Goal: Task Accomplishment & Management: Manage account settings

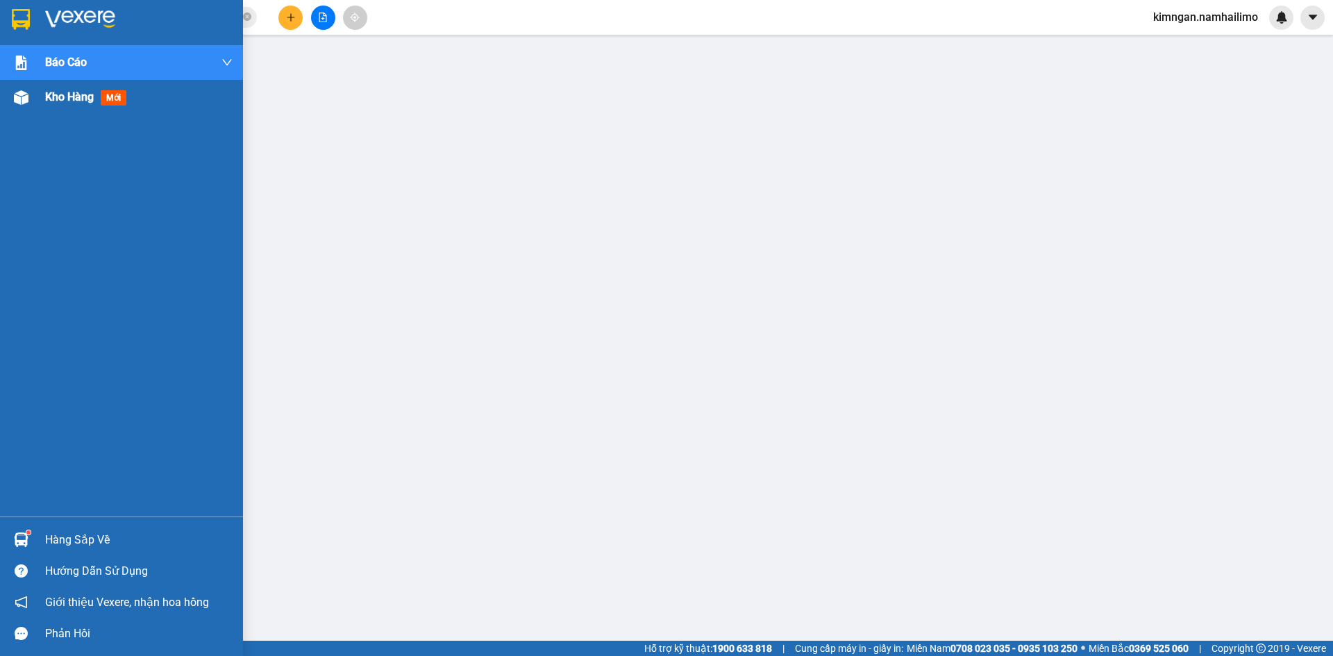
click at [96, 113] on div "Kho hàng mới" at bounding box center [138, 97] width 187 height 35
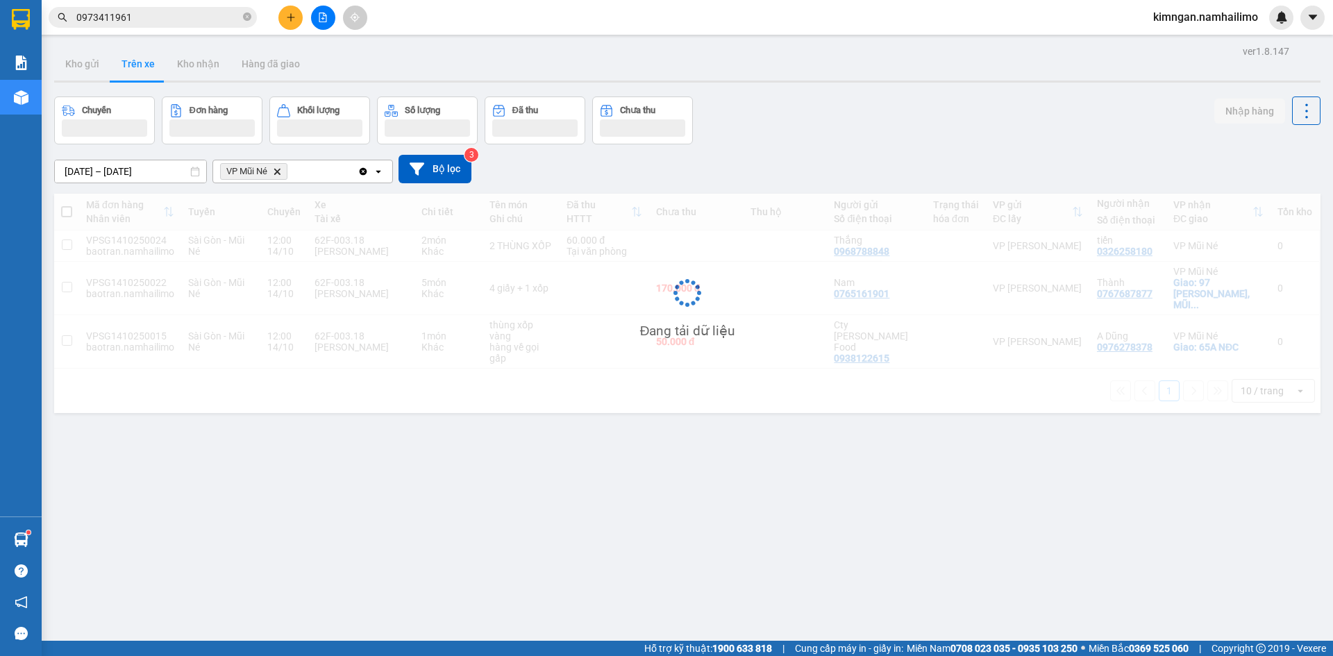
click at [44, 75] on main "ver 1.8.147 Kho gửi Trên xe Kho nhận Hàng đã giao Chuyến Đơn hàng Khối lượng Số…" at bounding box center [666, 320] width 1333 height 641
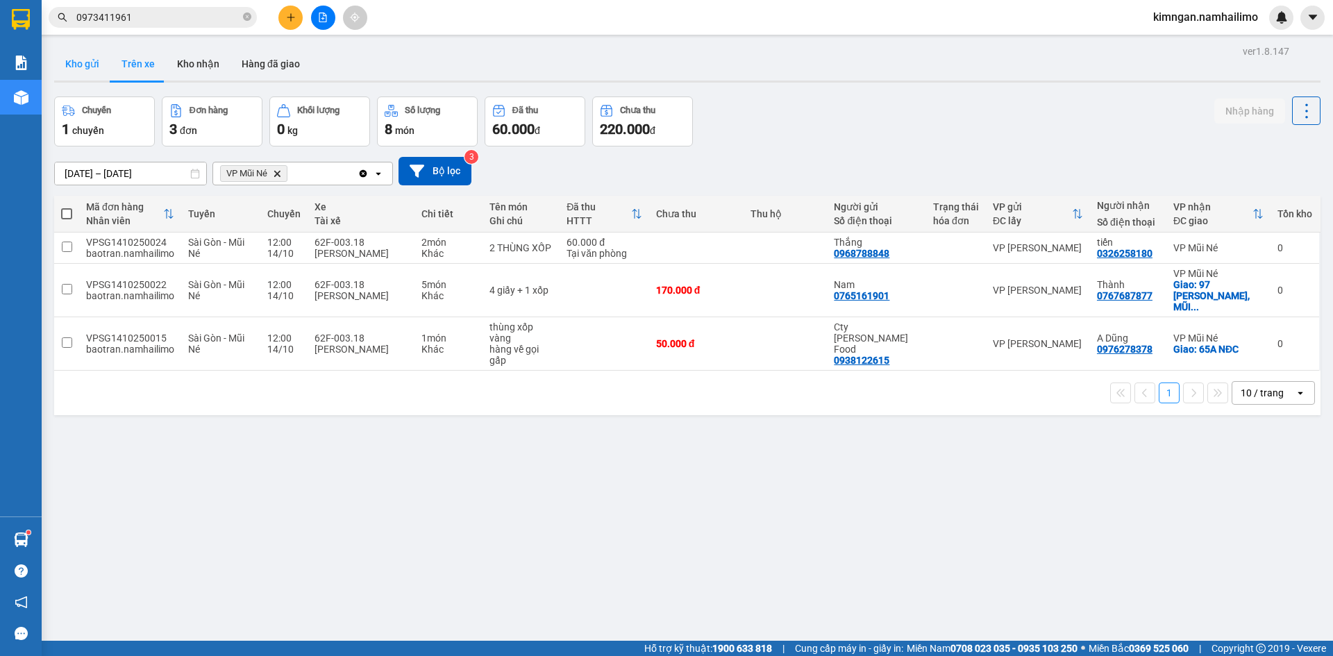
click at [103, 67] on button "Kho gửi" at bounding box center [82, 63] width 56 height 33
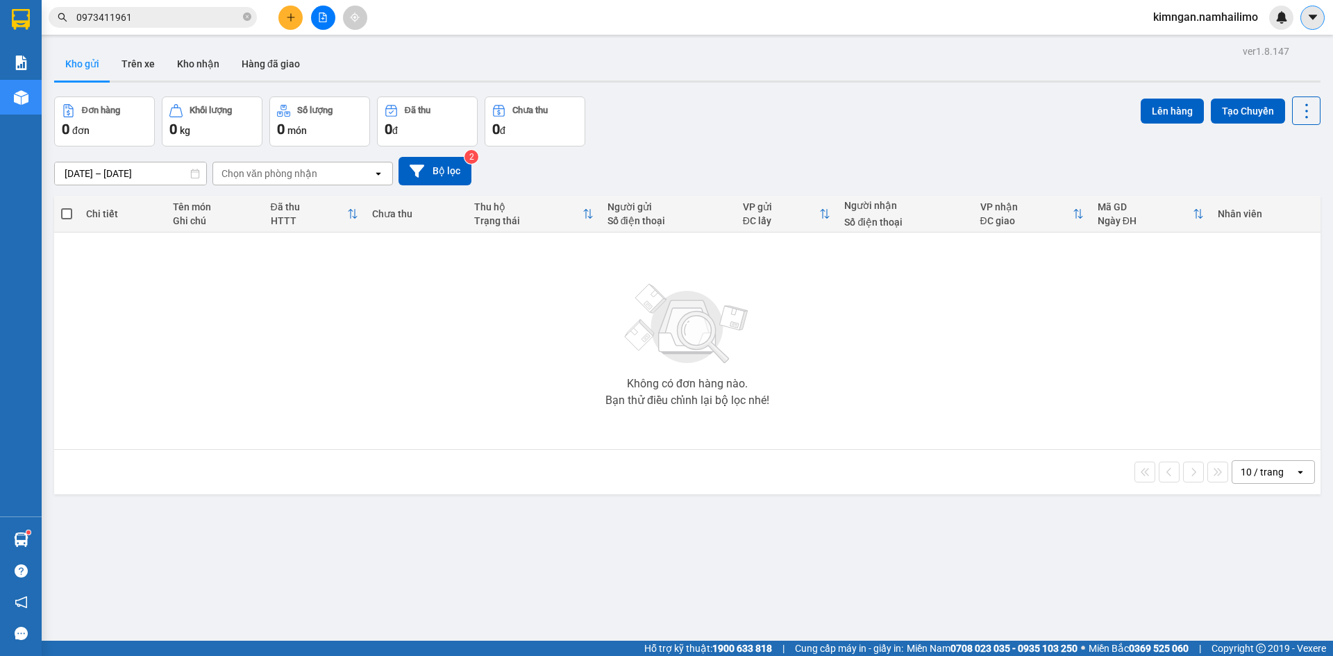
click at [1309, 19] on icon "caret-down" at bounding box center [1313, 17] width 12 height 12
click at [1213, 19] on span "kimngan.namhailimo" at bounding box center [1205, 16] width 127 height 17
click at [1197, 38] on span "Đăng xuất" at bounding box center [1212, 42] width 98 height 15
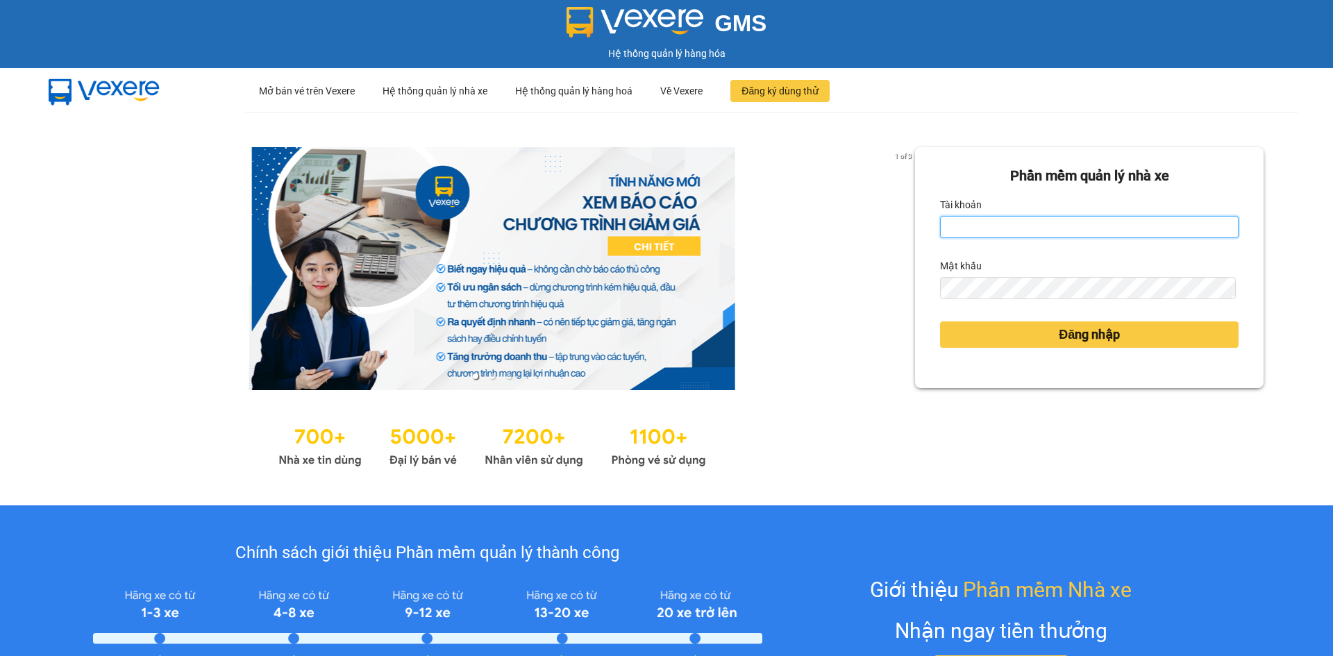
drag, startPoint x: 0, startPoint y: 0, endPoint x: 1006, endPoint y: 219, distance: 1029.7
click at [1006, 219] on input "Tài khoản" at bounding box center [1089, 227] width 299 height 22
type input "huuhieu.namhailimo"
click at [976, 269] on div "Mật khẩu" at bounding box center [1089, 266] width 299 height 22
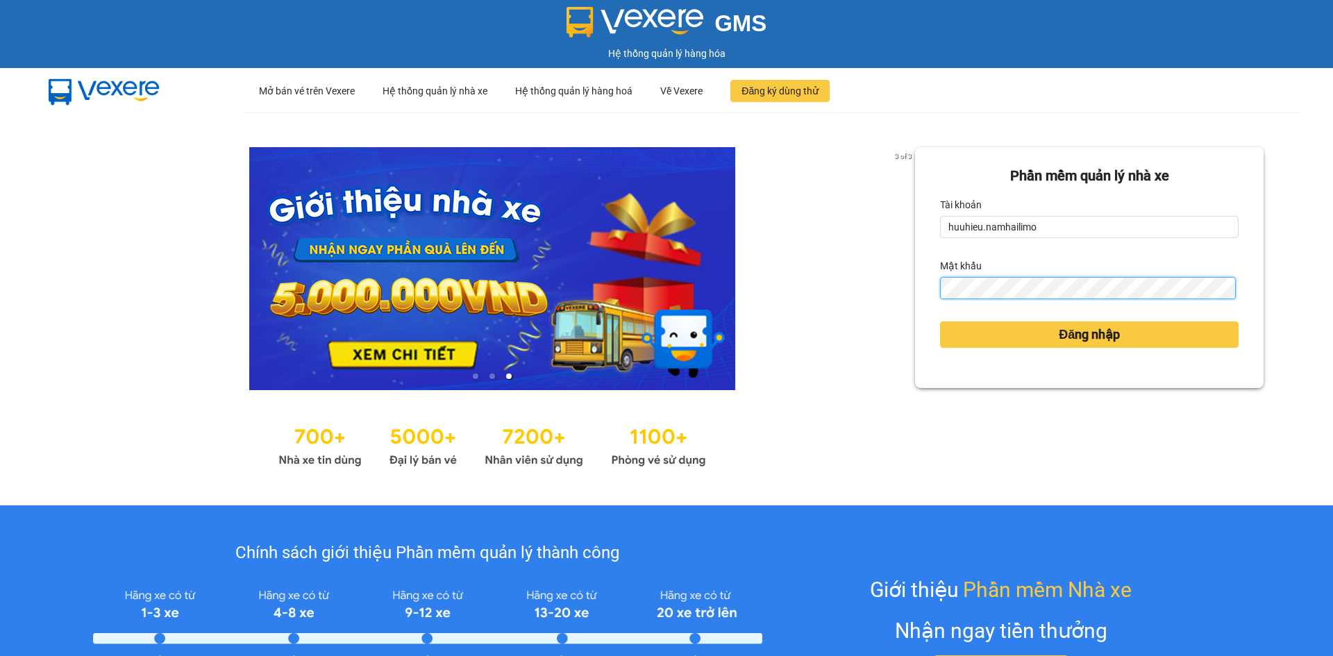
click at [940, 322] on button "Đăng nhập" at bounding box center [1089, 335] width 299 height 26
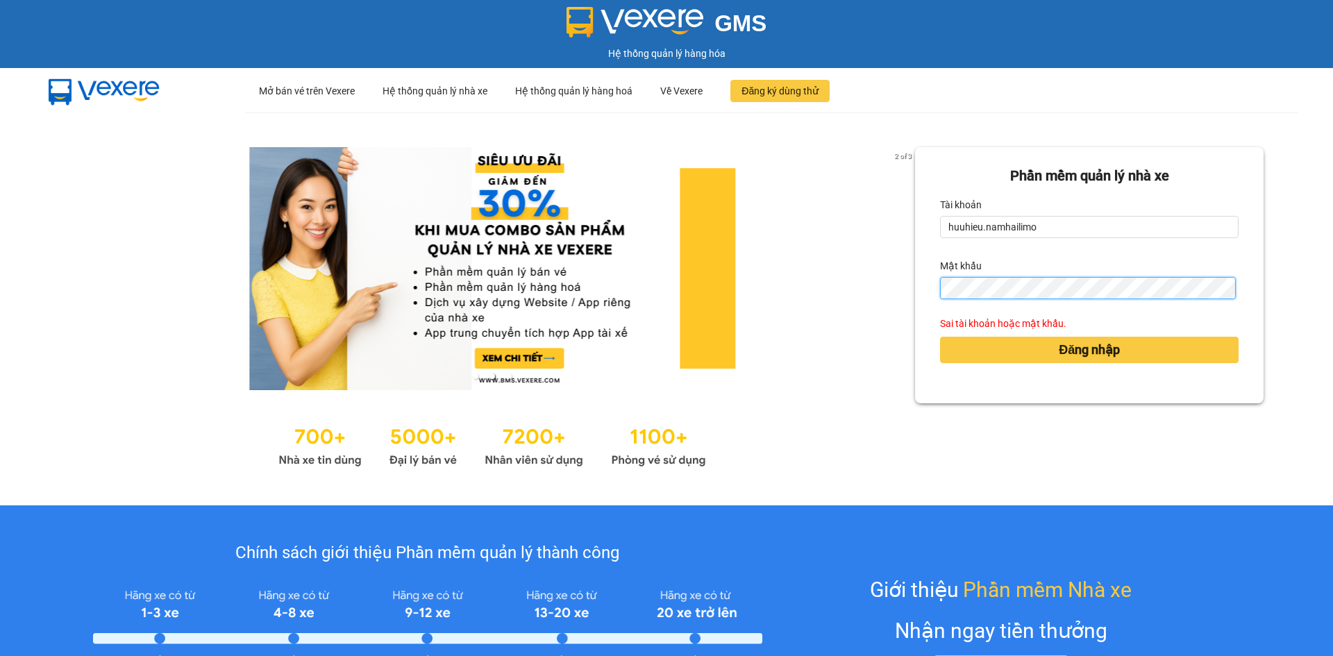
click at [940, 337] on button "Đăng nhập" at bounding box center [1089, 350] width 299 height 26
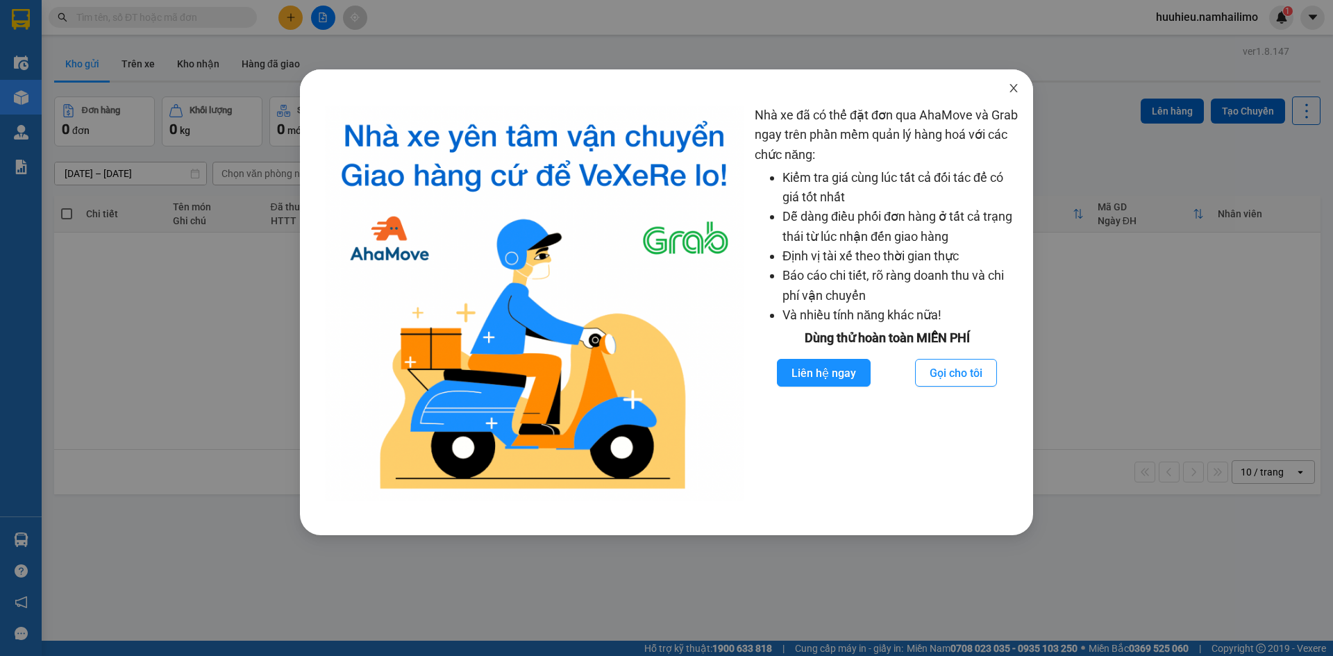
click at [1009, 91] on icon "close" at bounding box center [1013, 88] width 11 height 11
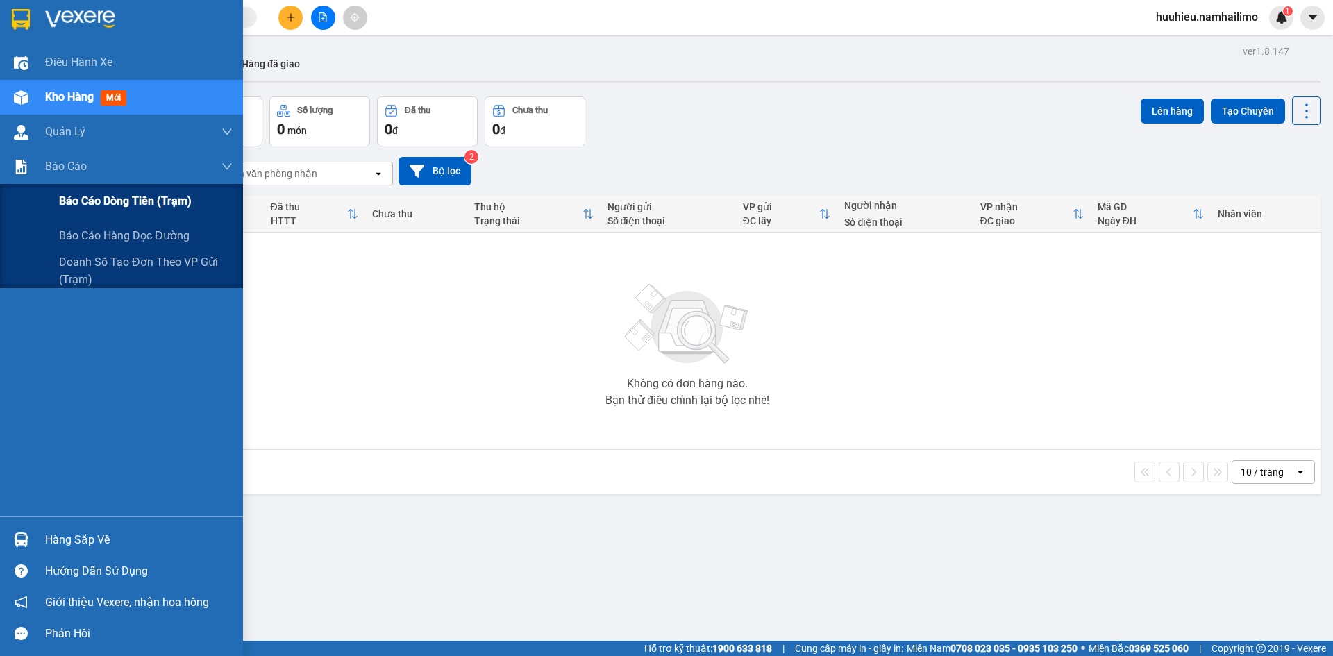
click at [88, 194] on span "Báo cáo dòng tiền (trạm)" at bounding box center [125, 200] width 133 height 17
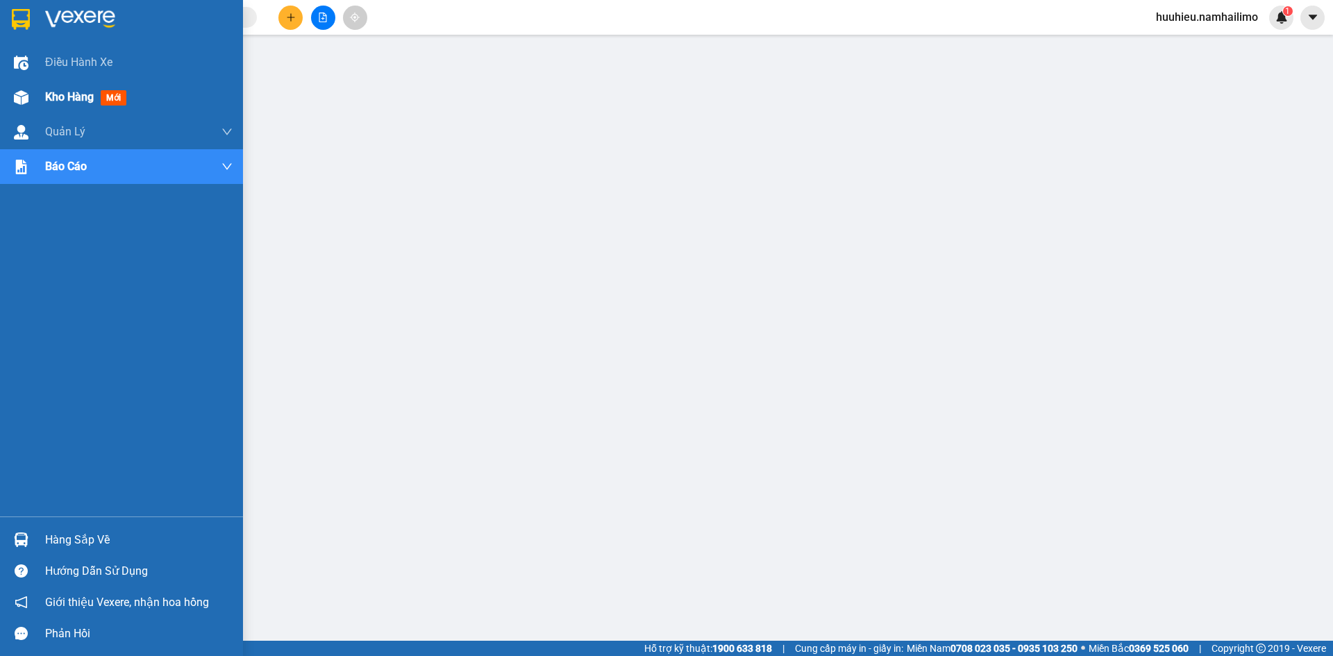
click at [42, 97] on div "Kho hàng mới" at bounding box center [121, 97] width 243 height 35
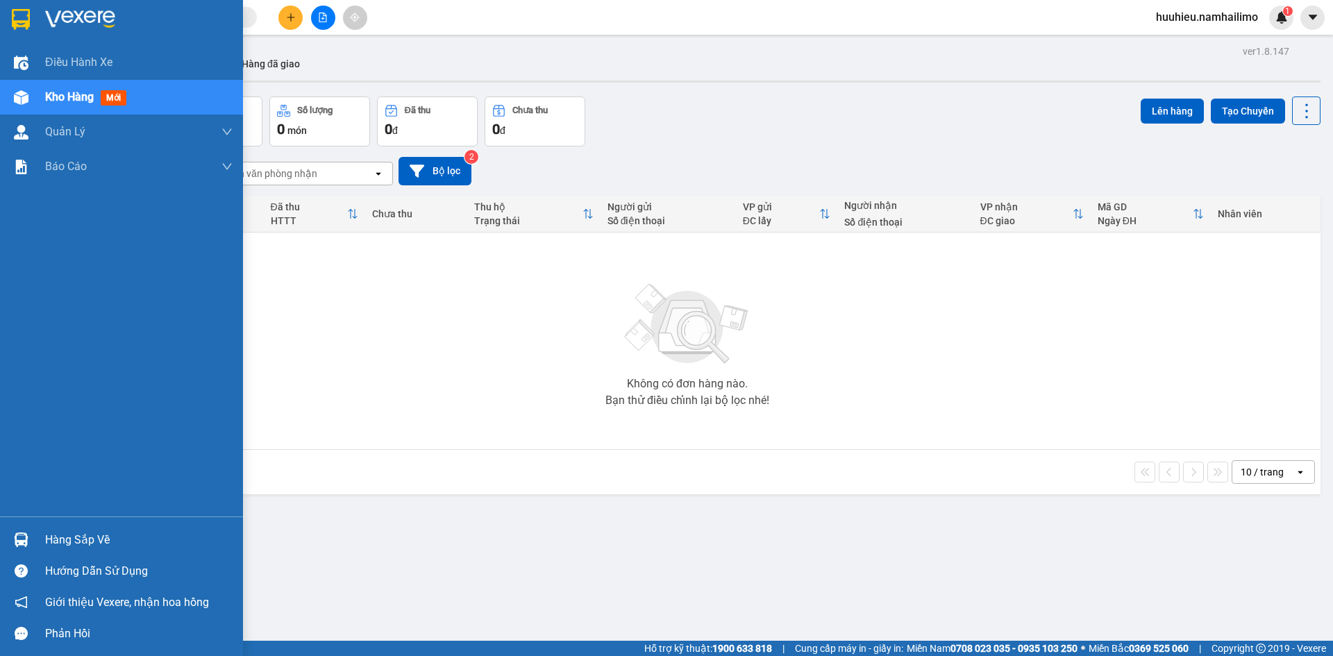
click at [56, 101] on span "Kho hàng" at bounding box center [69, 96] width 49 height 13
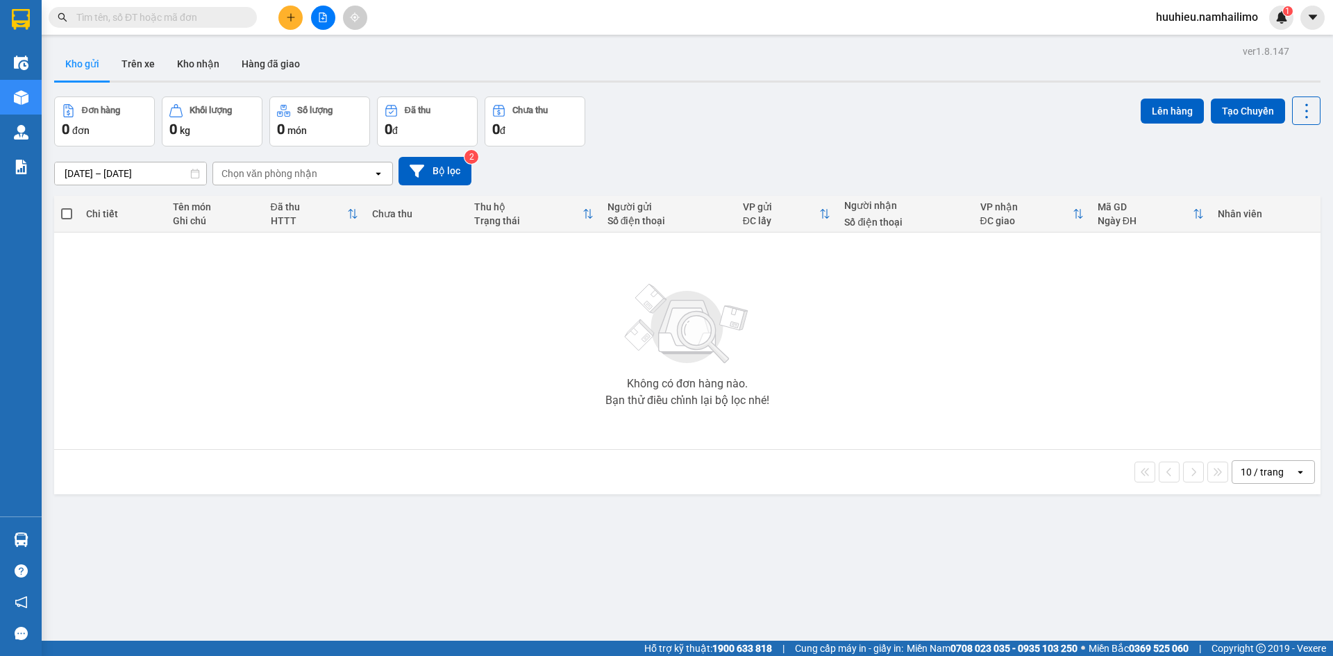
click at [174, 19] on input "text" at bounding box center [158, 17] width 164 height 15
paste input "VPCMN1410250002"
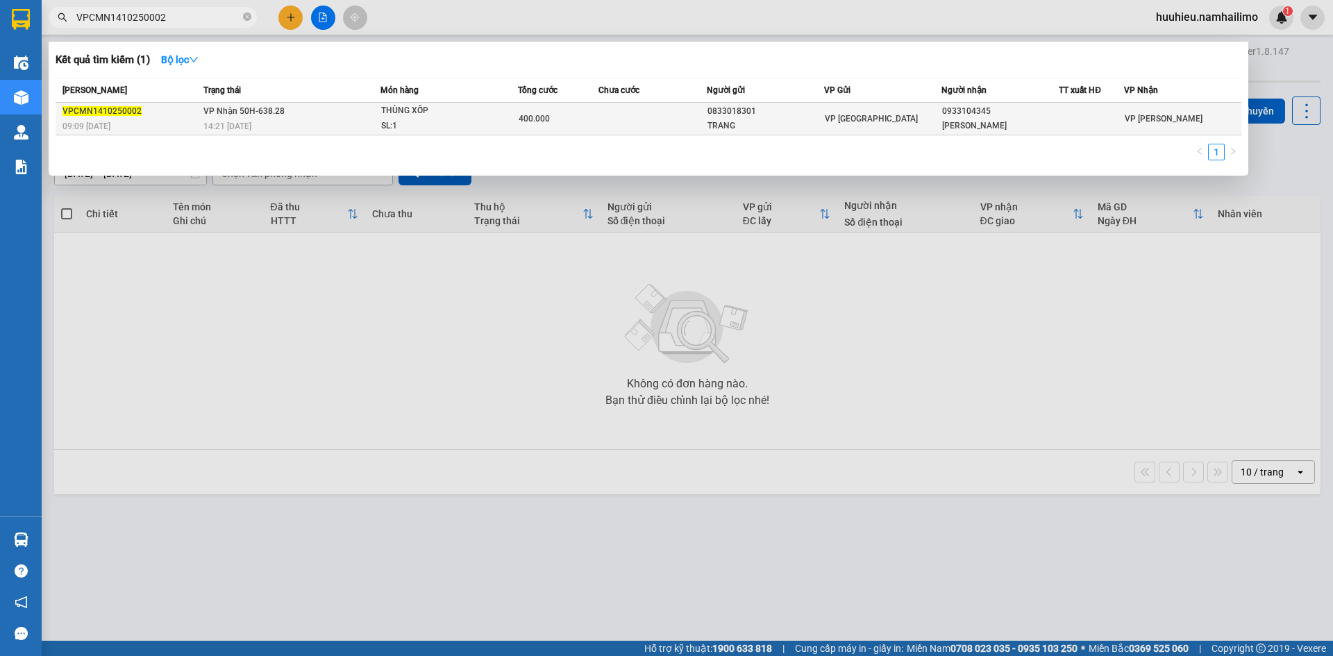
type input "VPCMN1410250002"
click at [183, 110] on div "VPCMN1410250002" at bounding box center [130, 111] width 137 height 15
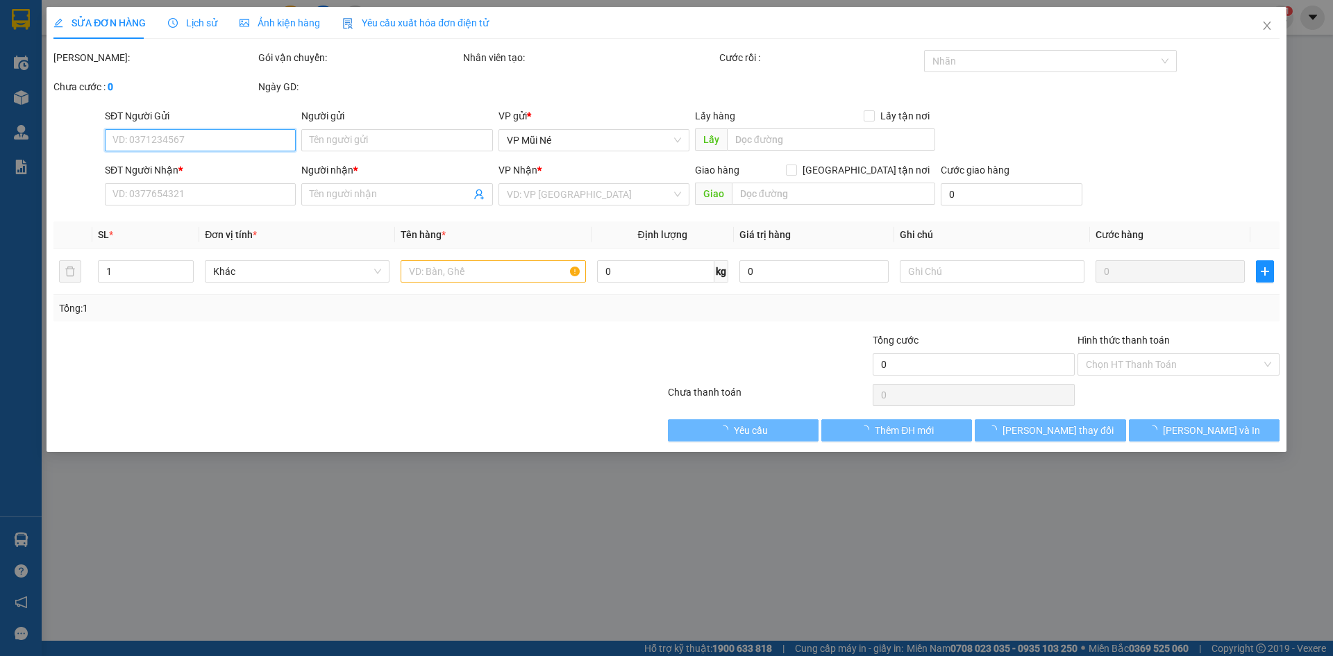
type input "0833018301"
type input "TRANG"
type input "0933104345"
type input "[PERSON_NAME]"
type input "400.000"
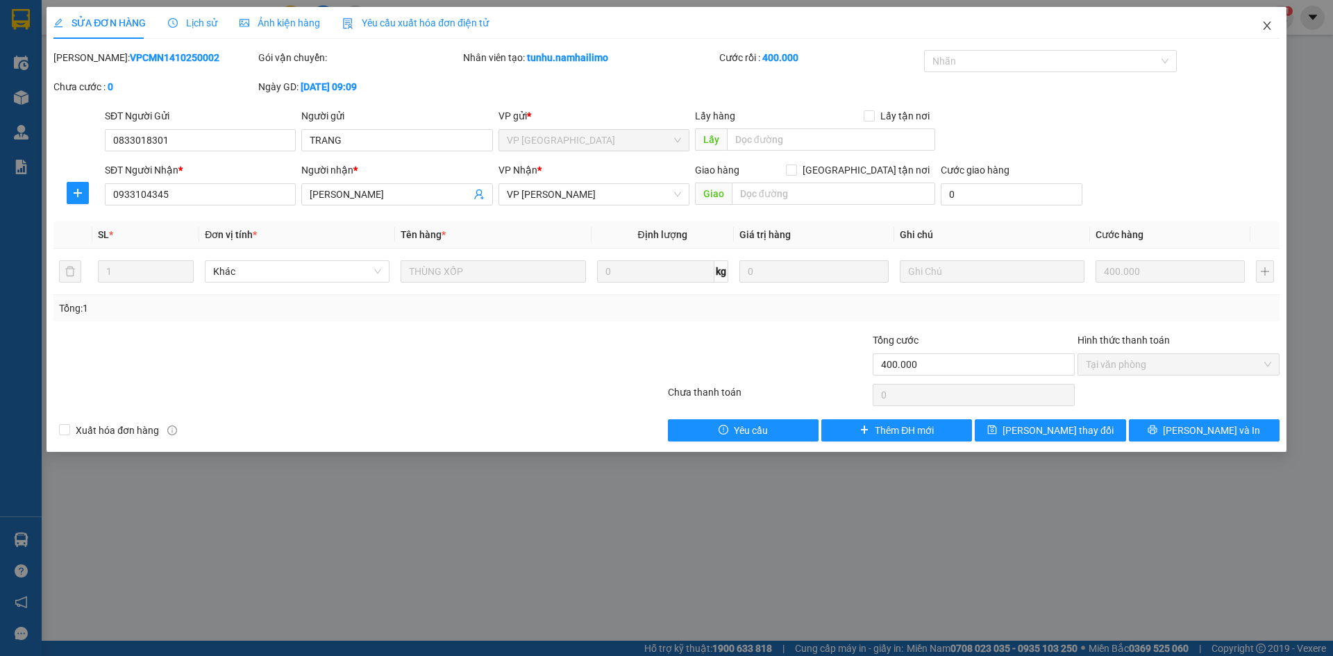
click at [1267, 32] on span "Close" at bounding box center [1267, 26] width 39 height 39
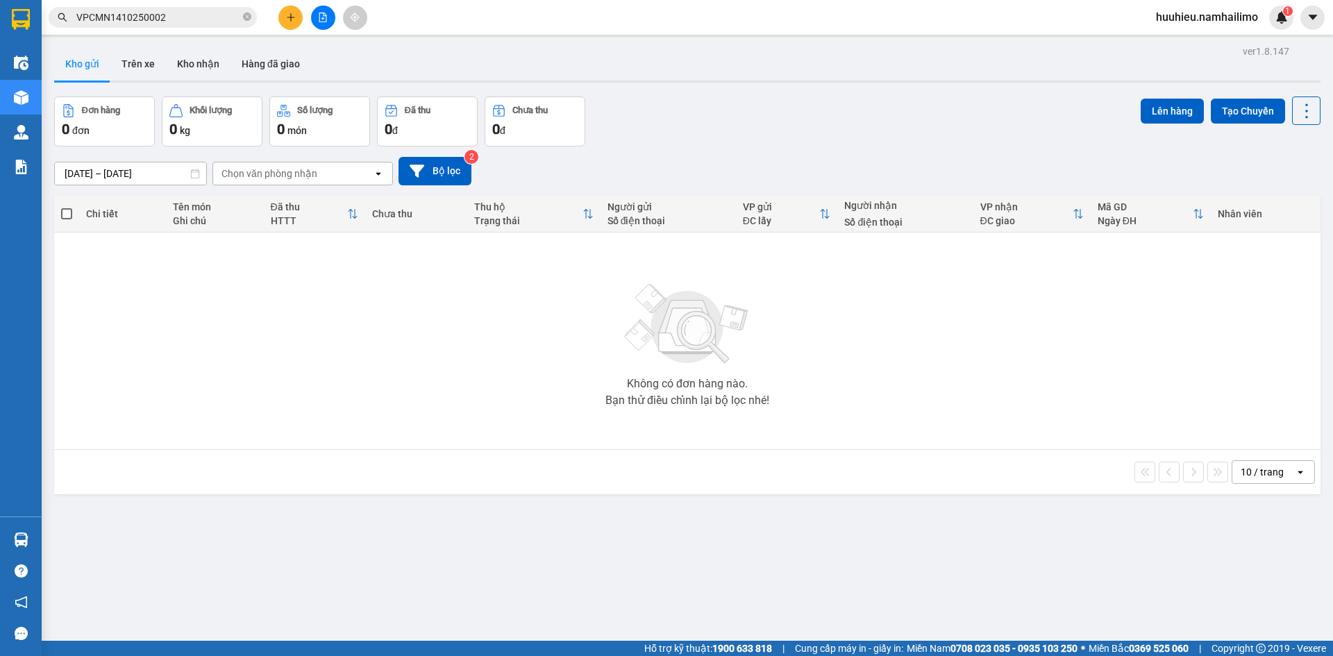
click at [279, 20] on button at bounding box center [290, 18] width 24 height 24
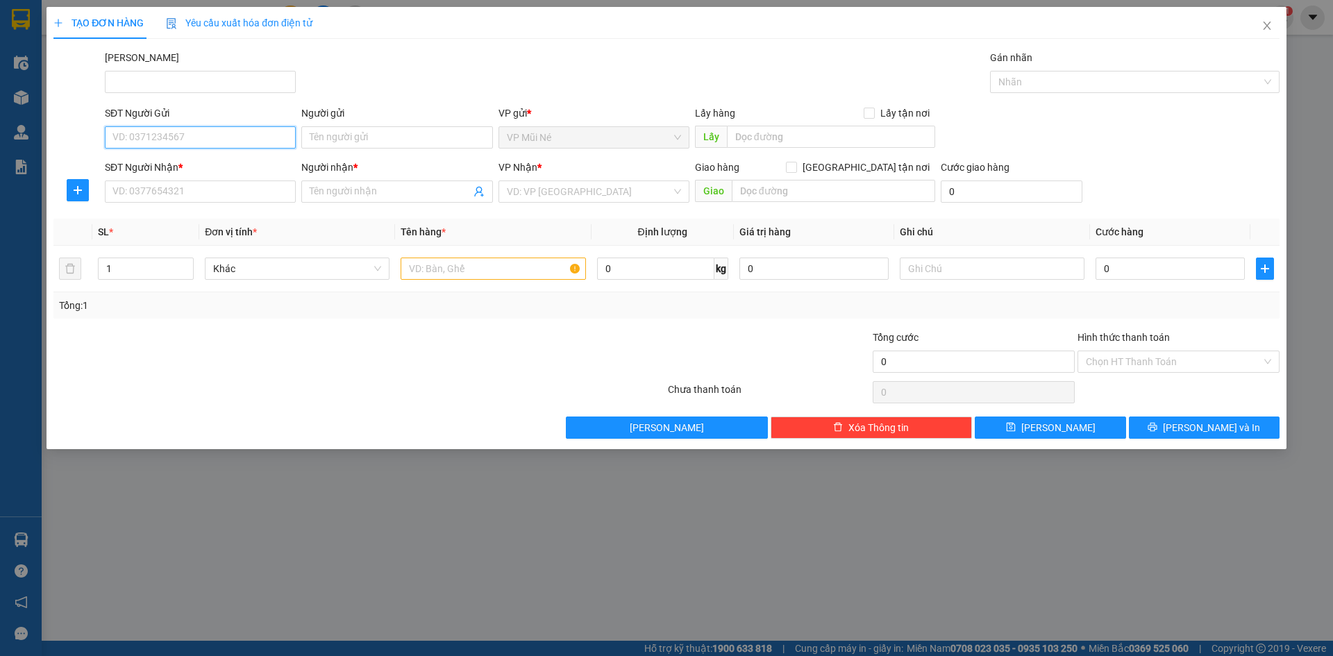
click at [175, 129] on input "SĐT Người Gửi" at bounding box center [200, 137] width 191 height 22
type input "0937778424"
click at [306, 137] on input "Người gửi" at bounding box center [396, 137] width 191 height 22
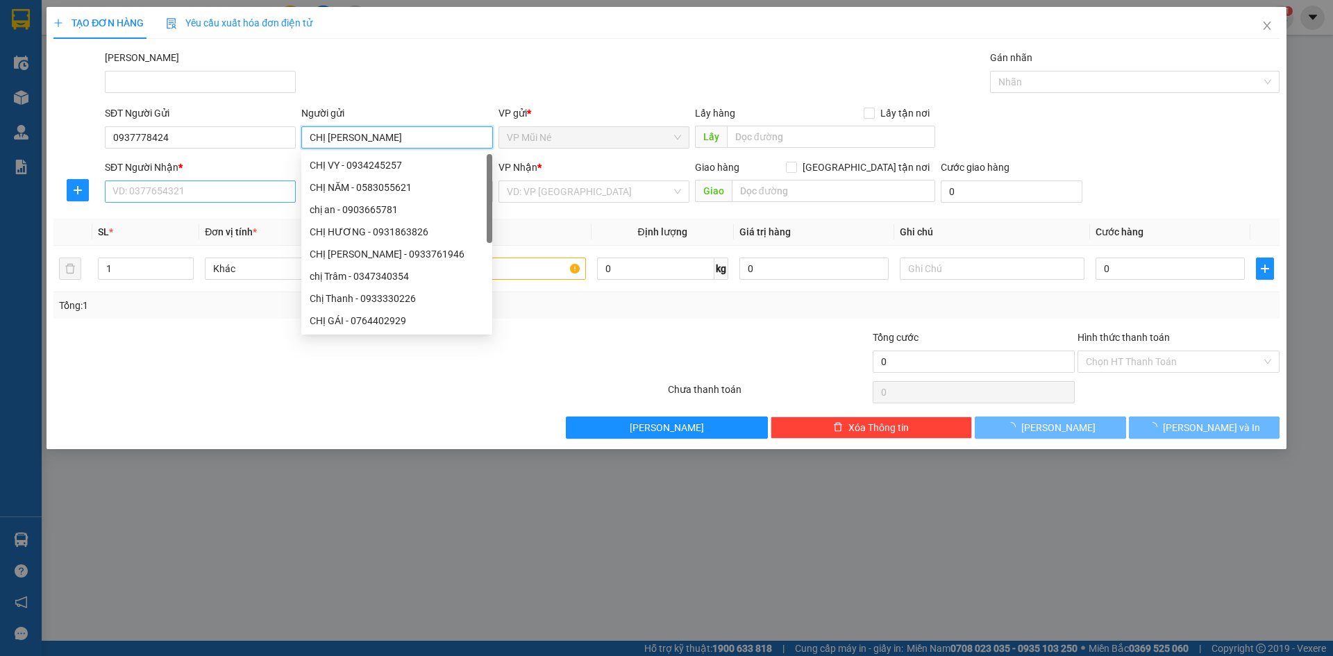
type input "CHỊ [PERSON_NAME]"
click at [126, 194] on input "SĐT Người Nhận *" at bounding box center [200, 192] width 191 height 22
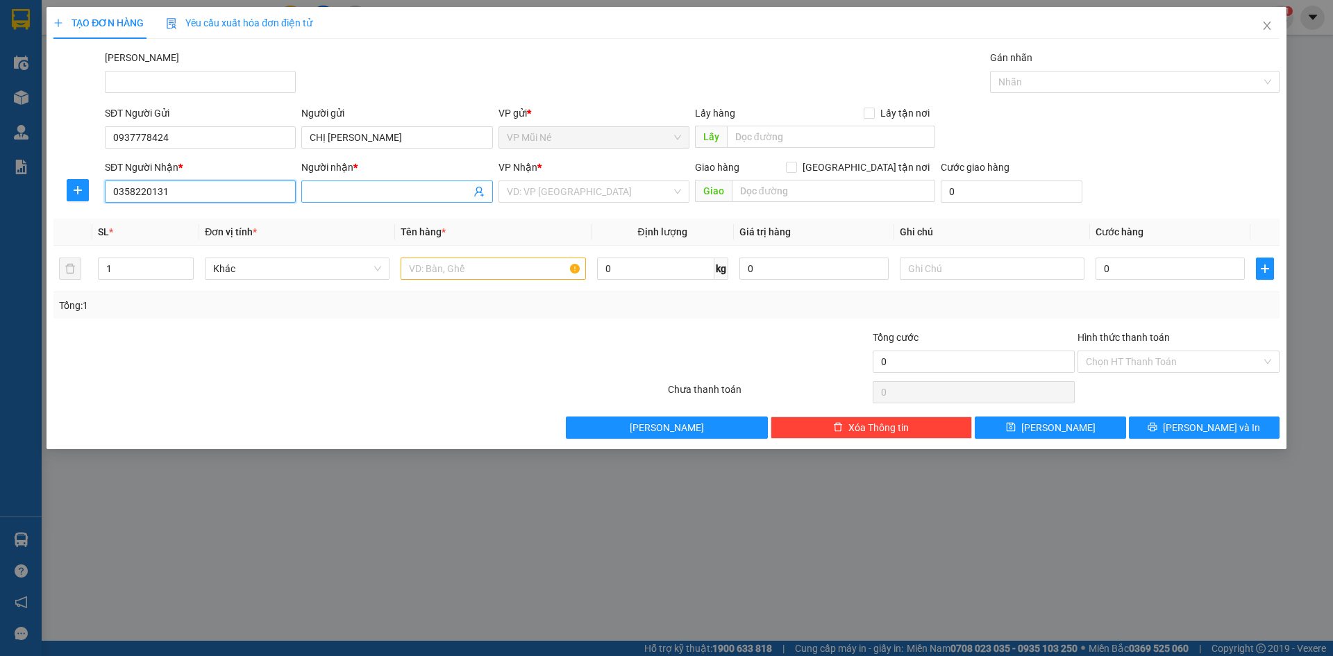
type input "0358220131"
click at [365, 202] on span at bounding box center [396, 192] width 191 height 22
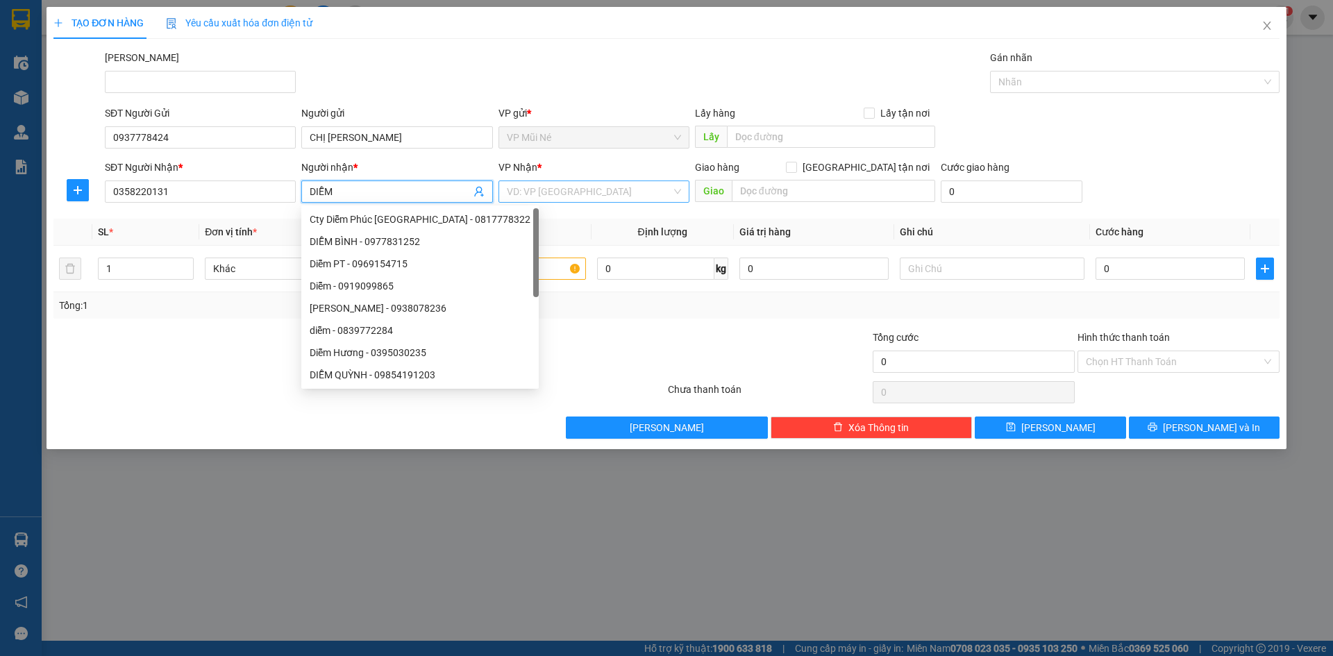
type input "DIỄM"
click at [519, 193] on input "search" at bounding box center [589, 191] width 165 height 21
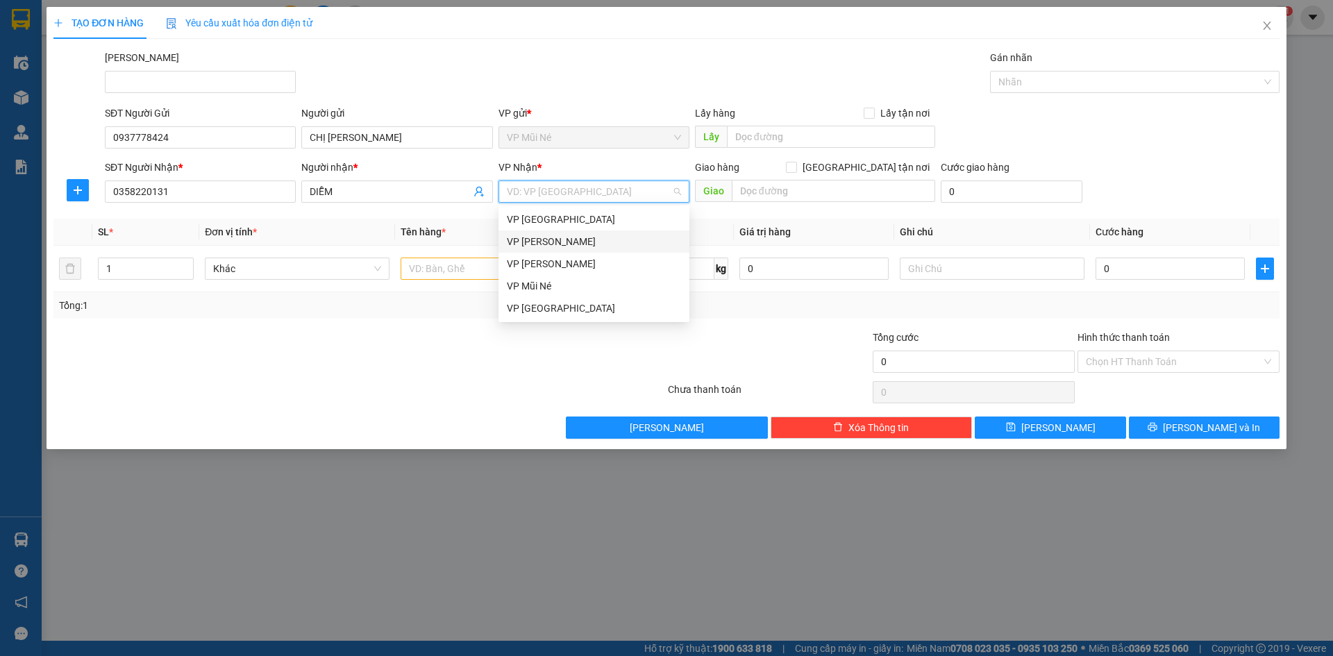
click at [551, 242] on div "VP [PERSON_NAME]" at bounding box center [594, 241] width 174 height 15
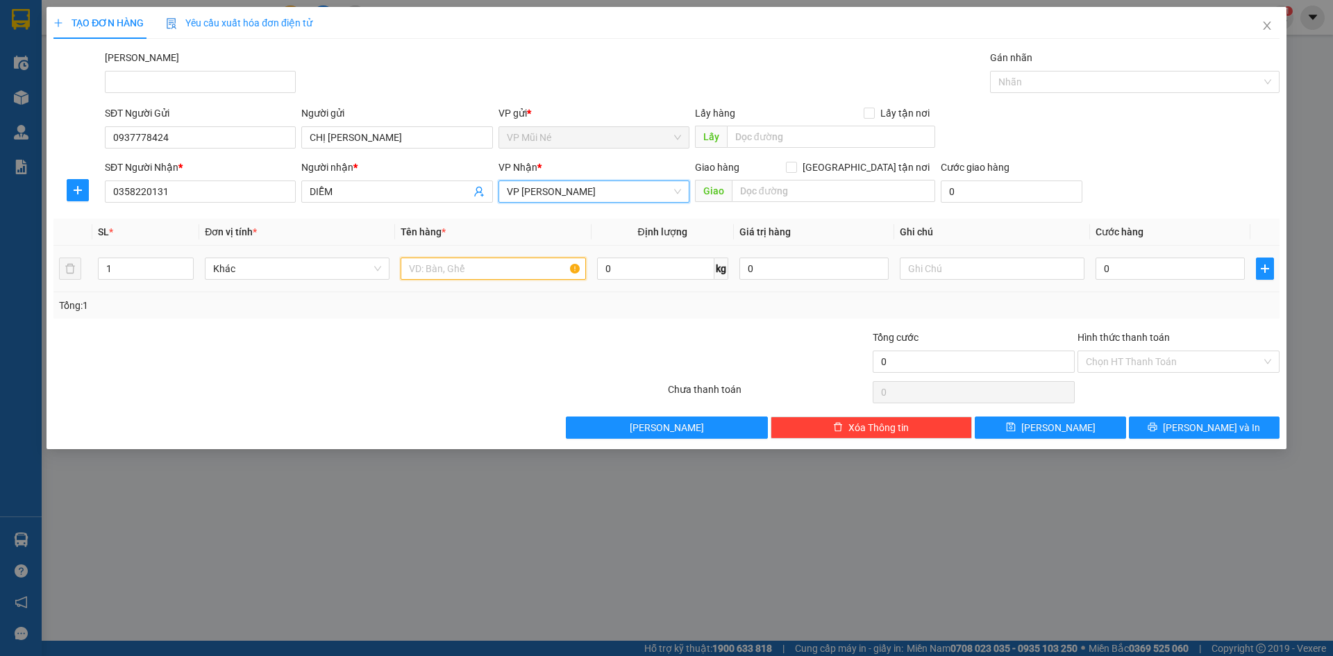
click at [458, 267] on input "text" at bounding box center [493, 269] width 185 height 22
type input "1 THUNG THIT BO"
click at [1128, 272] on input "0" at bounding box center [1170, 269] width 149 height 22
type input "003"
type input "3"
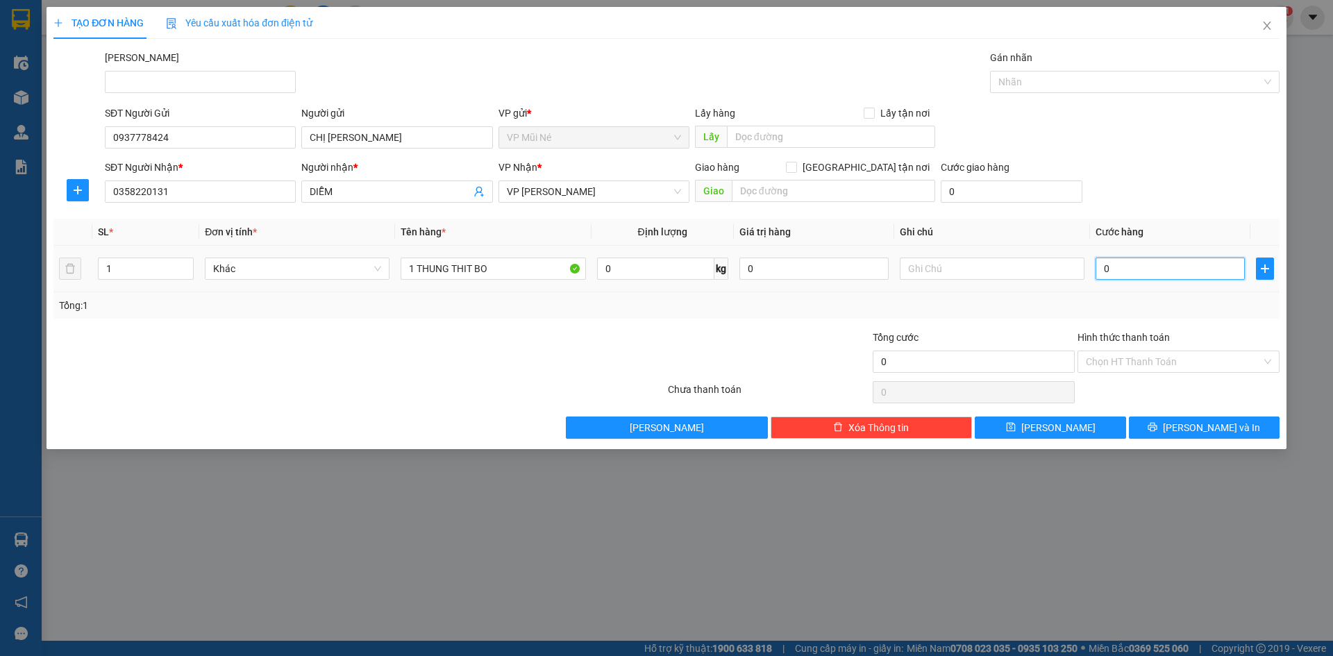
type input "3"
type input "0.030"
type input "30"
type input "00.300"
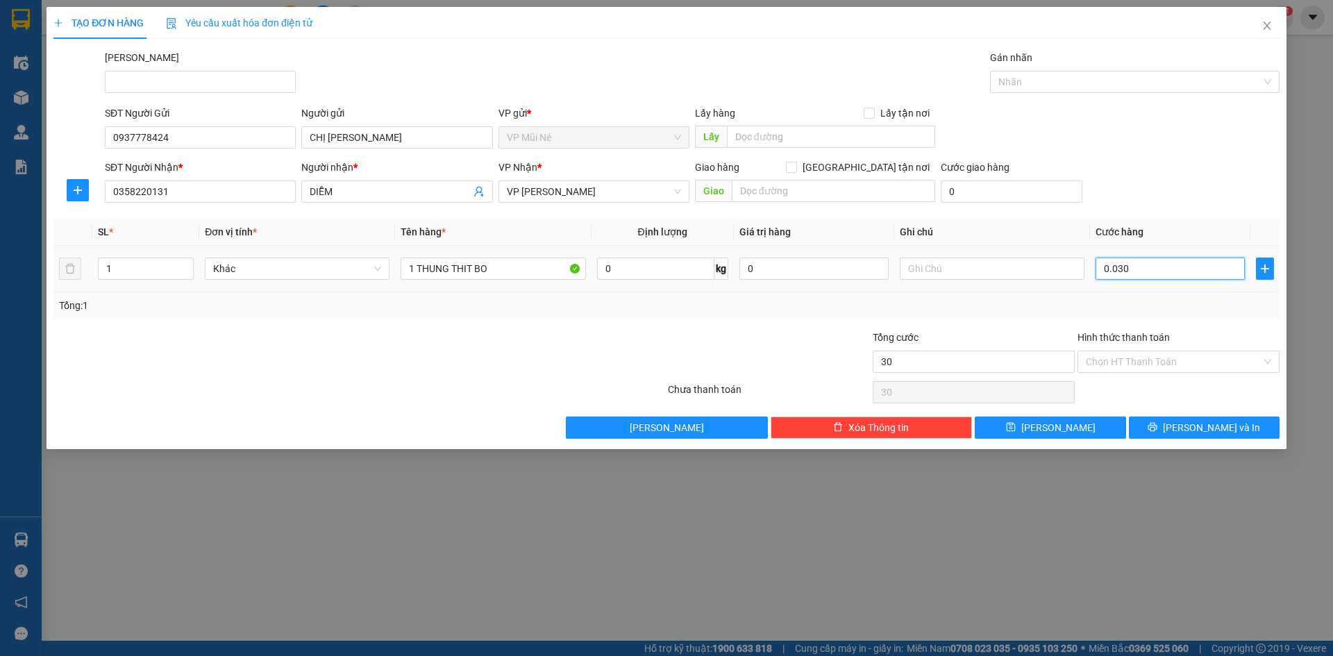
type input "300"
type input "0.003.000"
type input "3.000"
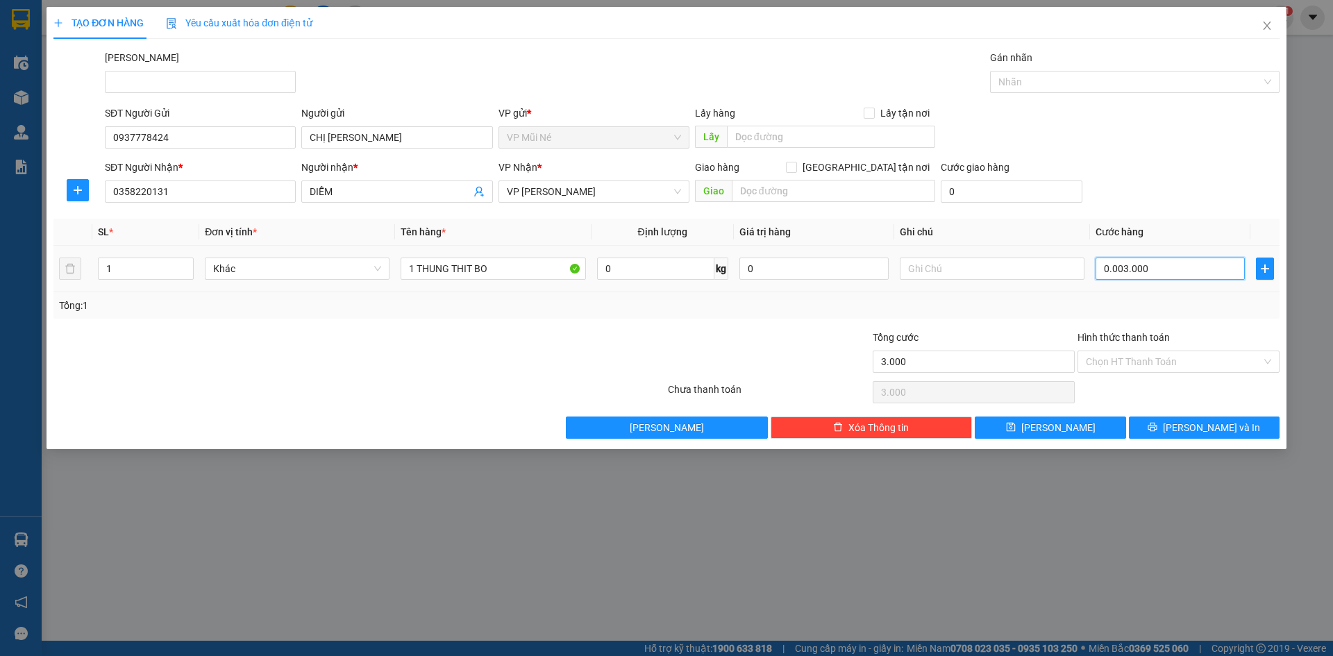
type input "000.030.000"
type input "30.000"
click at [1059, 492] on div "TẠO ĐƠN HÀNG Yêu cầu xuất hóa đơn điện tử Transit Pickup Surcharge Ids Transit …" at bounding box center [666, 328] width 1333 height 656
type input "30.000"
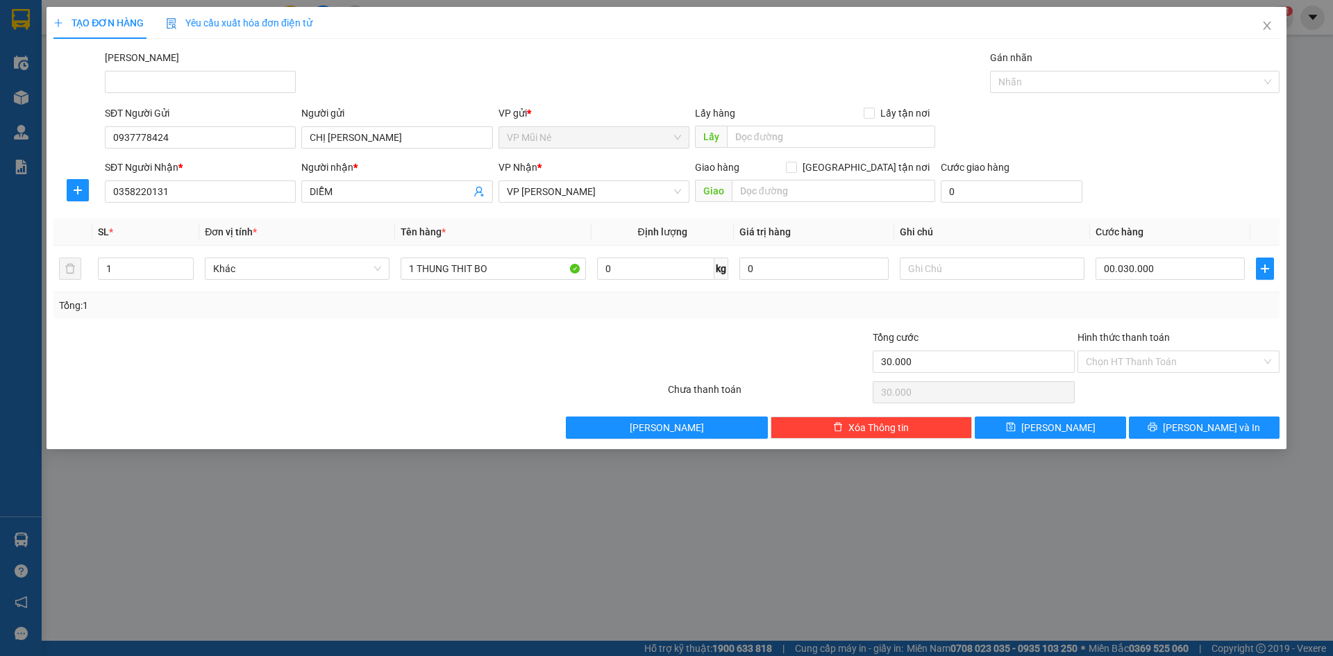
type input "30.000"
click at [1115, 363] on input "Hình thức thanh toán" at bounding box center [1174, 361] width 176 height 21
click at [1121, 391] on div "Tại văn phòng" at bounding box center [1178, 389] width 185 height 15
type input "0"
click at [1192, 431] on span "[PERSON_NAME] và In" at bounding box center [1211, 427] width 97 height 15
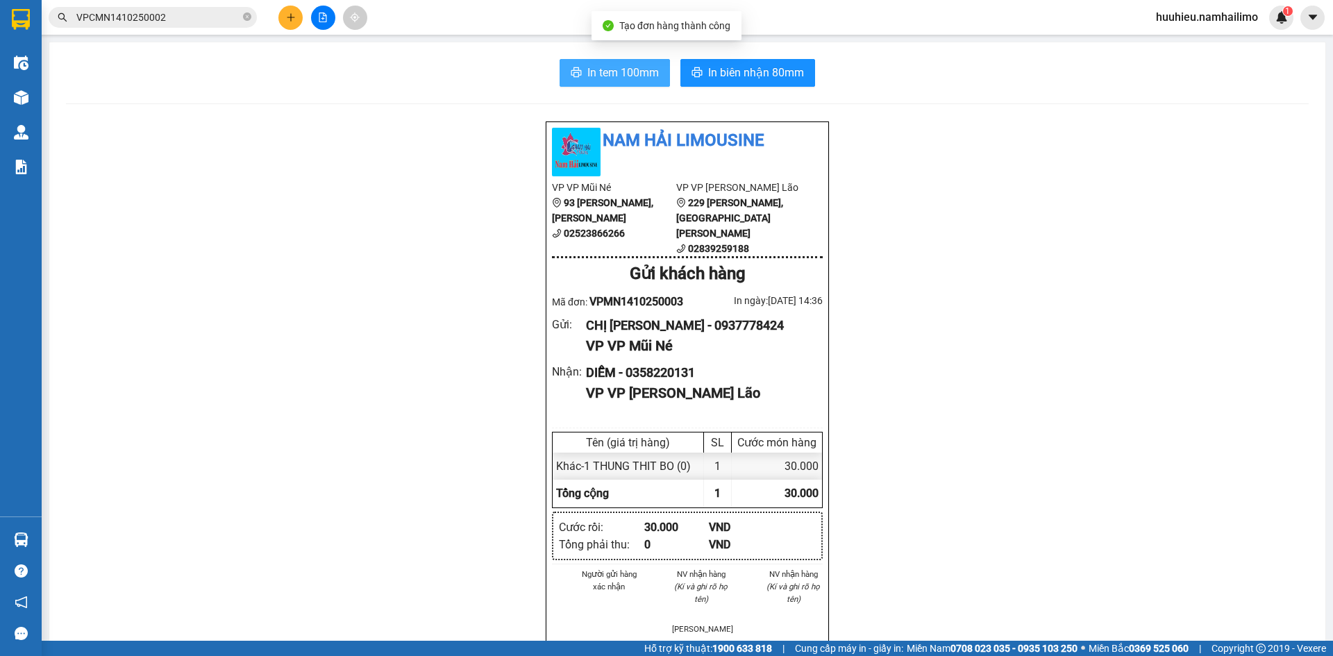
click at [631, 83] on button "In tem 100mm" at bounding box center [615, 73] width 110 height 28
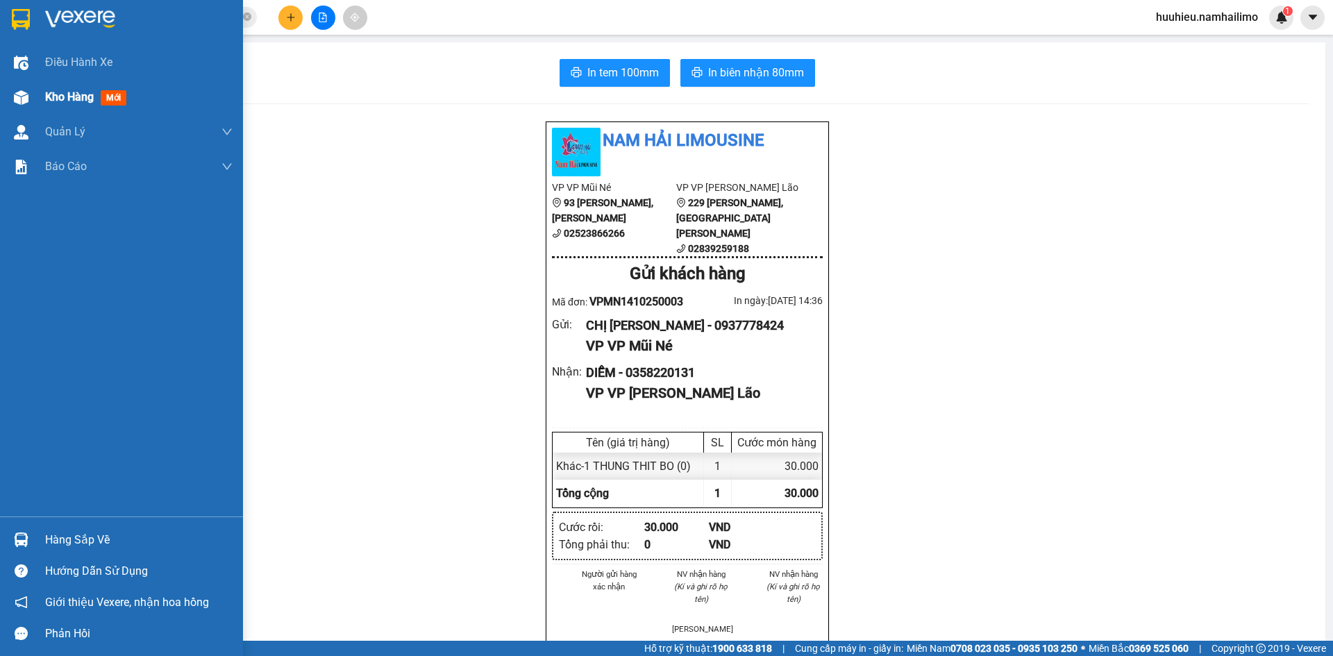
click at [49, 97] on span "Kho hàng" at bounding box center [69, 96] width 49 height 13
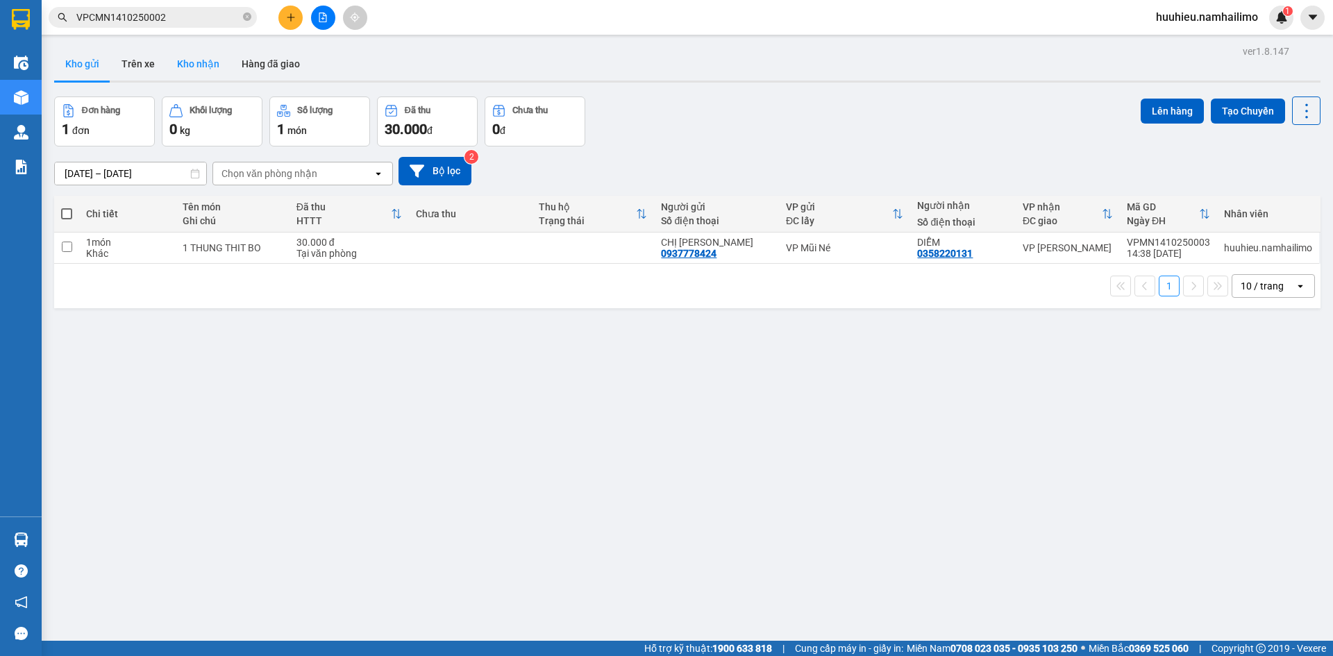
click at [188, 62] on button "Kho nhận" at bounding box center [198, 63] width 65 height 33
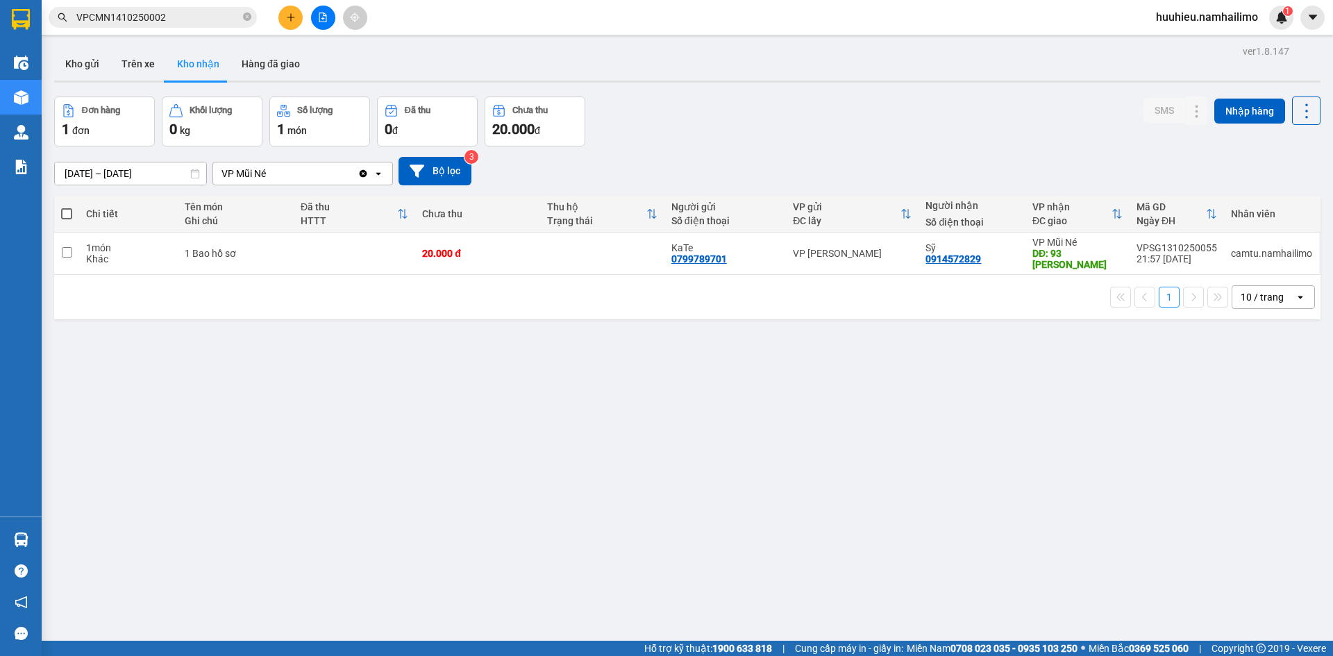
click at [105, 175] on input "[DATE] – [DATE]" at bounding box center [130, 173] width 151 height 22
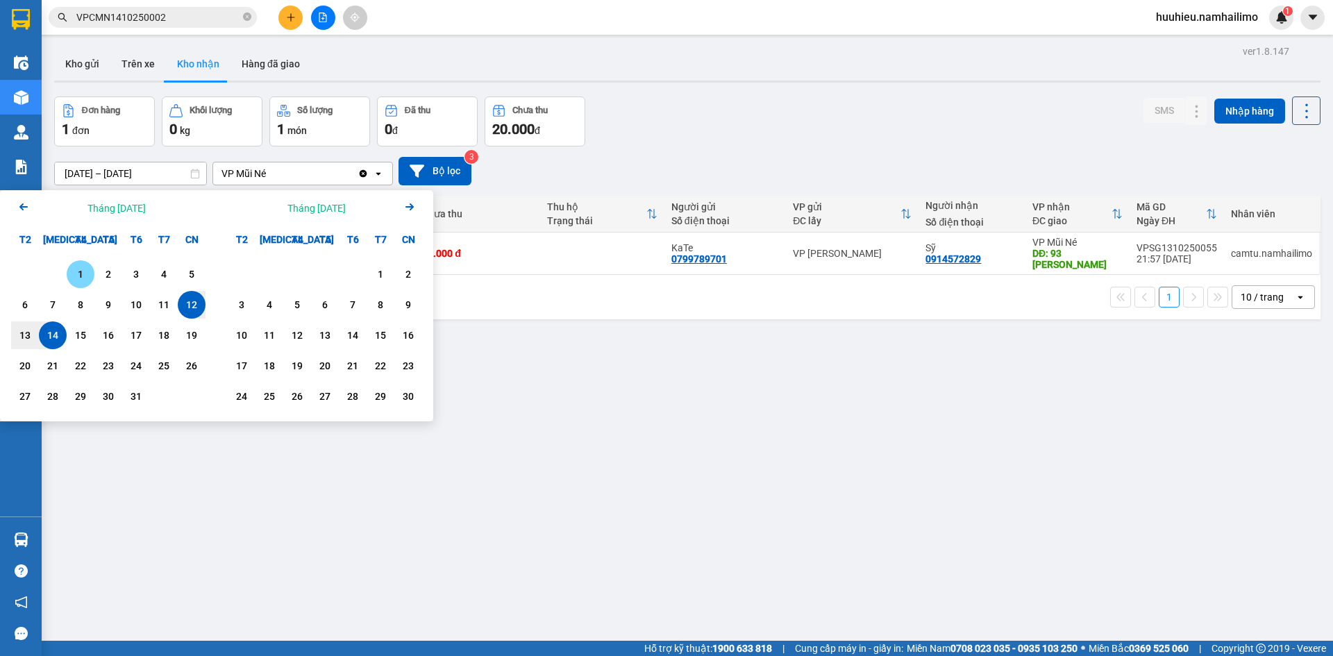
click at [76, 272] on div "1" at bounding box center [80, 274] width 19 height 17
click at [153, 176] on input "[DATE] – / /" at bounding box center [130, 173] width 151 height 22
click at [56, 337] on div "14" at bounding box center [52, 335] width 19 height 17
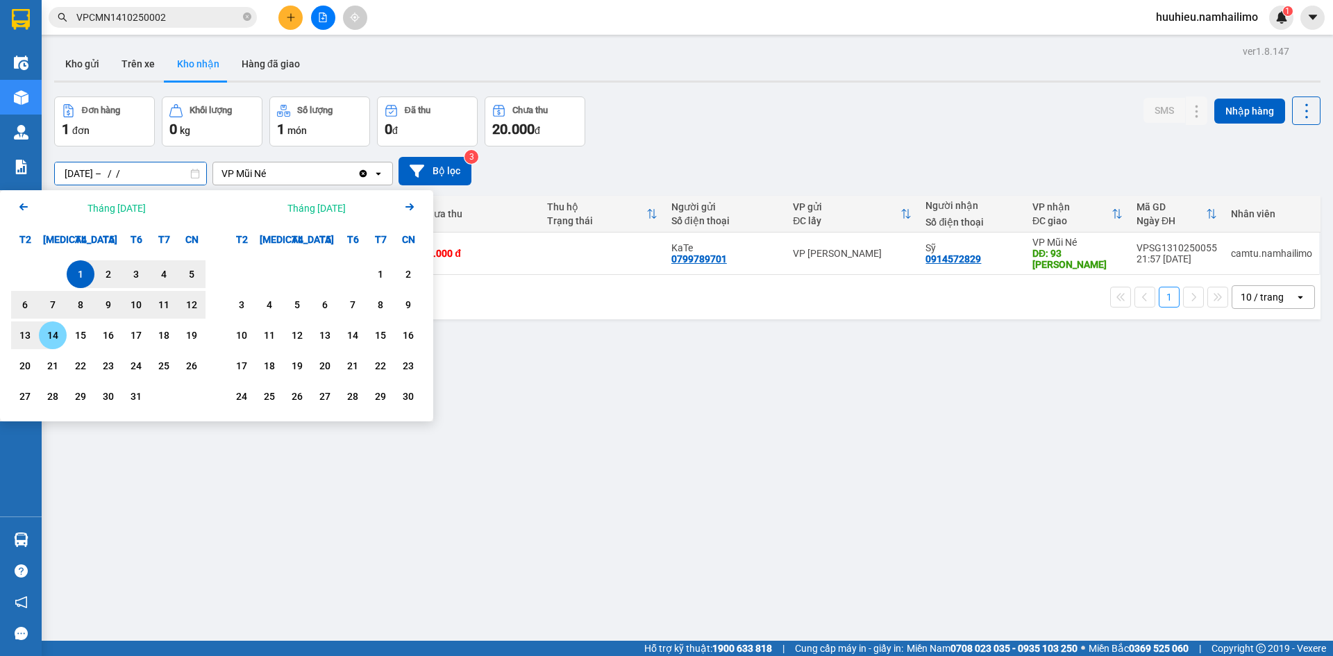
type input "[DATE] – [DATE]"
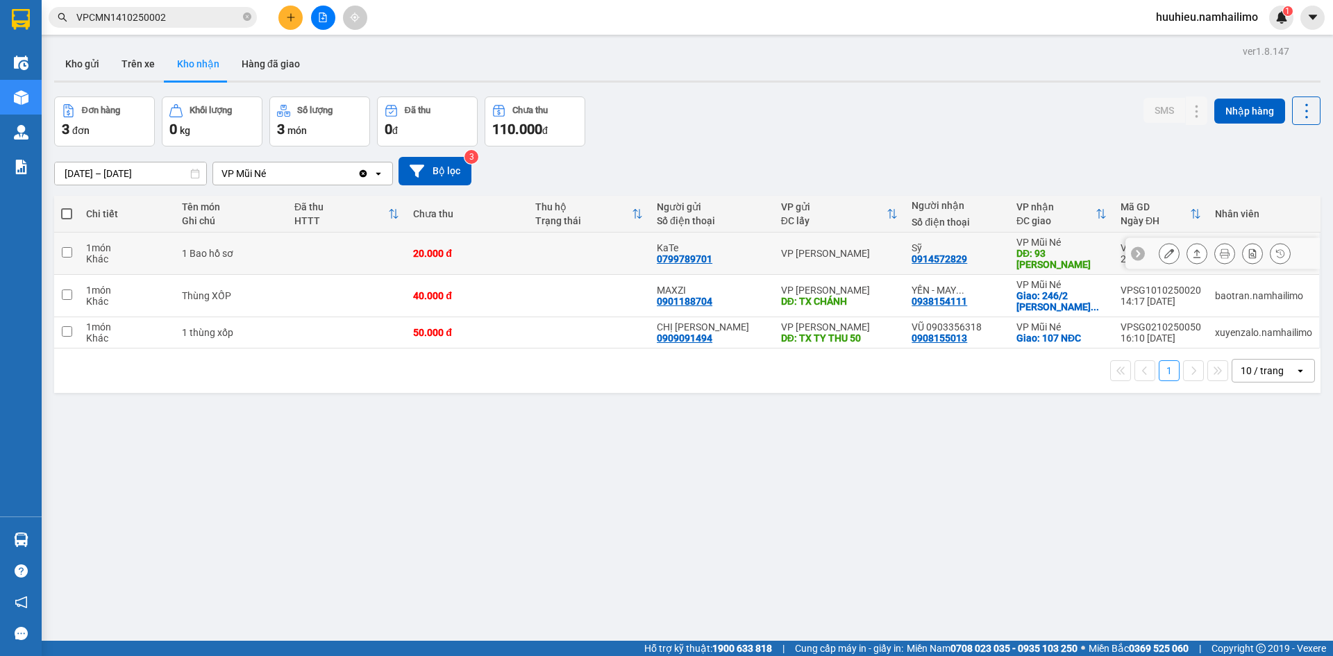
click at [1165, 255] on icon at bounding box center [1170, 254] width 10 height 10
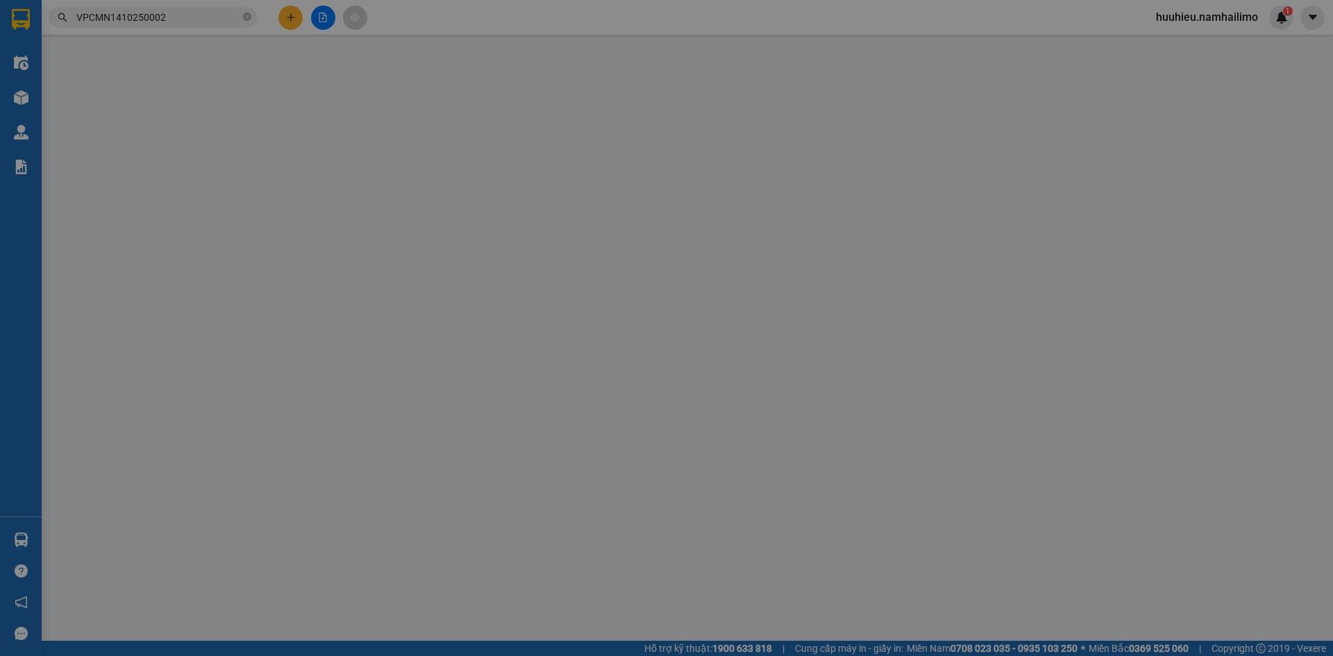
type input "0799789701"
type input "KaTe"
type input "0914572829"
type input "Sỹ"
type input "93 [PERSON_NAME]"
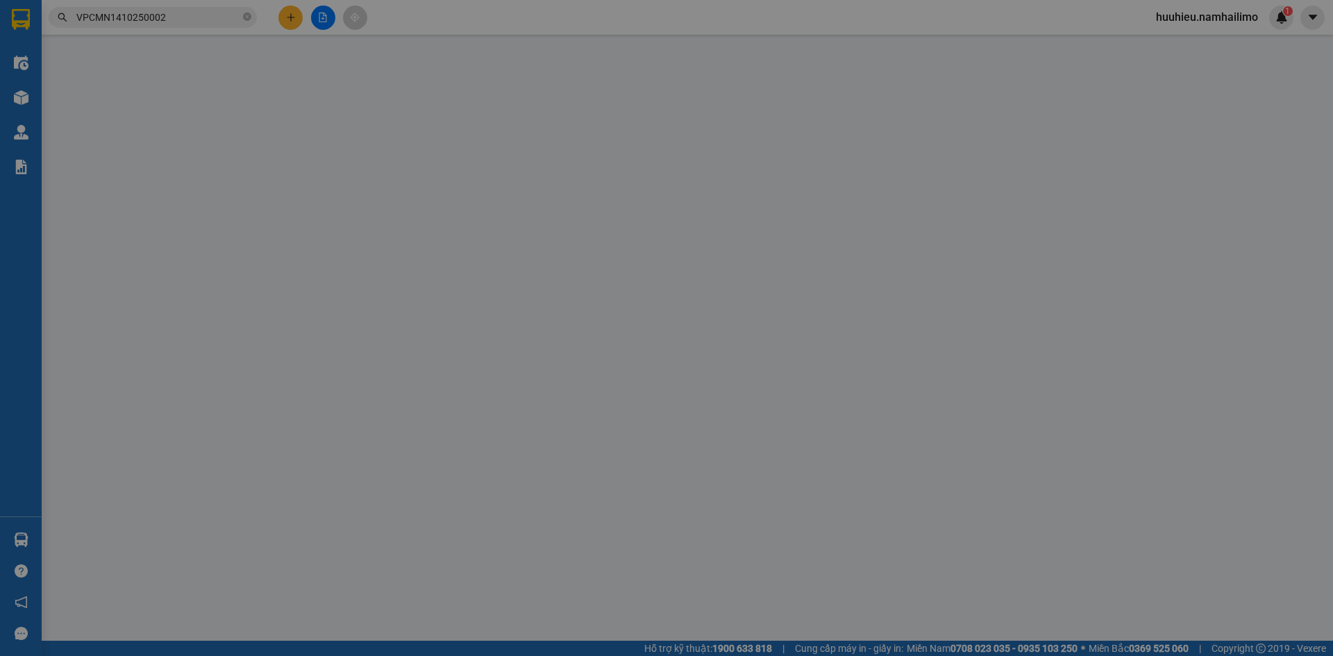
type input "20.000"
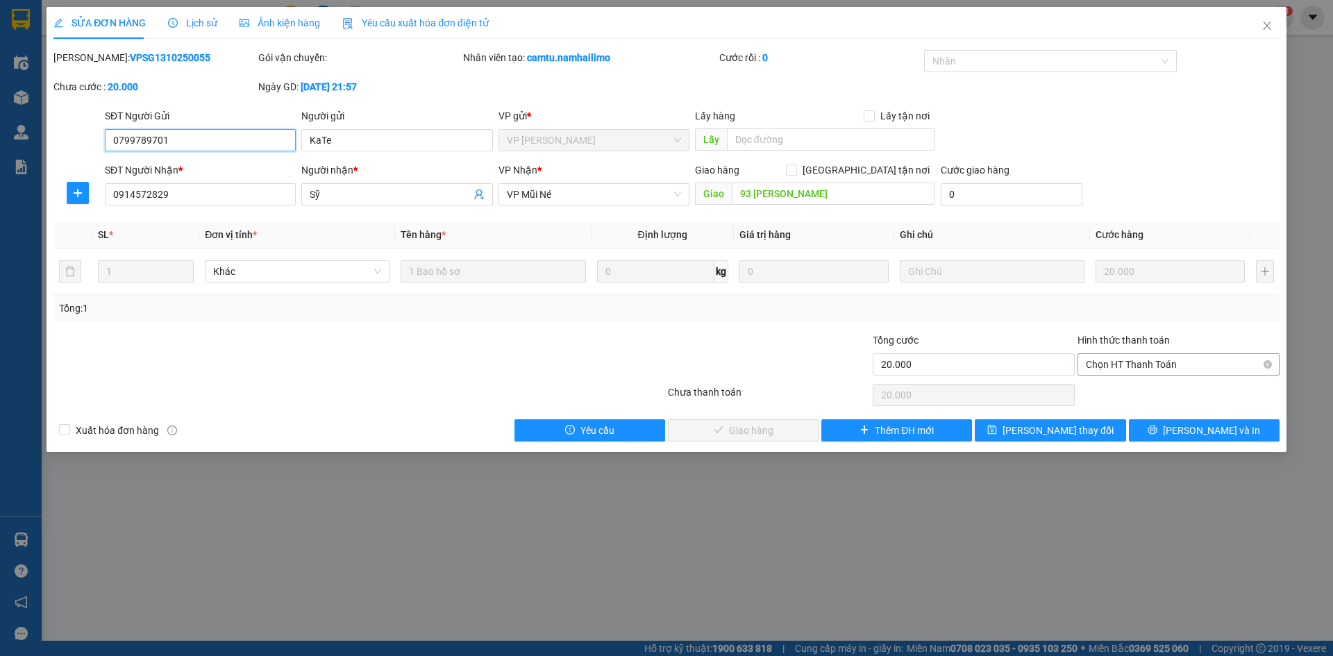
click at [1127, 366] on span "Chọn HT Thanh Toán" at bounding box center [1178, 364] width 185 height 21
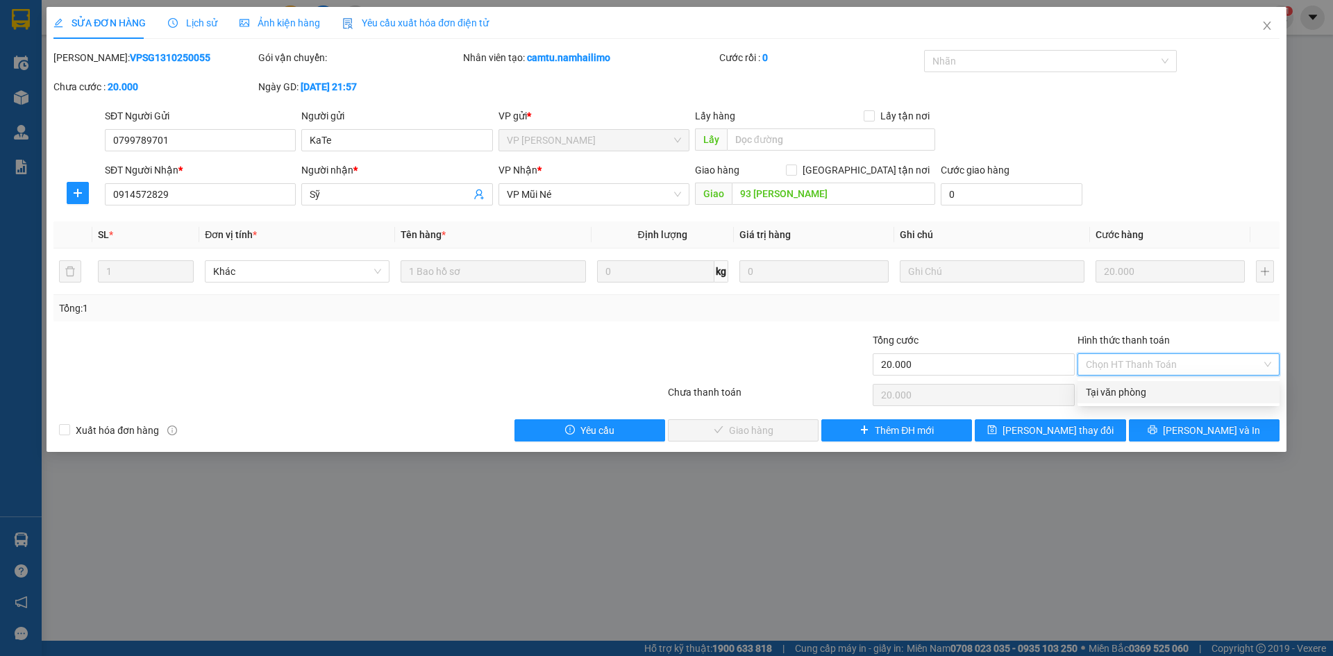
click at [1124, 395] on div "Tại văn phòng" at bounding box center [1178, 392] width 185 height 15
type input "0"
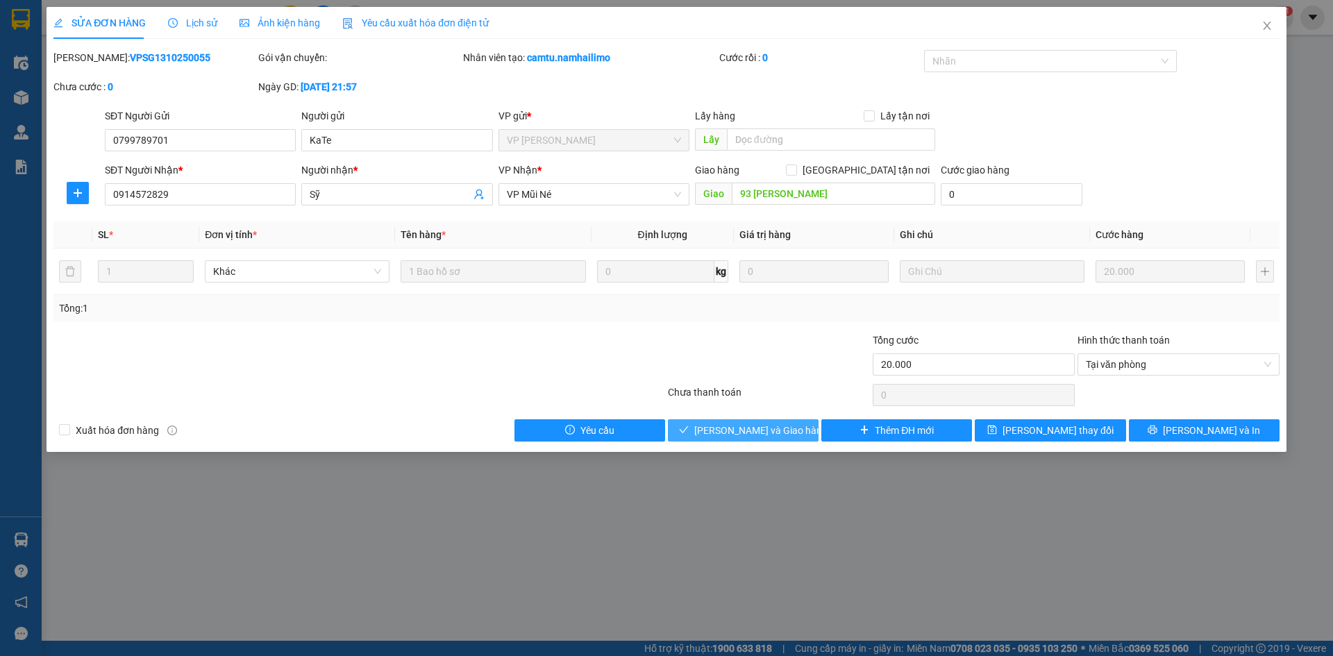
click at [767, 431] on span "[PERSON_NAME] và Giao hàng" at bounding box center [760, 430] width 133 height 15
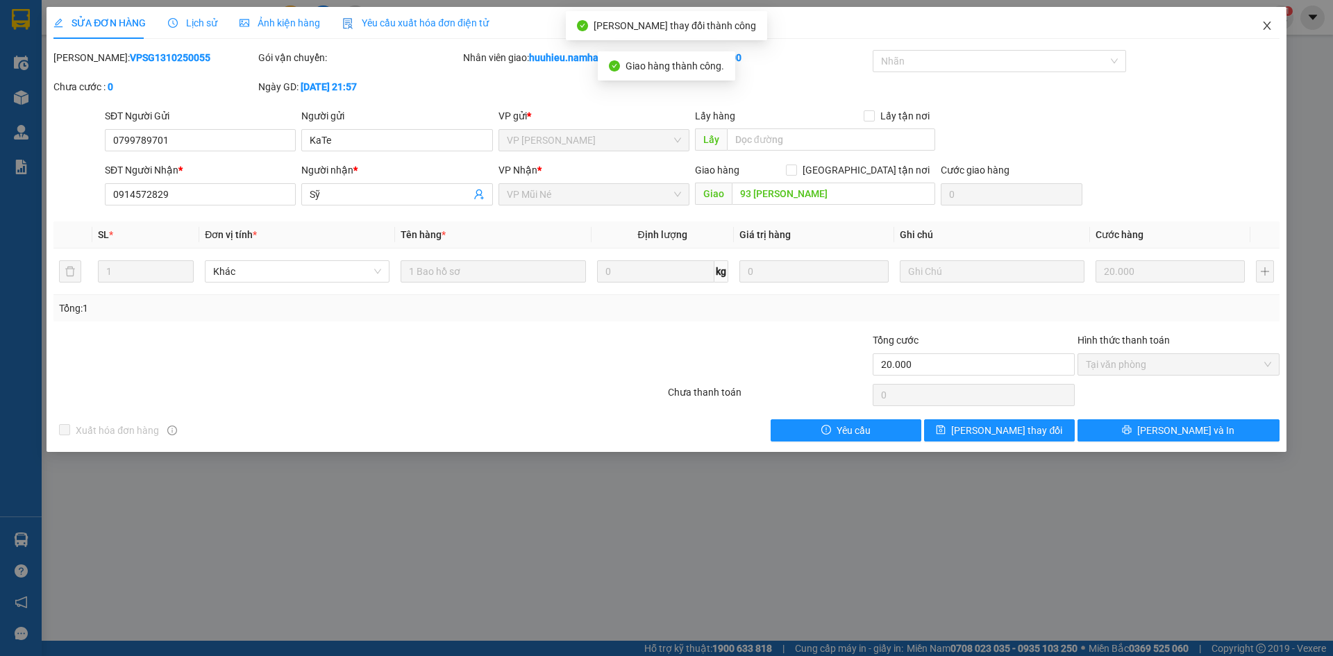
click at [1264, 31] on icon "close" at bounding box center [1267, 25] width 11 height 11
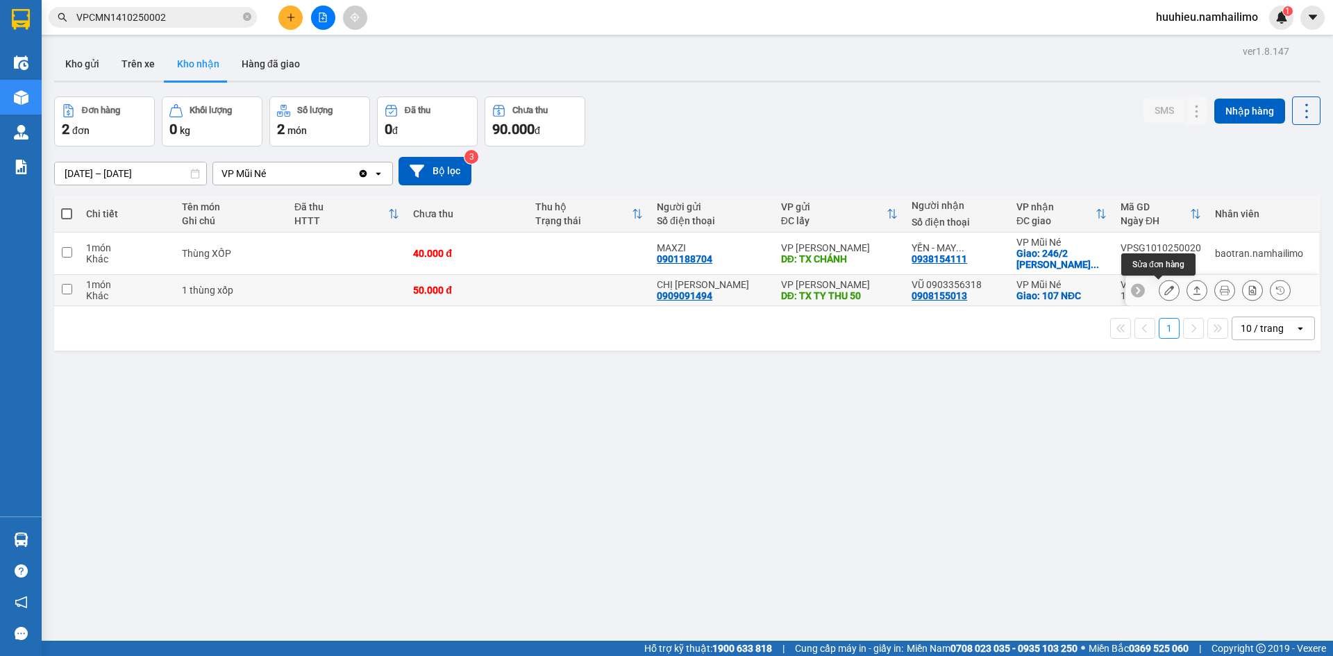
click at [1165, 290] on icon at bounding box center [1170, 290] width 10 height 10
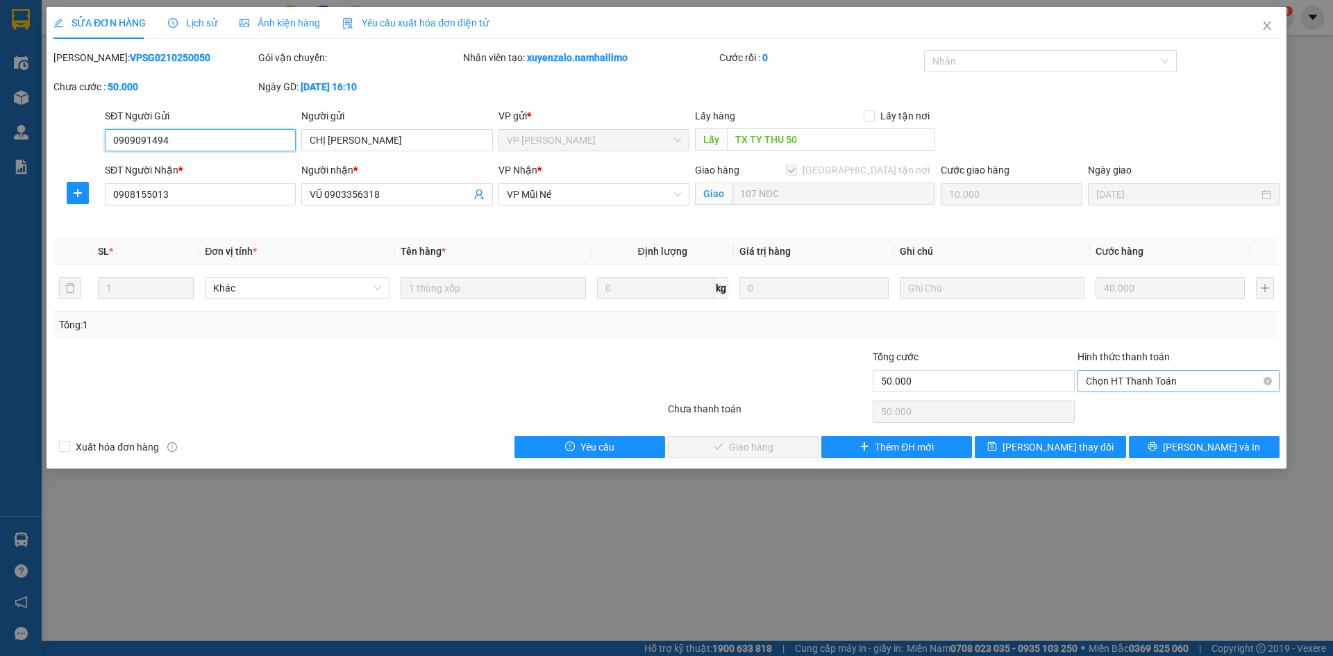
click at [1104, 383] on span "Chọn HT Thanh Toán" at bounding box center [1178, 381] width 185 height 21
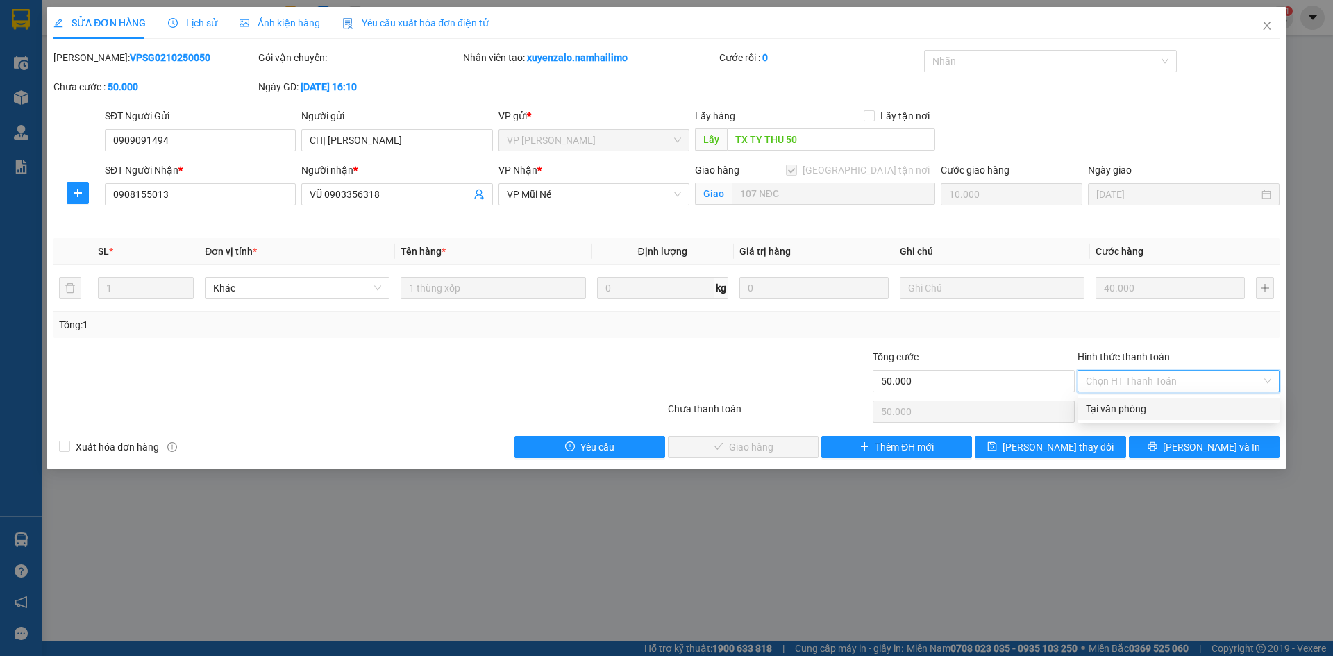
click at [1108, 406] on div "Tại văn phòng" at bounding box center [1178, 408] width 185 height 15
type input "0"
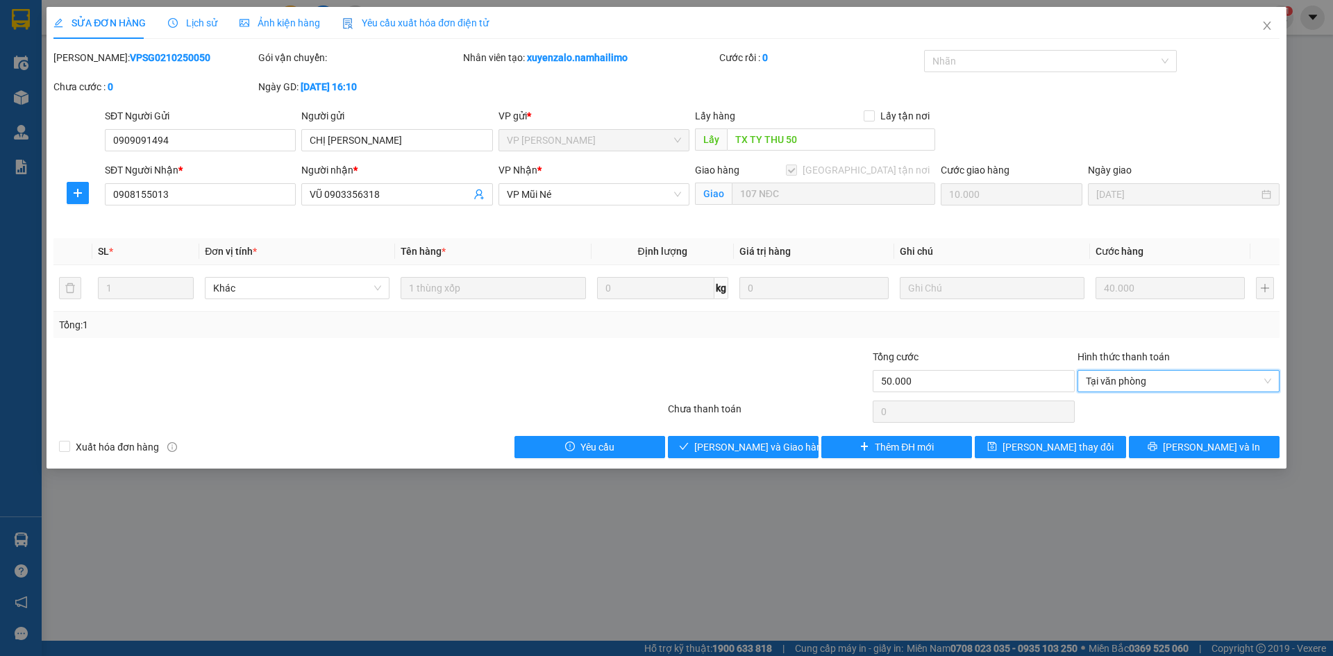
click at [758, 460] on div "SỬA ĐƠN HÀNG Lịch sử Ảnh kiện hàng Yêu cầu xuất hóa đơn điện tử Total Paid Fee …" at bounding box center [667, 238] width 1240 height 462
click at [758, 453] on span "[PERSON_NAME] và Giao hàng" at bounding box center [760, 447] width 133 height 15
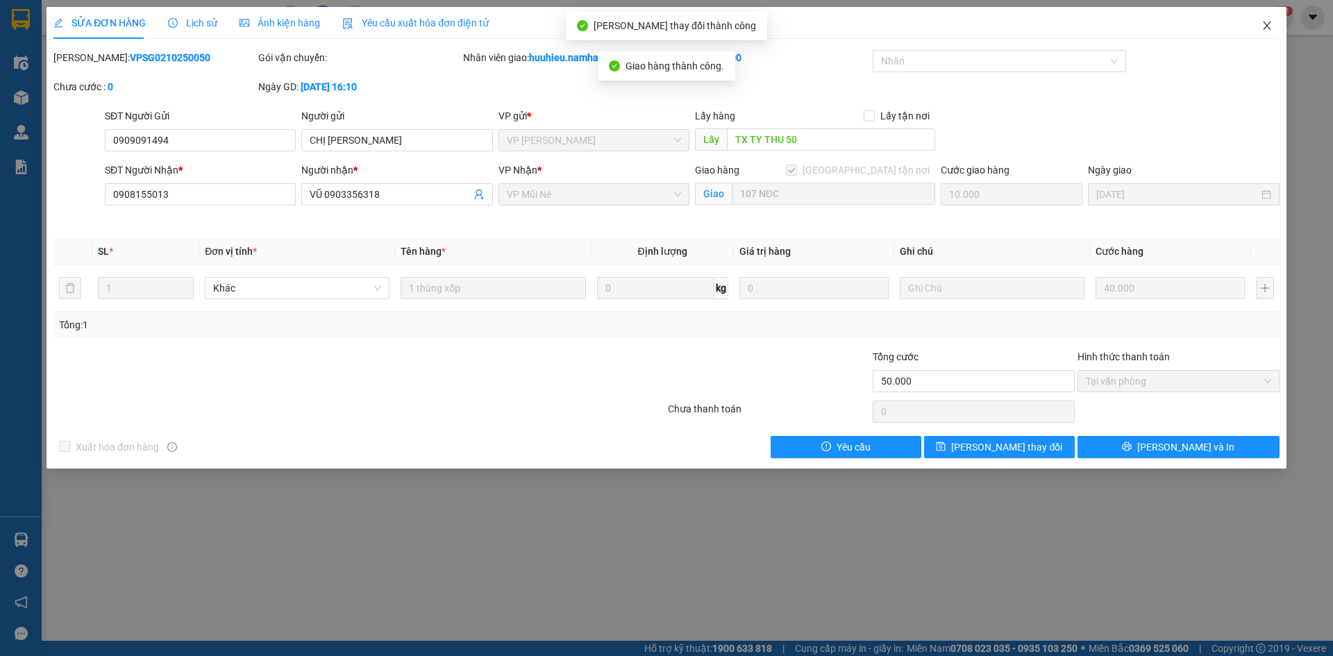
click at [1266, 26] on icon "close" at bounding box center [1267, 25] width 11 height 11
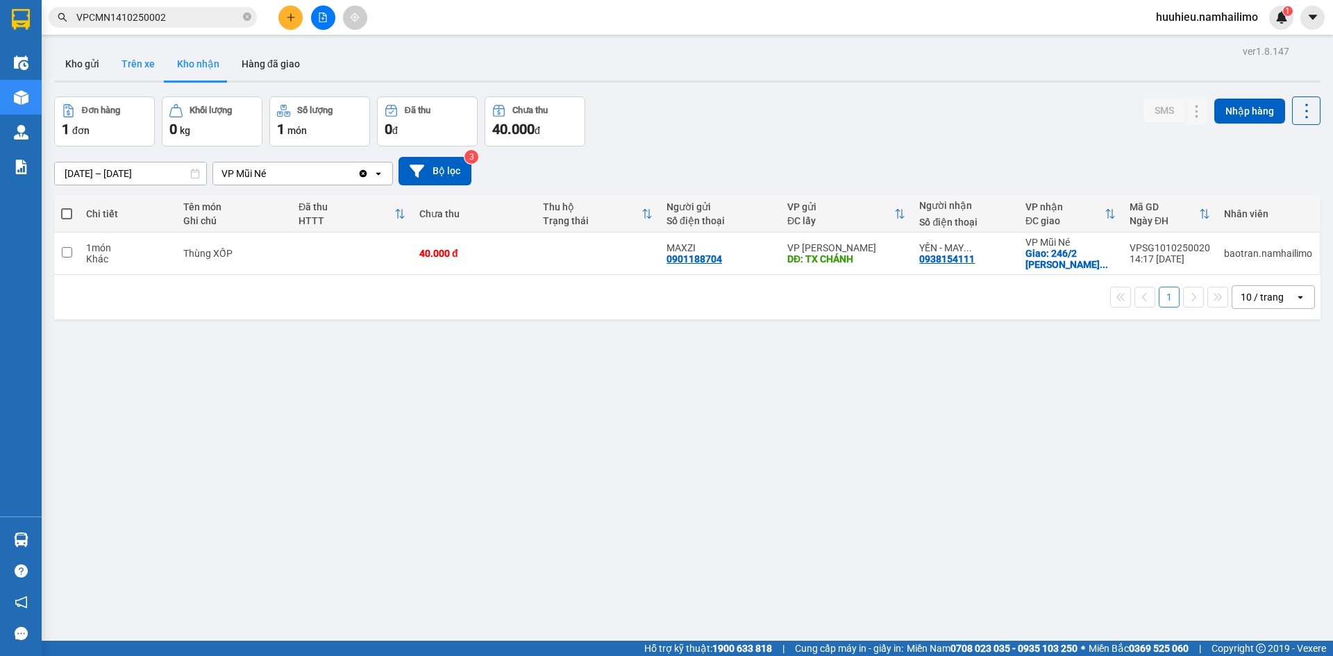
click at [142, 67] on button "Trên xe" at bounding box center [138, 63] width 56 height 33
type input "[DATE] – [DATE]"
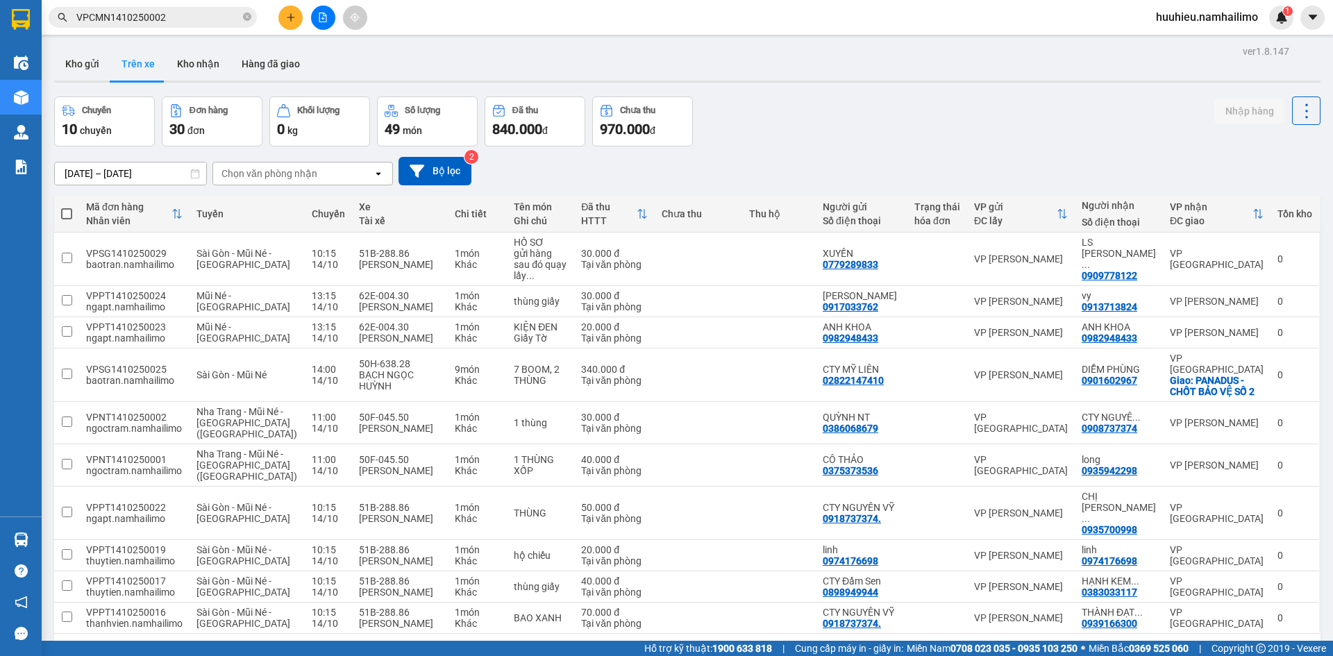
click at [274, 174] on div "Chọn văn phòng nhận" at bounding box center [270, 174] width 96 height 14
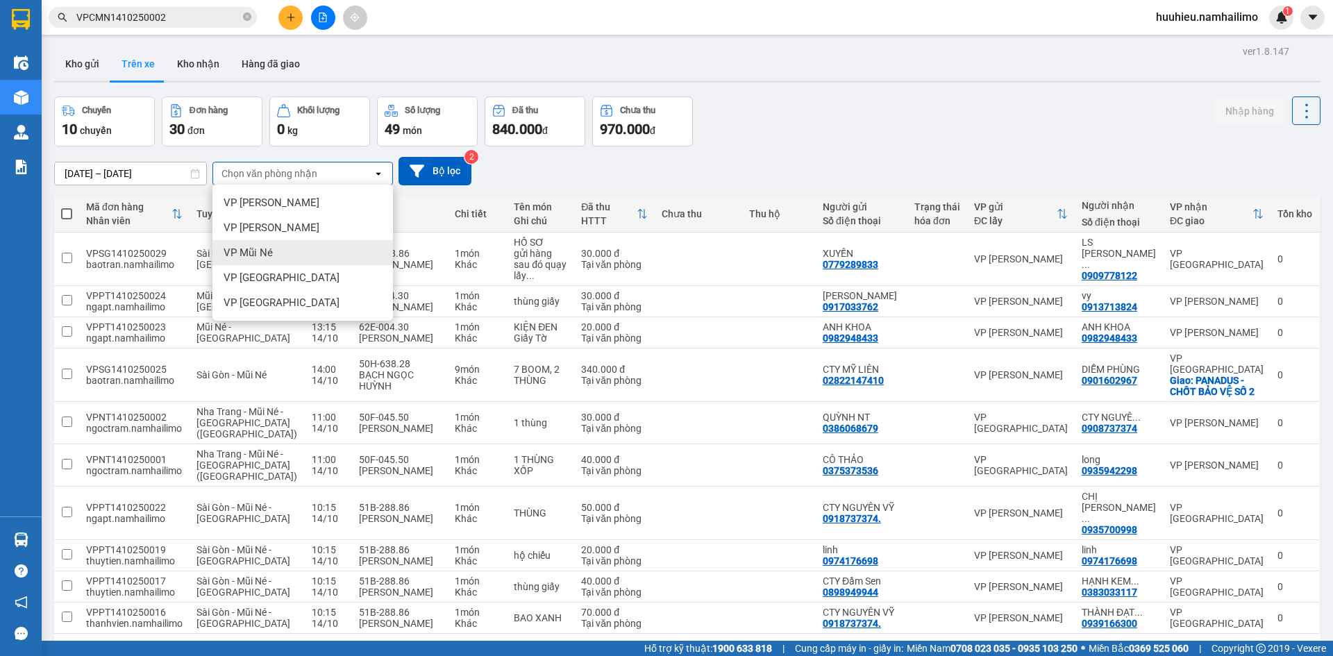
click at [269, 250] on span "VP Mũi Né" at bounding box center [248, 253] width 49 height 14
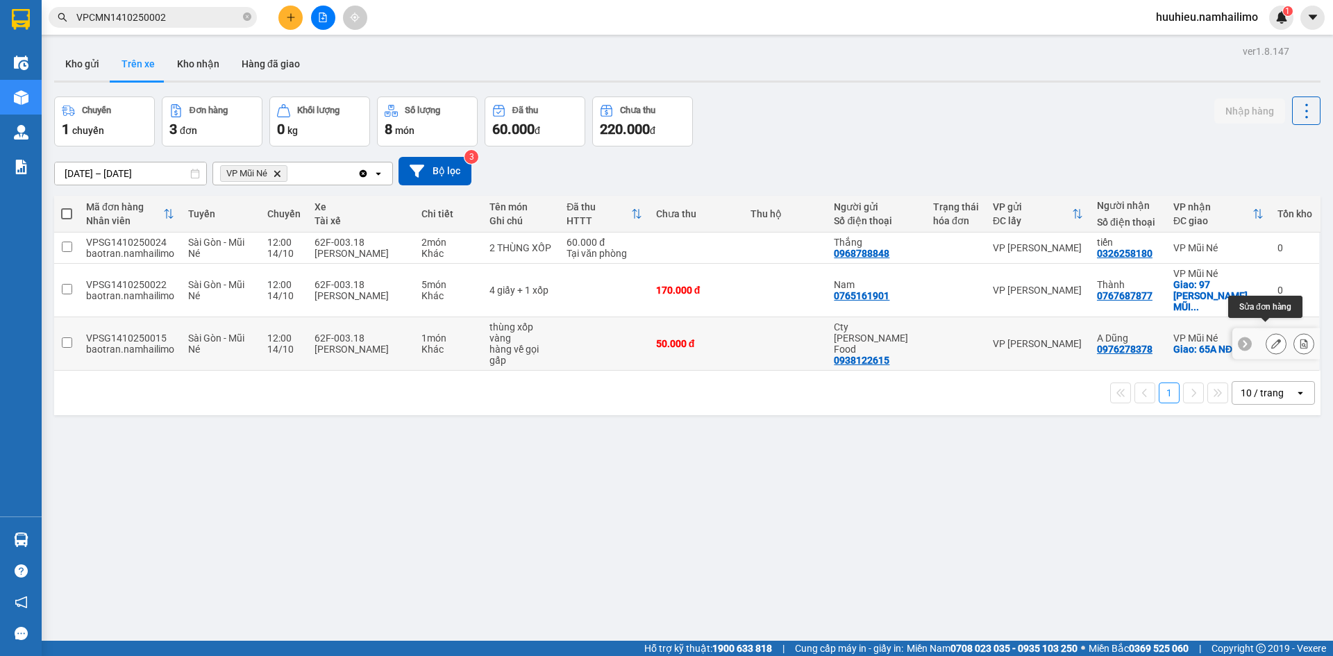
click at [1272, 339] on icon at bounding box center [1277, 344] width 10 height 10
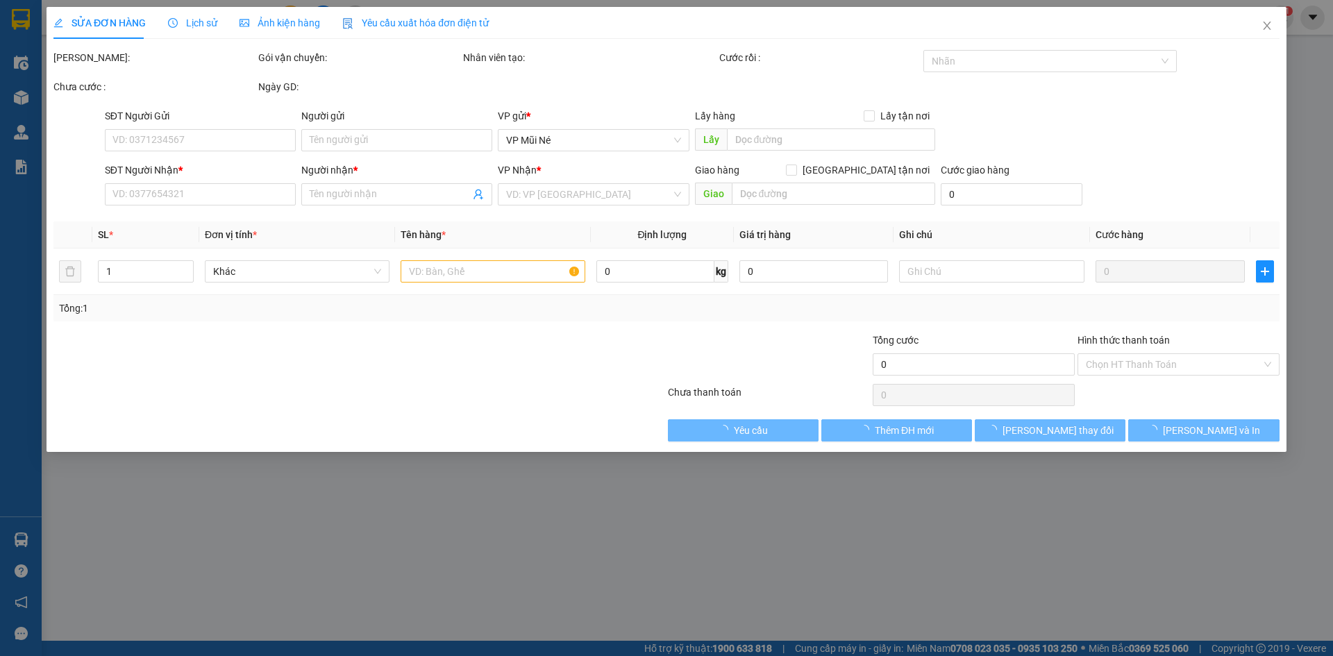
type input "0938122615"
type input "Cty [PERSON_NAME] Food"
type input "0976278378"
type input "A Dũng"
checkbox input "true"
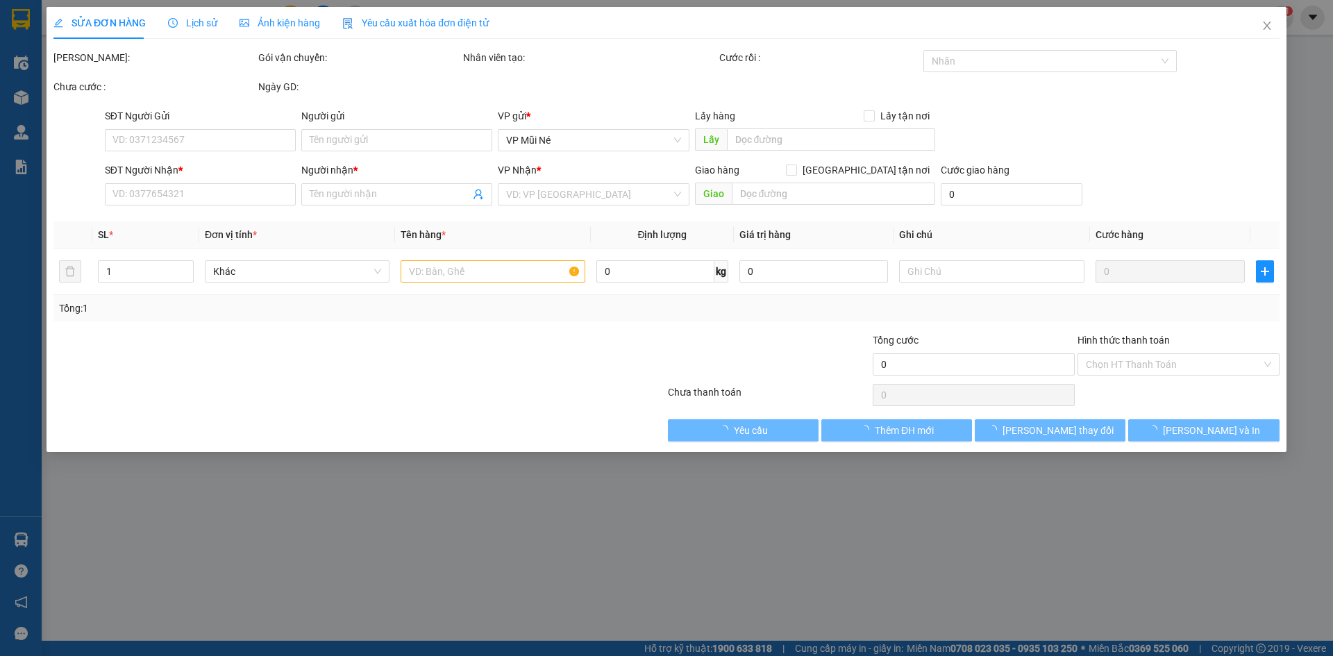
type input "65A NĐC"
type input "50.000"
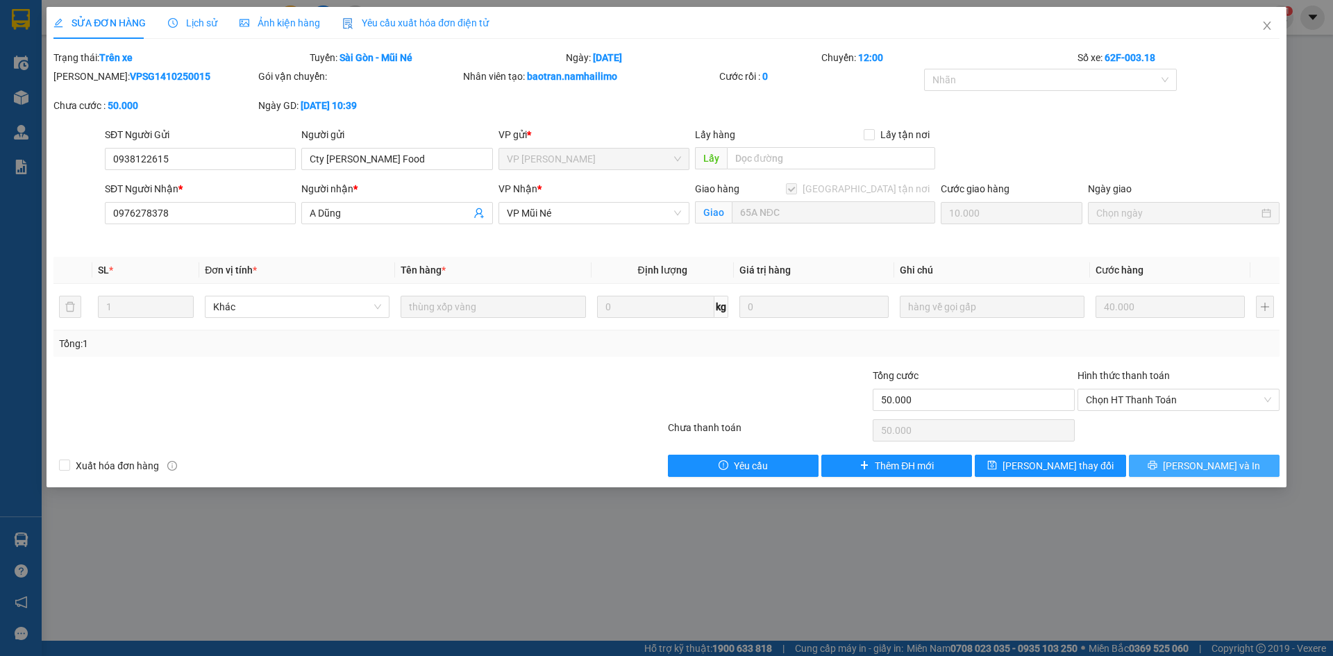
click at [1158, 465] on icon "printer" at bounding box center [1153, 465] width 10 height 10
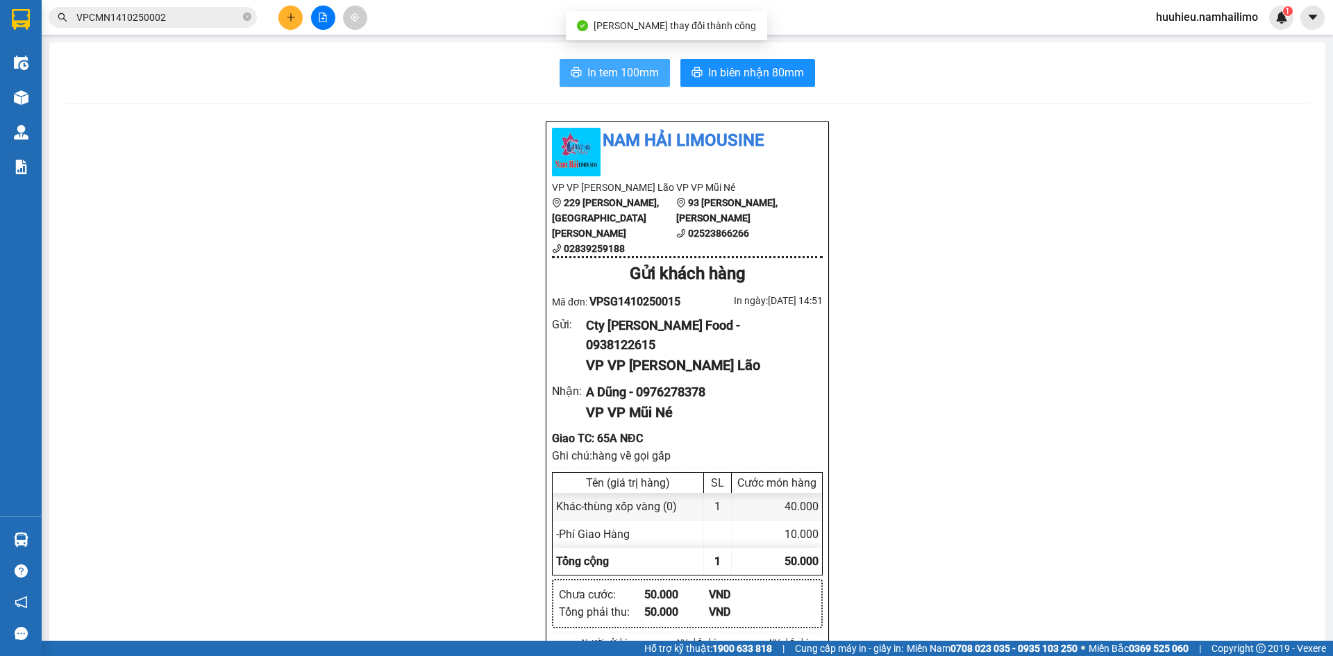
click at [608, 78] on span "In tem 100mm" at bounding box center [623, 72] width 72 height 17
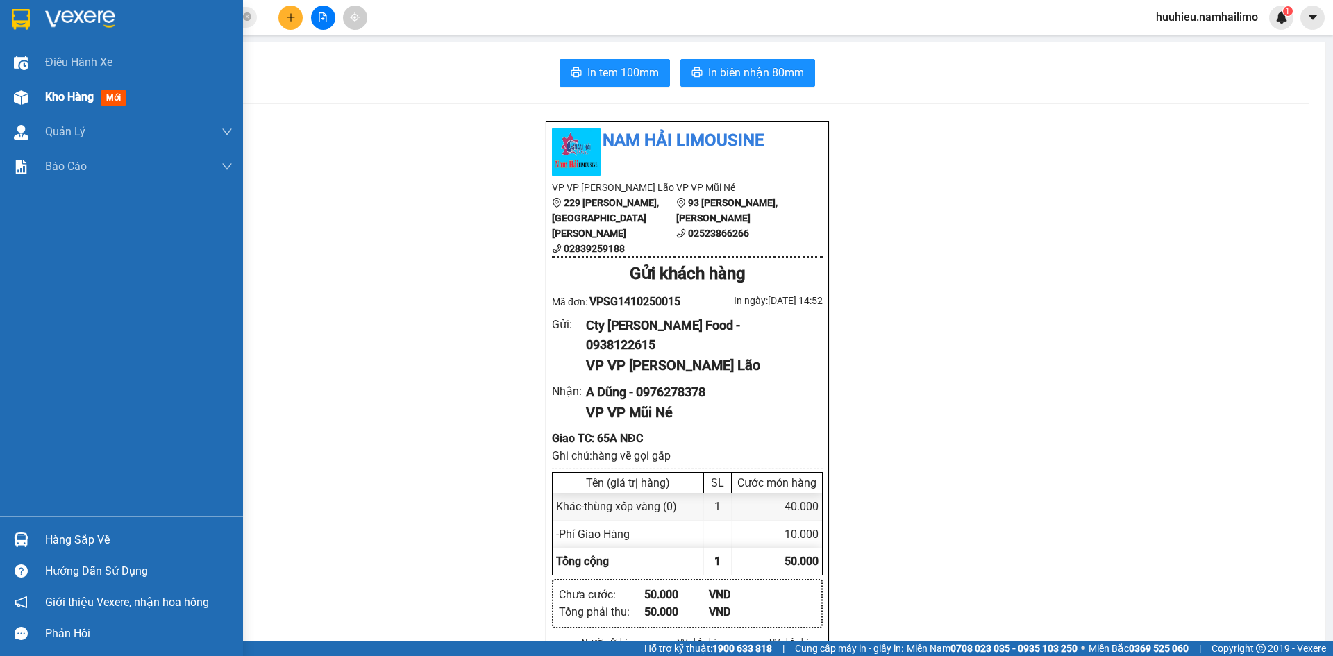
click at [40, 98] on div "Kho hàng mới" at bounding box center [121, 97] width 243 height 35
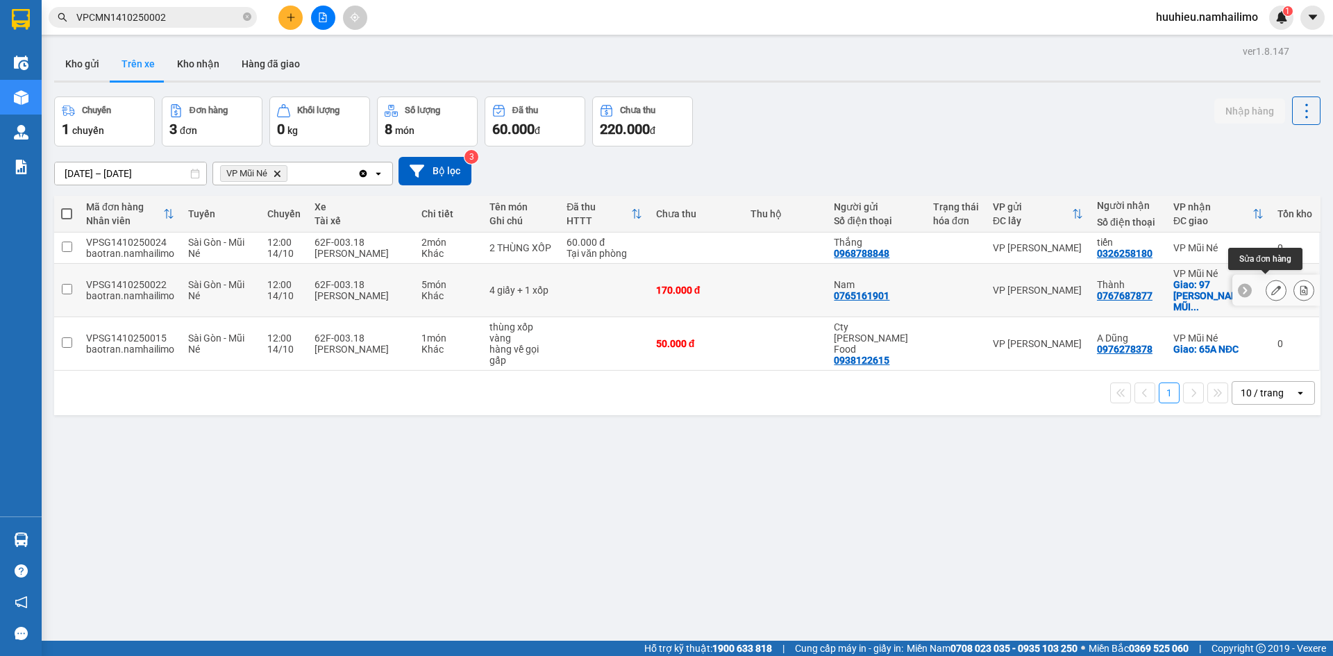
click at [1267, 280] on button at bounding box center [1276, 290] width 19 height 24
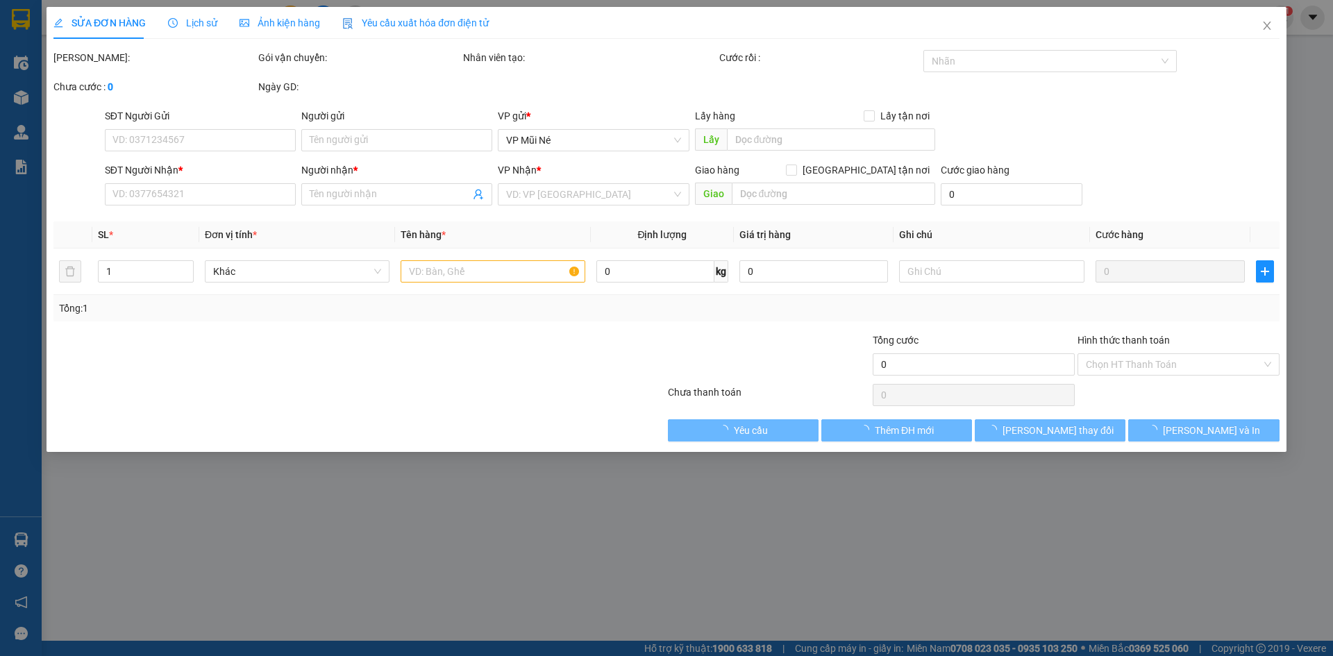
type input "0765161901"
type input "Nam"
type input "0767687877"
type input "Thành"
checkbox input "true"
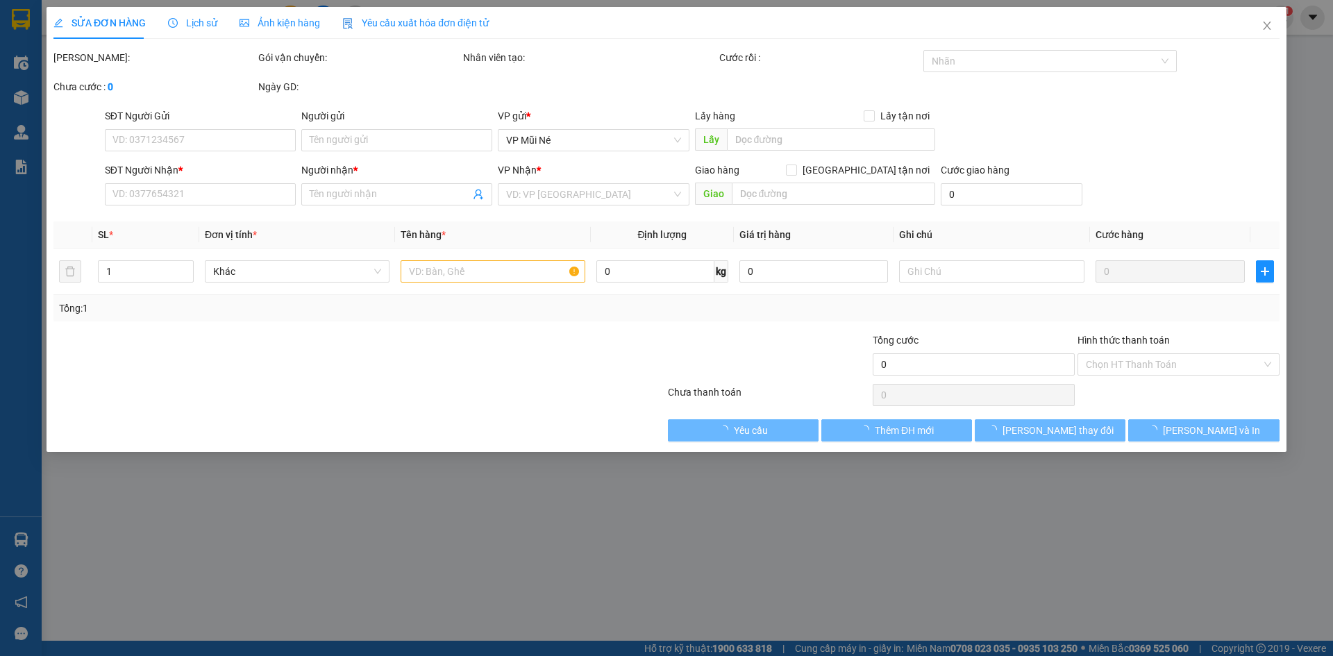
type input "97 [PERSON_NAME], MŨI NÉ"
type input "170.000"
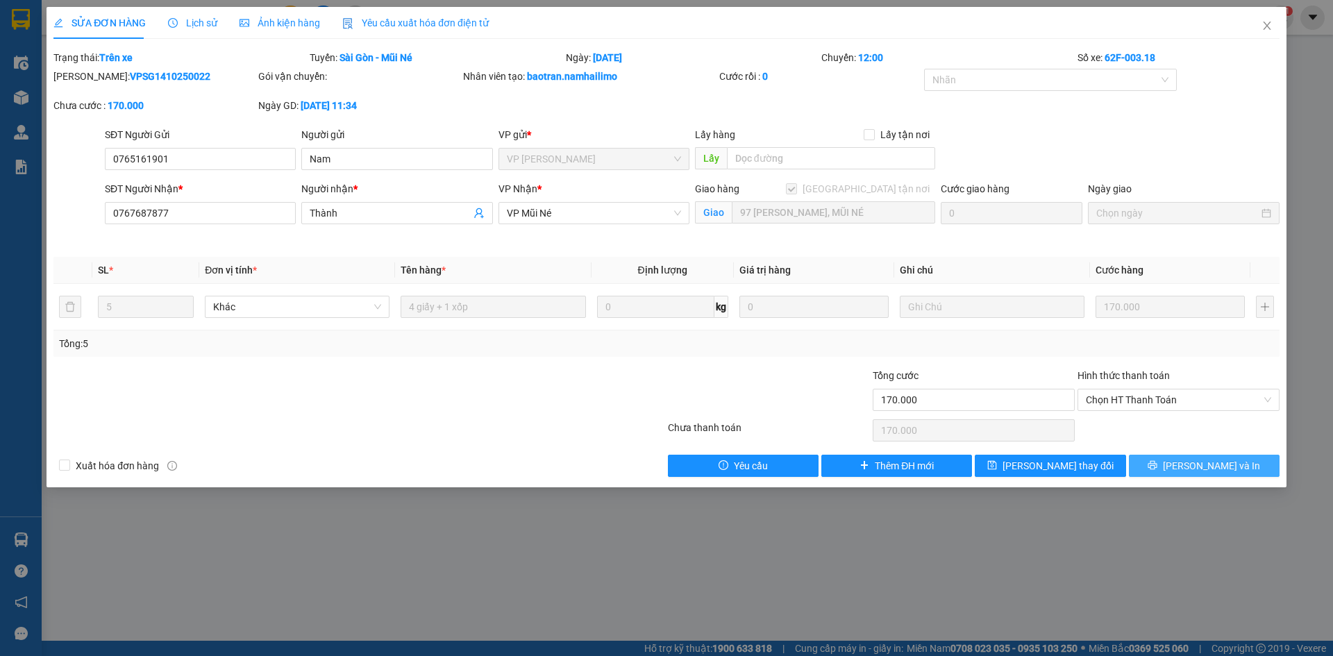
click at [1221, 465] on span "[PERSON_NAME] và In" at bounding box center [1211, 465] width 97 height 15
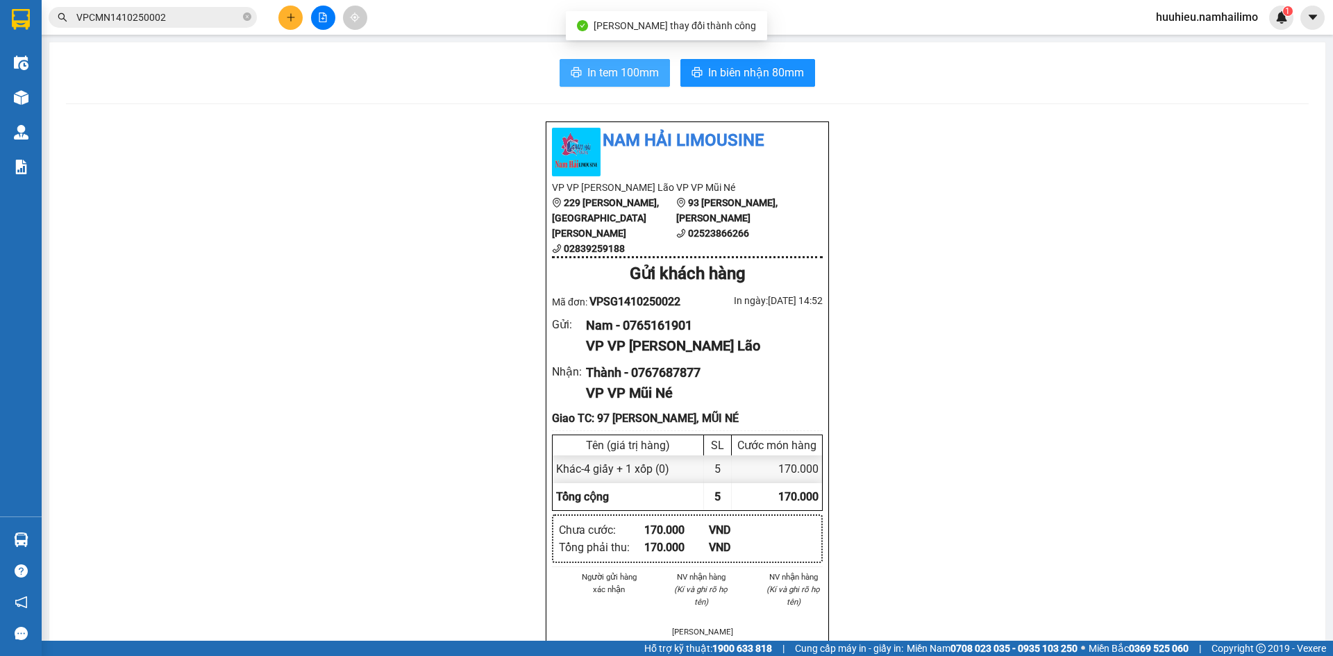
click at [610, 78] on span "In tem 100mm" at bounding box center [623, 72] width 72 height 17
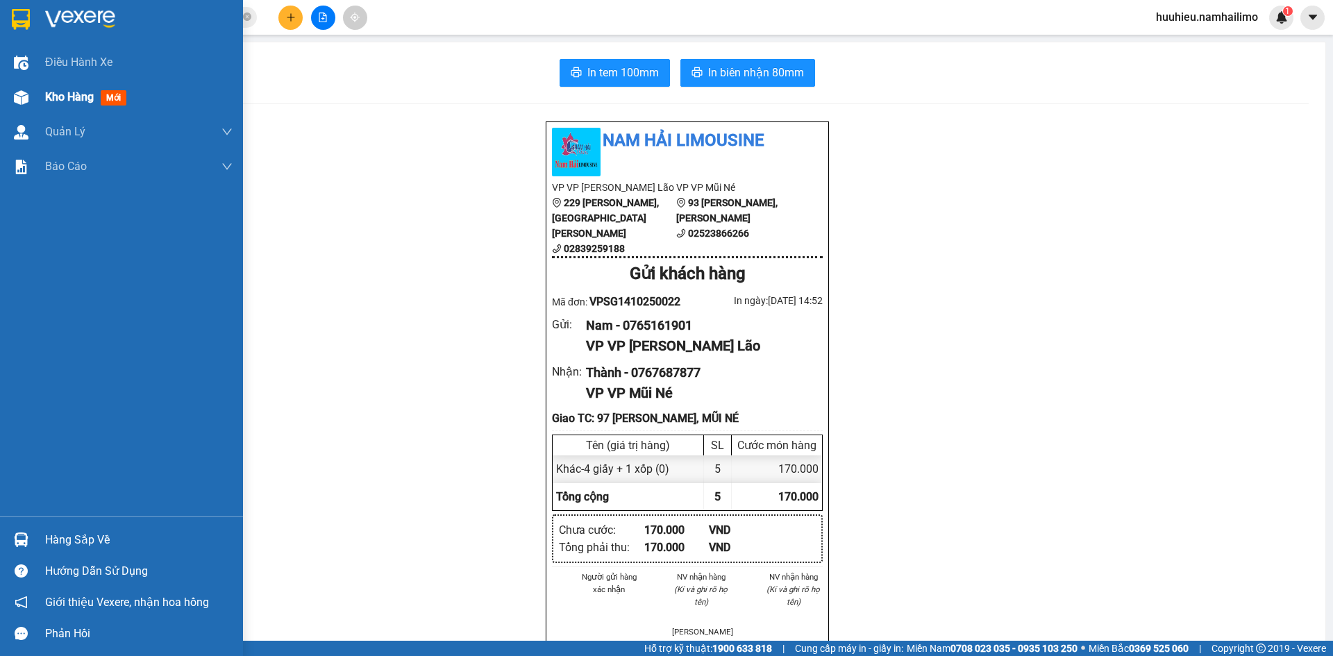
click at [37, 97] on div "Kho hàng mới" at bounding box center [121, 97] width 243 height 35
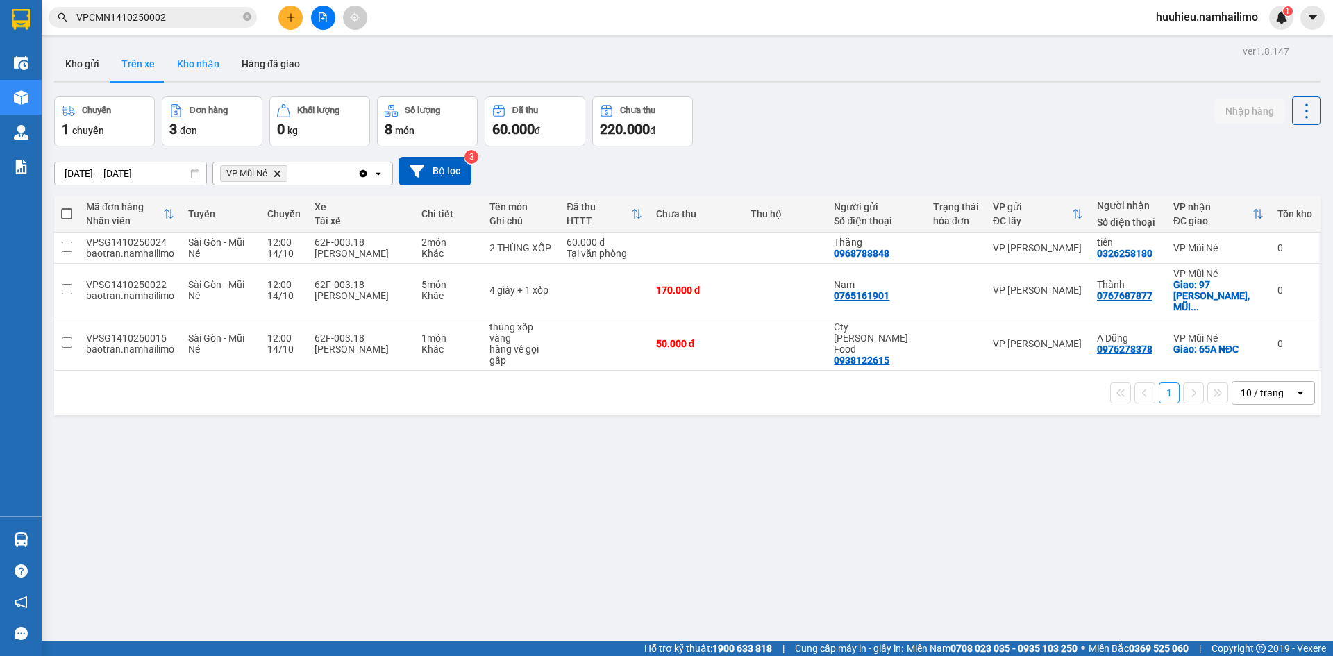
click at [191, 63] on button "Kho nhận" at bounding box center [198, 63] width 65 height 33
type input "[DATE] – [DATE]"
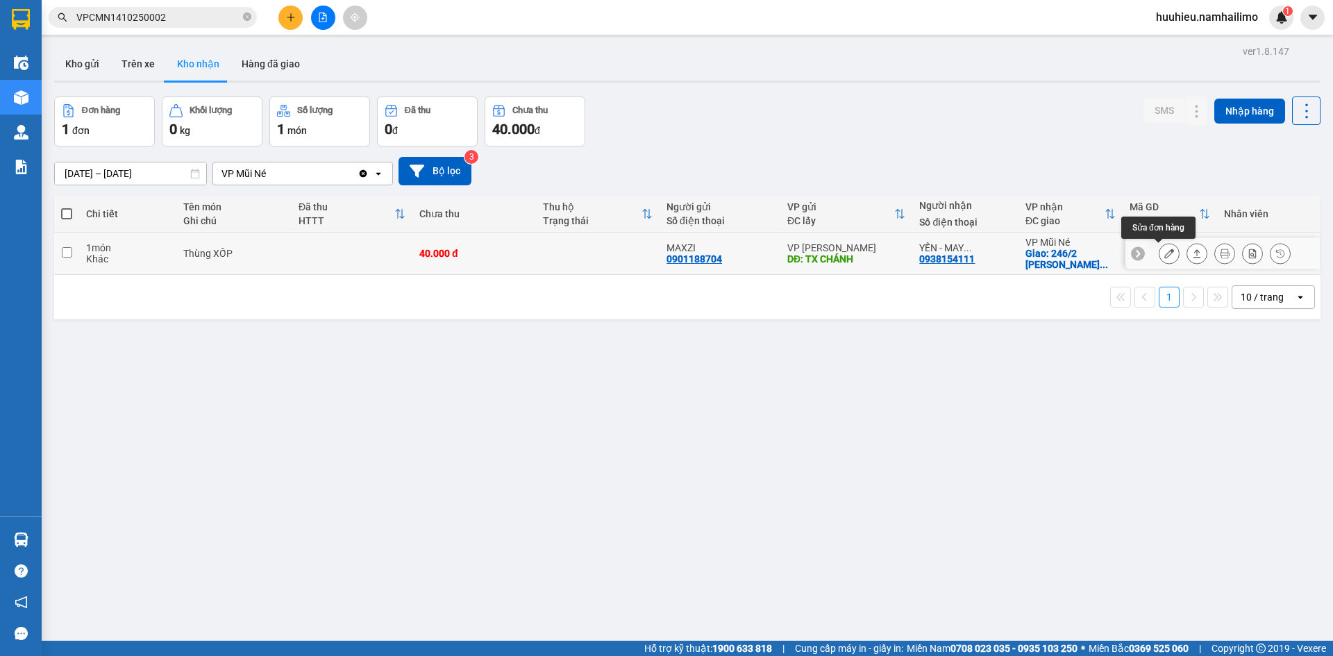
click at [1165, 255] on icon at bounding box center [1170, 254] width 10 height 10
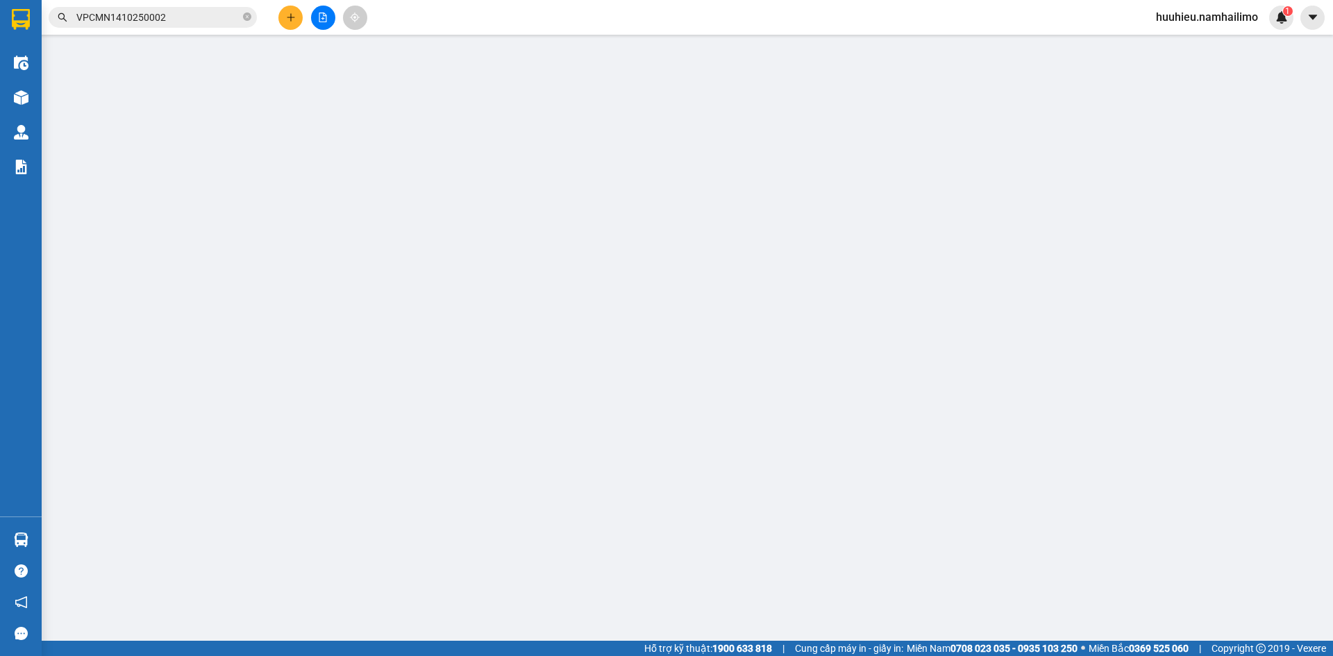
type input "0901188704"
type input "MAXZI"
type input "TX CHÁNH"
type input "0938154111"
type input "YẾN - MAY BUNGALOW"
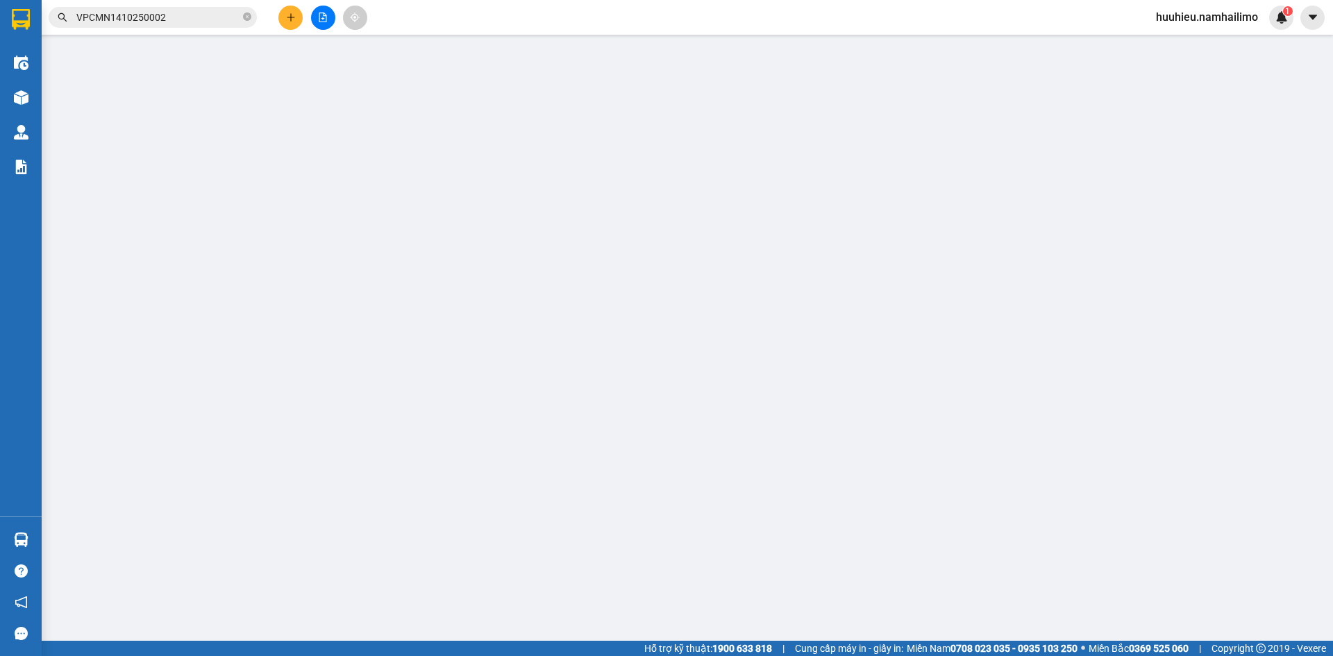
checkbox input "true"
type input "246/2 [PERSON_NAME], MŨI NÉ"
type input "40.000"
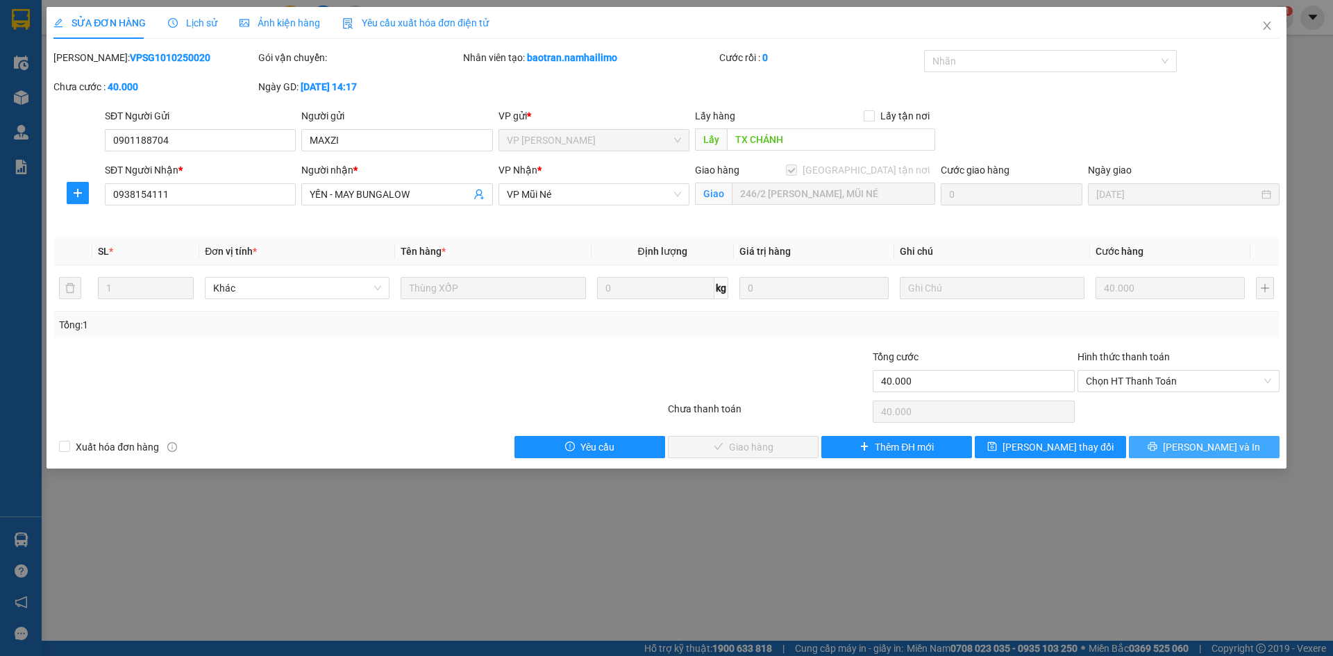
click at [1201, 444] on span "[PERSON_NAME] và In" at bounding box center [1211, 447] width 97 height 15
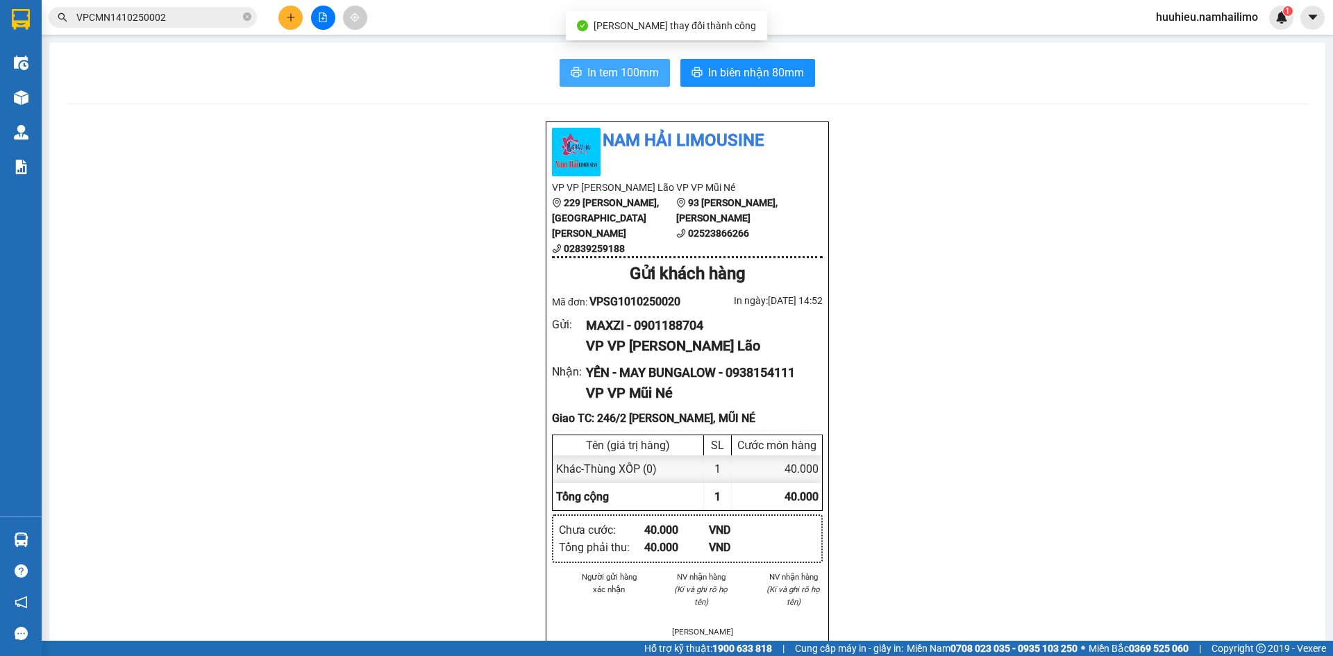
click at [626, 70] on span "In tem 100mm" at bounding box center [623, 72] width 72 height 17
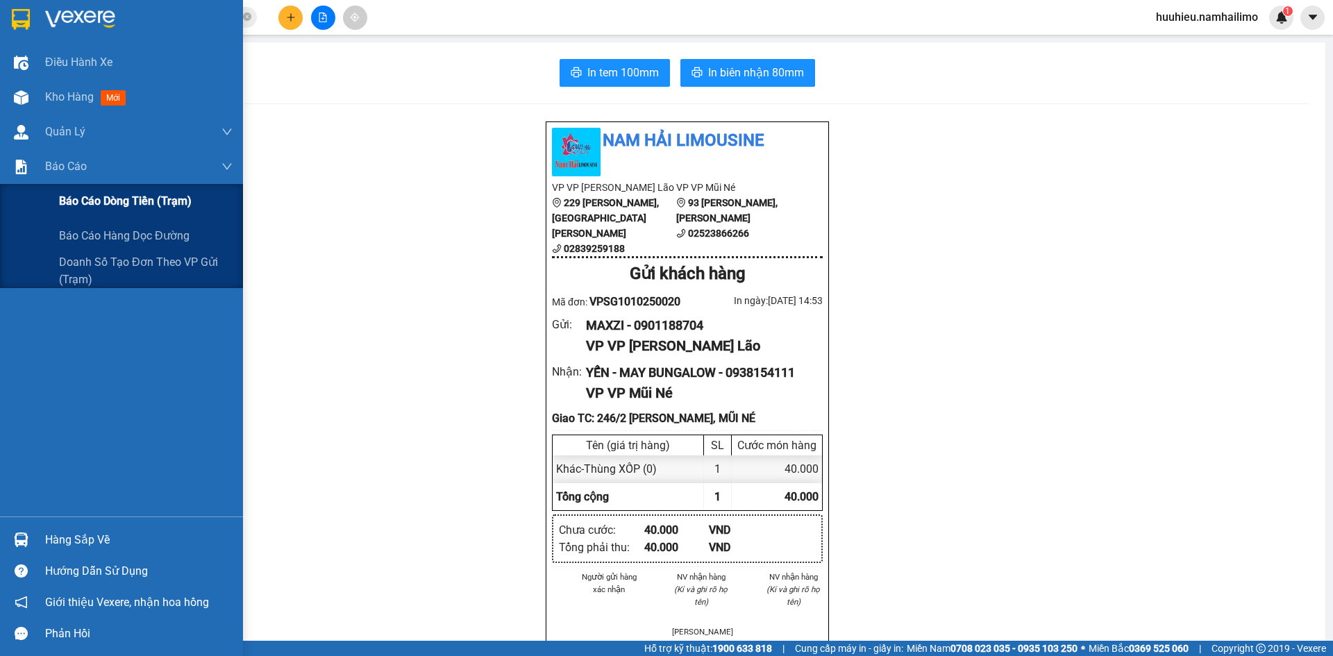
click at [94, 206] on span "Báo cáo dòng tiền (trạm)" at bounding box center [125, 200] width 133 height 17
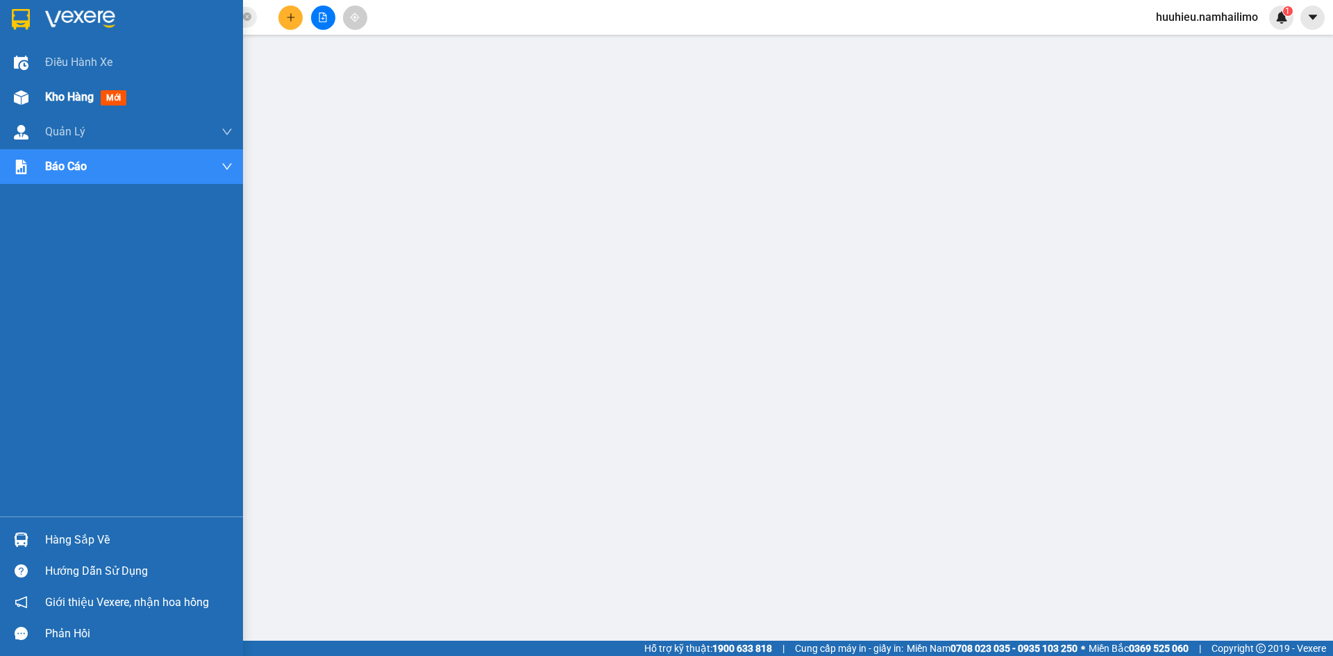
click at [53, 102] on span "Kho hàng" at bounding box center [69, 96] width 49 height 13
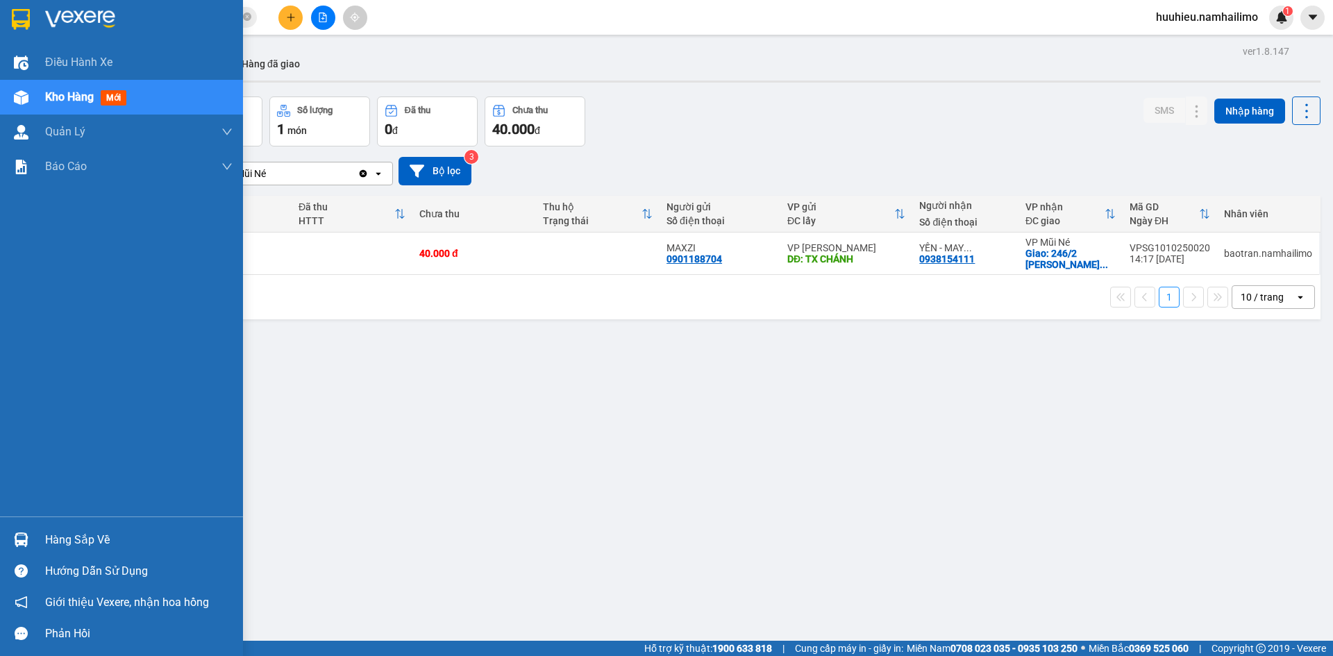
click at [58, 100] on span "Kho hàng" at bounding box center [69, 96] width 49 height 13
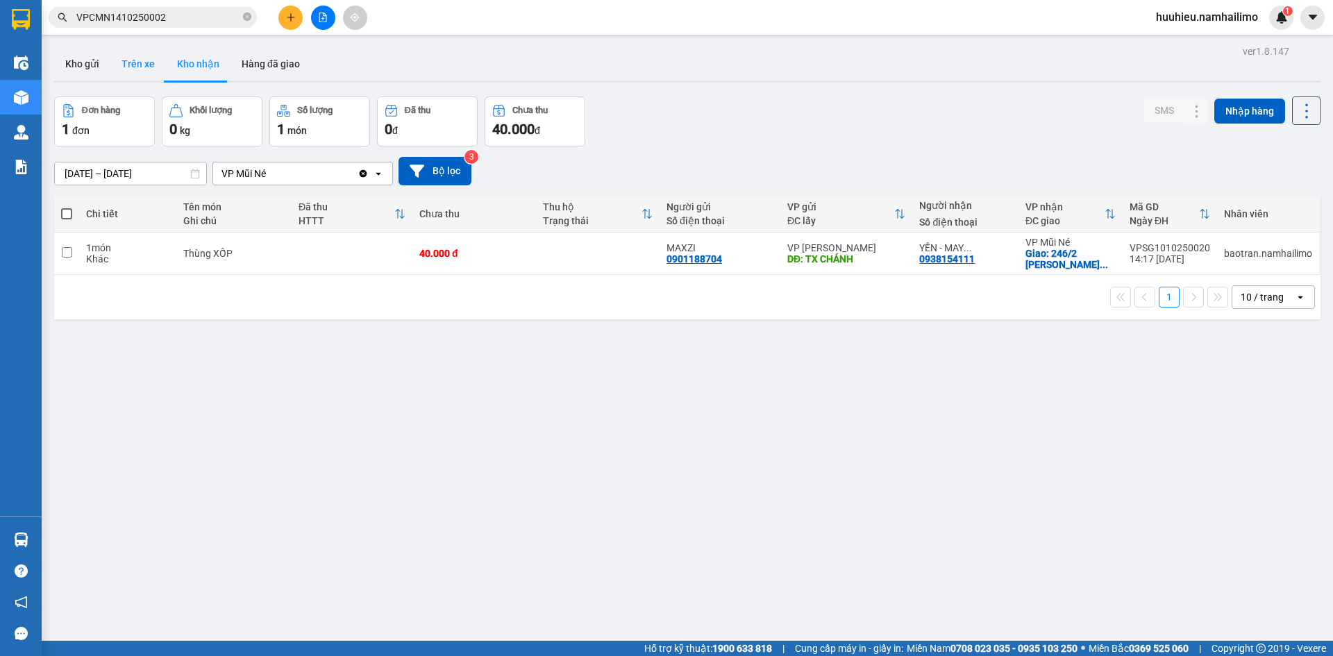
click at [136, 74] on button "Trên xe" at bounding box center [138, 63] width 56 height 33
type input "[DATE] – [DATE]"
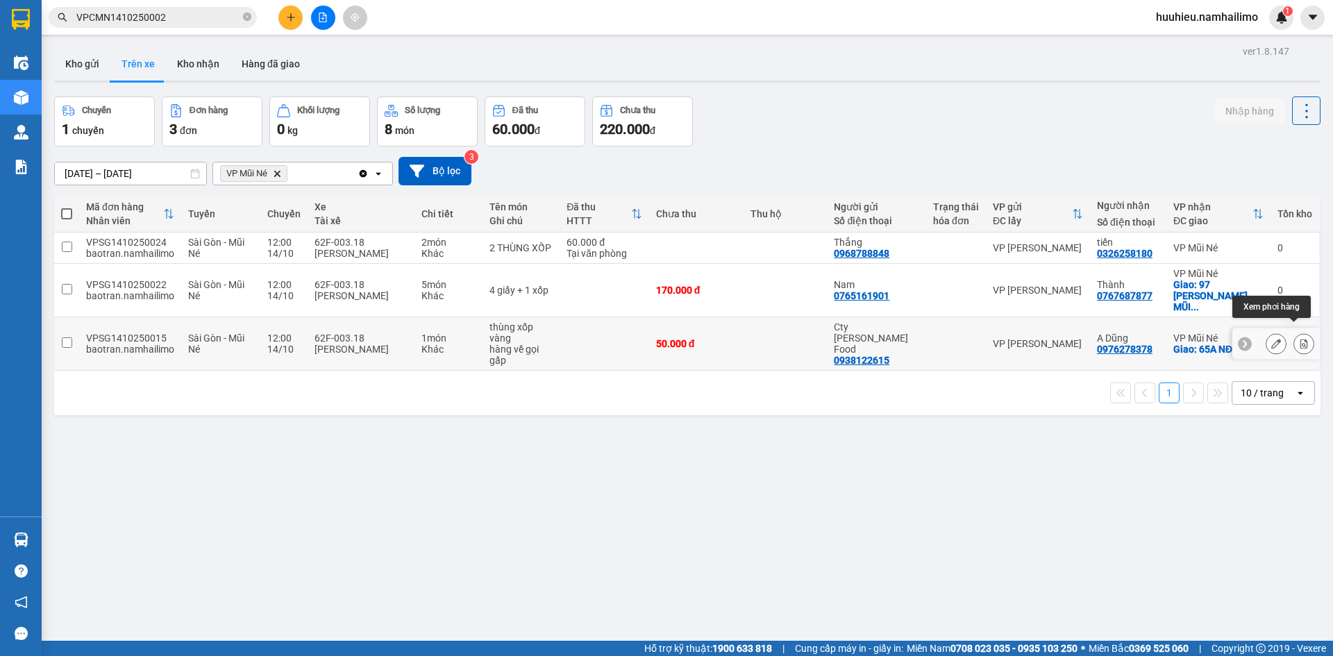
click at [1294, 333] on button at bounding box center [1303, 344] width 19 height 24
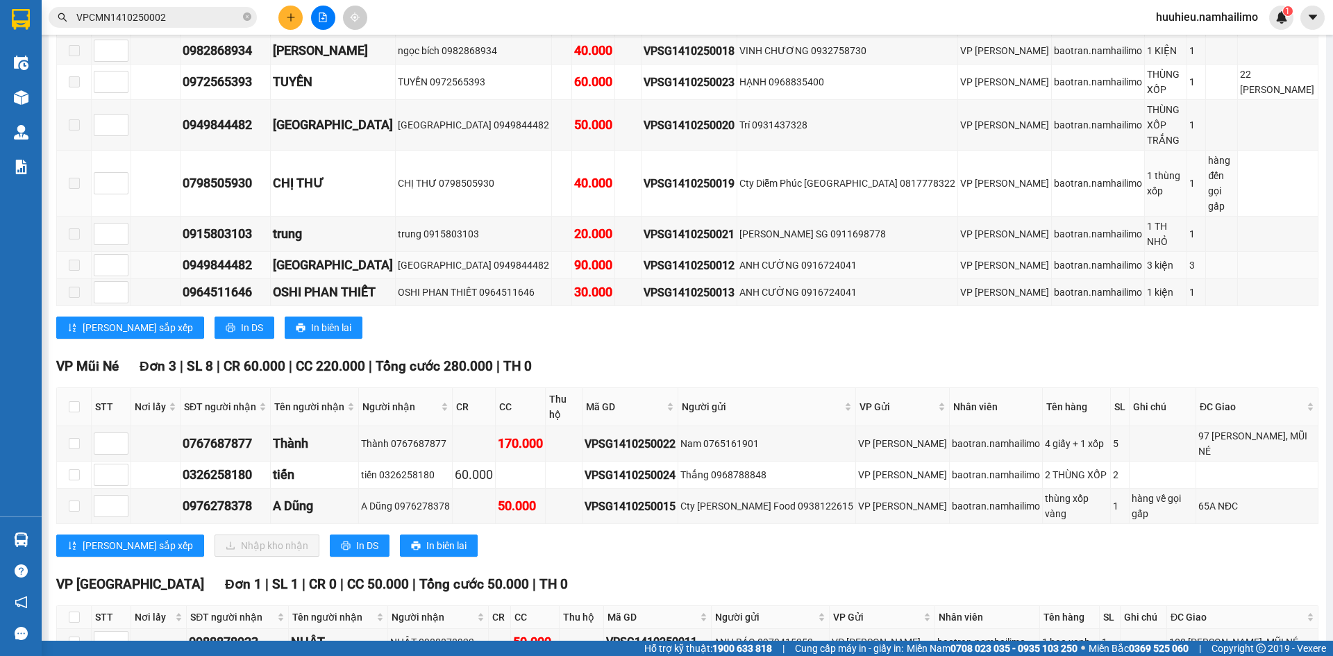
scroll to position [281, 0]
click at [72, 401] on input "checkbox" at bounding box center [74, 406] width 11 height 11
checkbox input "true"
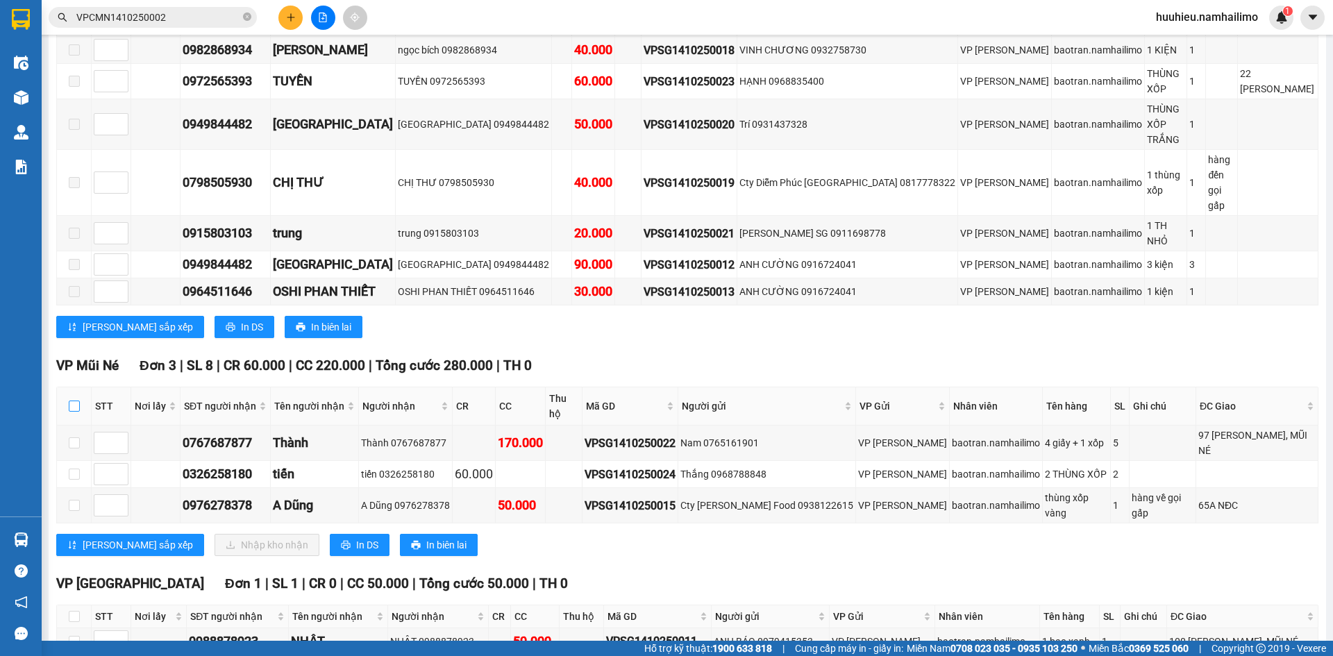
checkbox input "true"
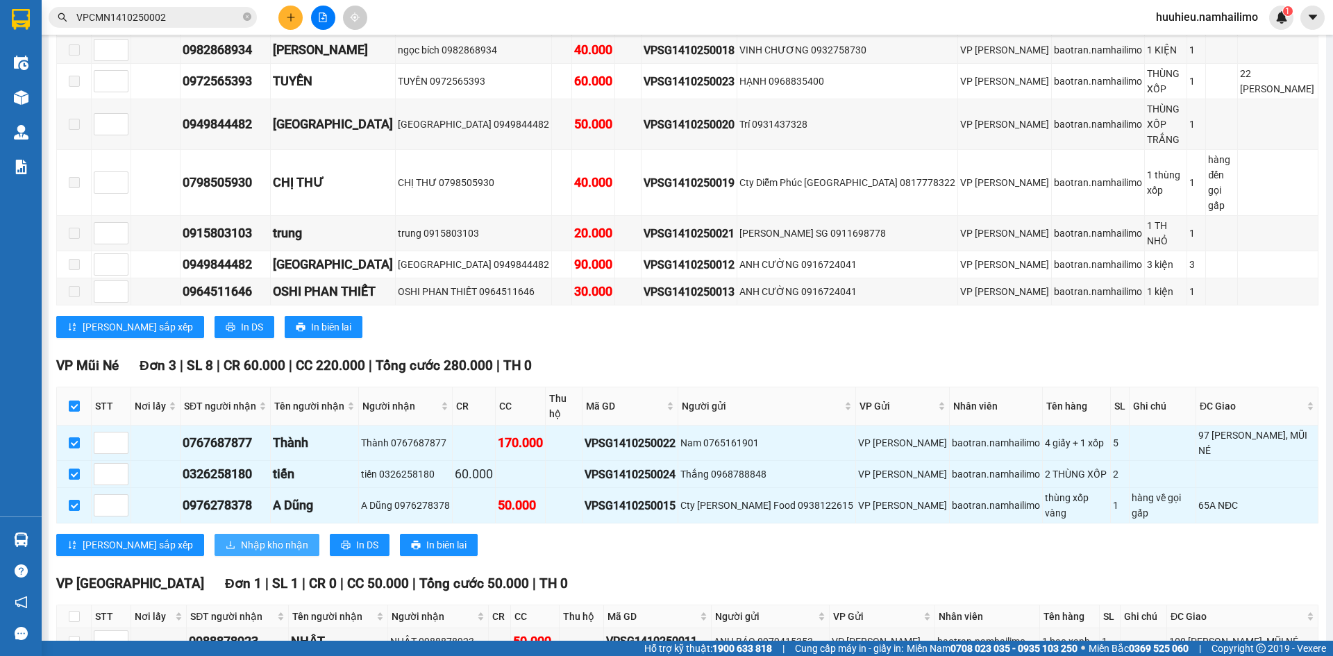
click at [241, 537] on span "Nhập kho nhận" at bounding box center [274, 544] width 67 height 15
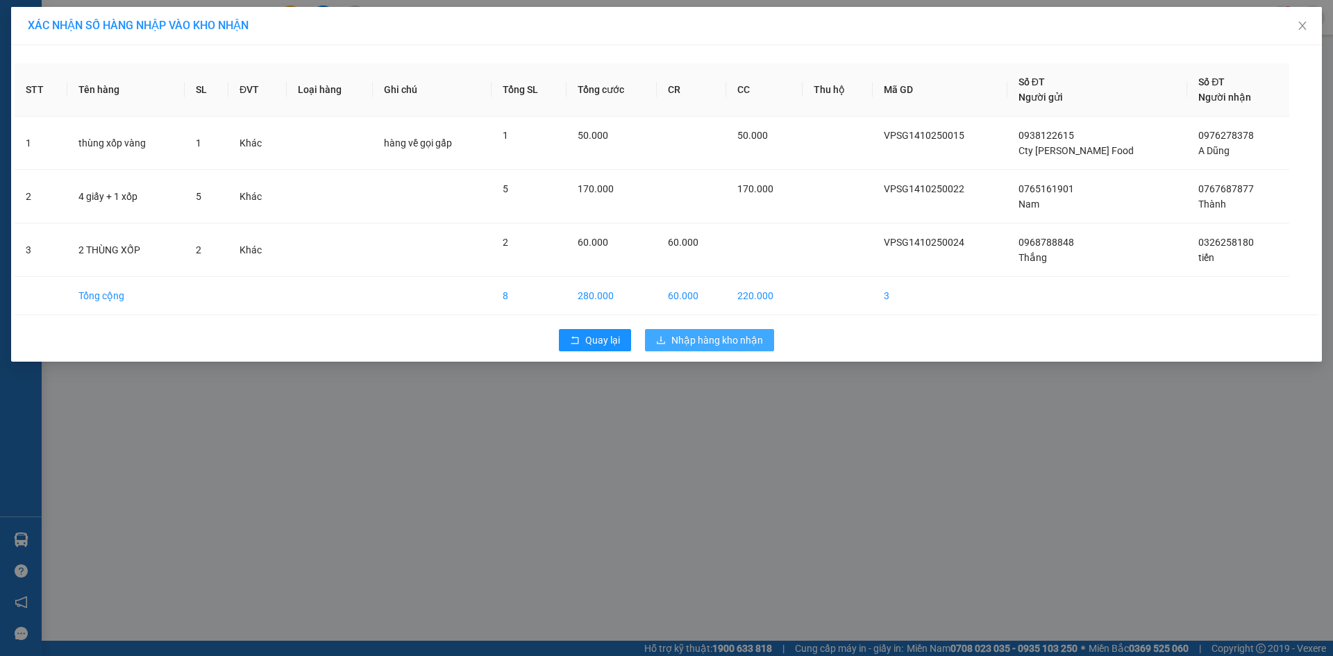
click at [683, 342] on span "Nhập hàng kho nhận" at bounding box center [718, 340] width 92 height 15
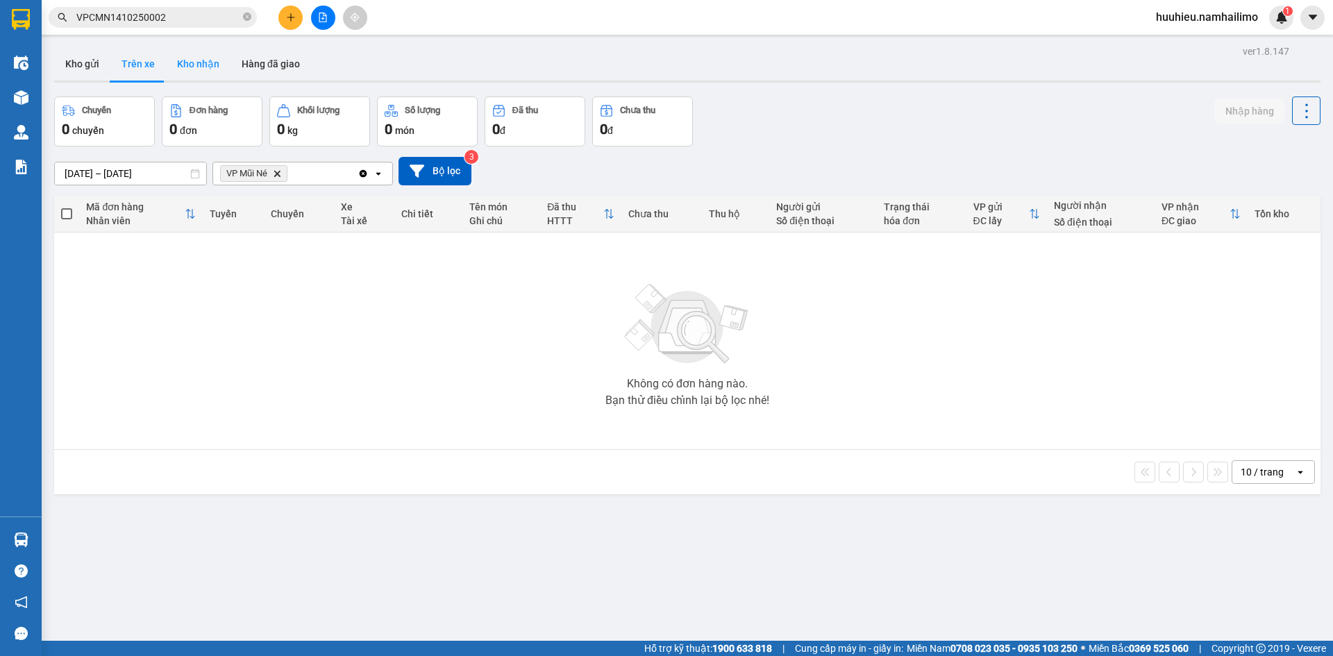
click at [203, 60] on button "Kho nhận" at bounding box center [198, 63] width 65 height 33
type input "[DATE] – [DATE]"
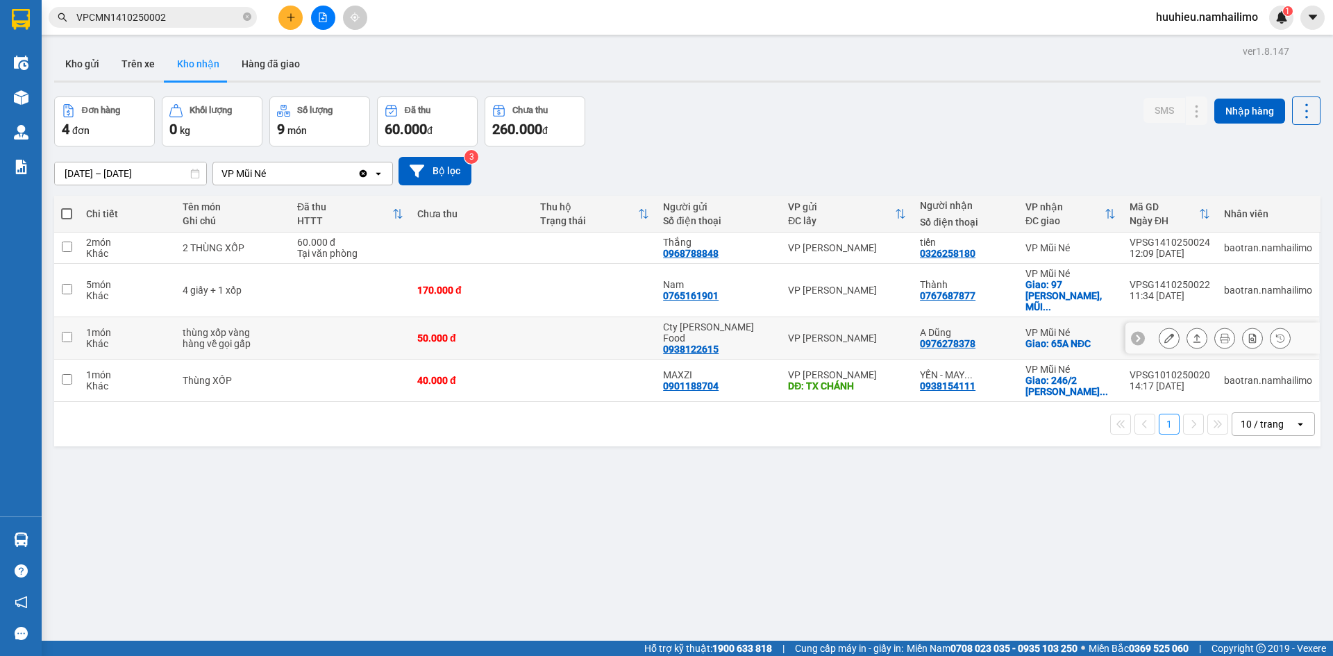
click at [1165, 333] on icon at bounding box center [1170, 338] width 10 height 10
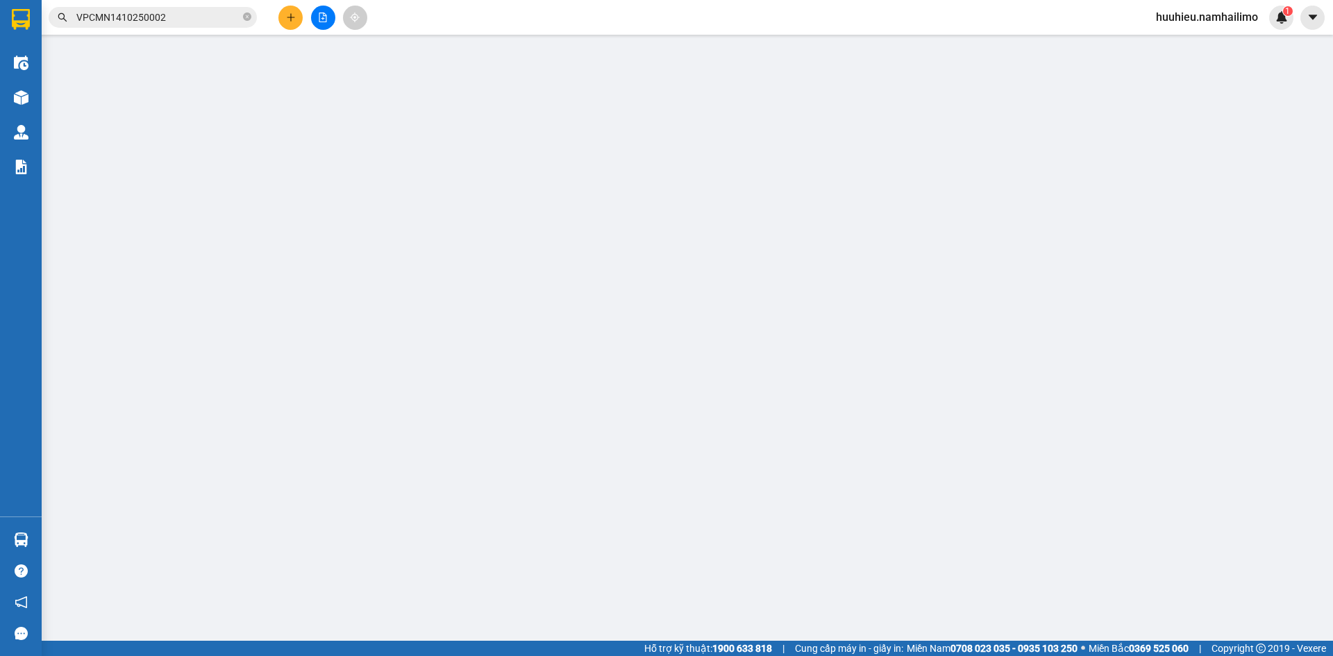
type input "0938122615"
type input "Cty [PERSON_NAME] Food"
type input "0976278378"
type input "A Dũng"
checkbox input "true"
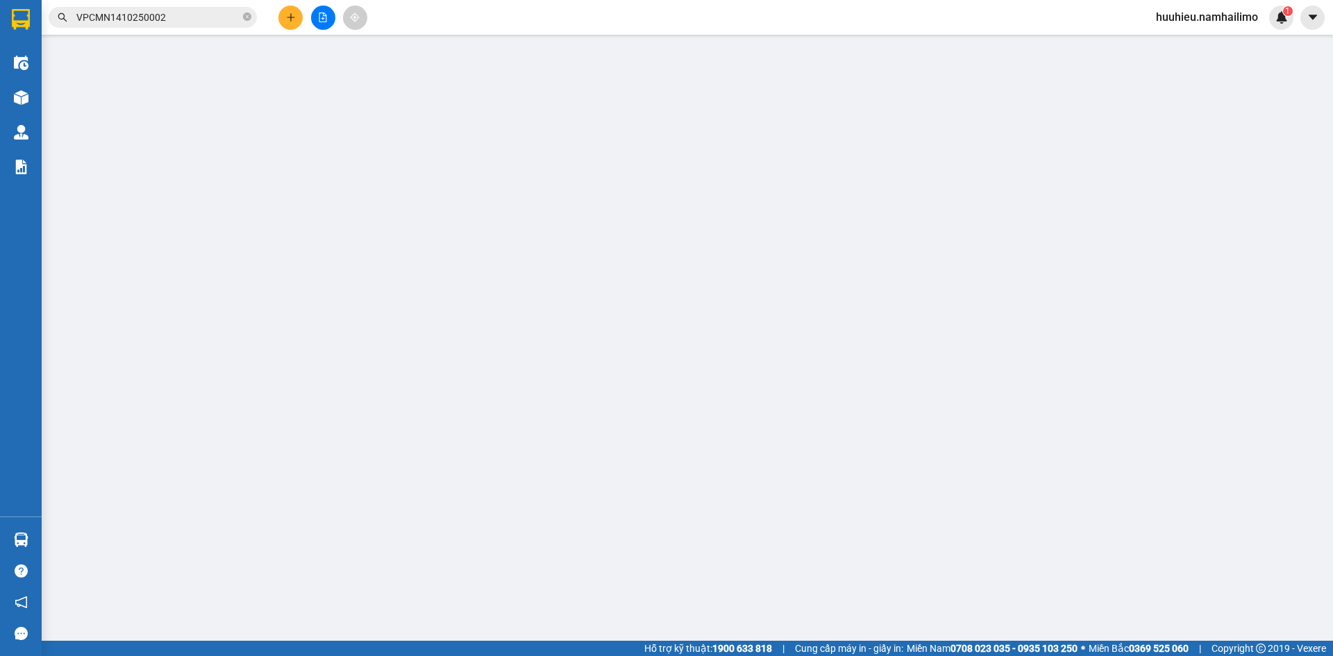
type input "65A NĐC"
type input "50.000"
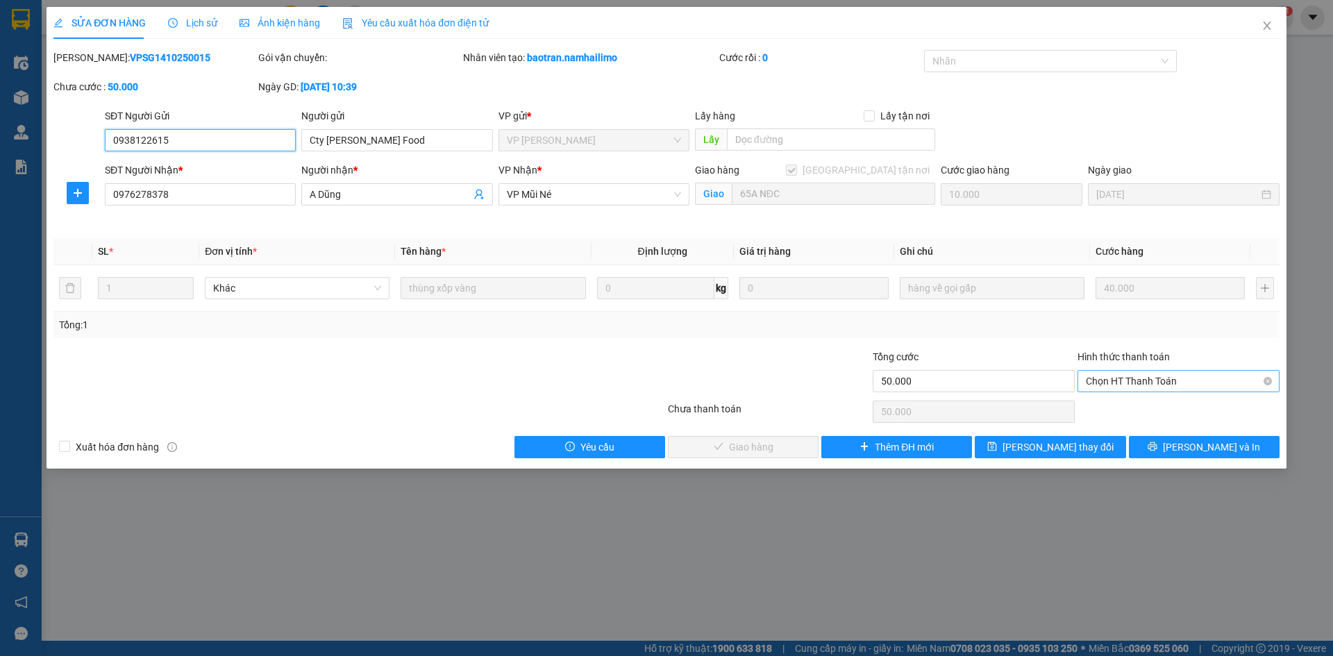
click at [1142, 382] on span "Chọn HT Thanh Toán" at bounding box center [1178, 381] width 185 height 21
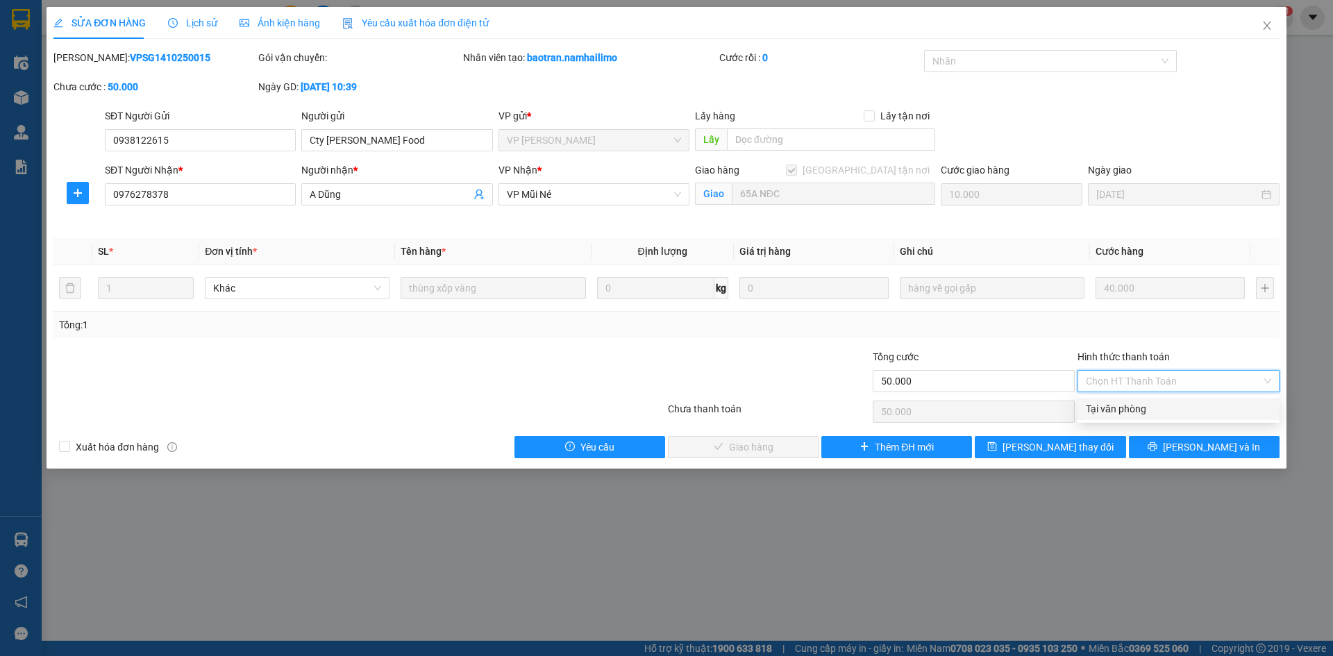
click at [1129, 405] on div "Tại văn phòng" at bounding box center [1178, 408] width 185 height 15
type input "0"
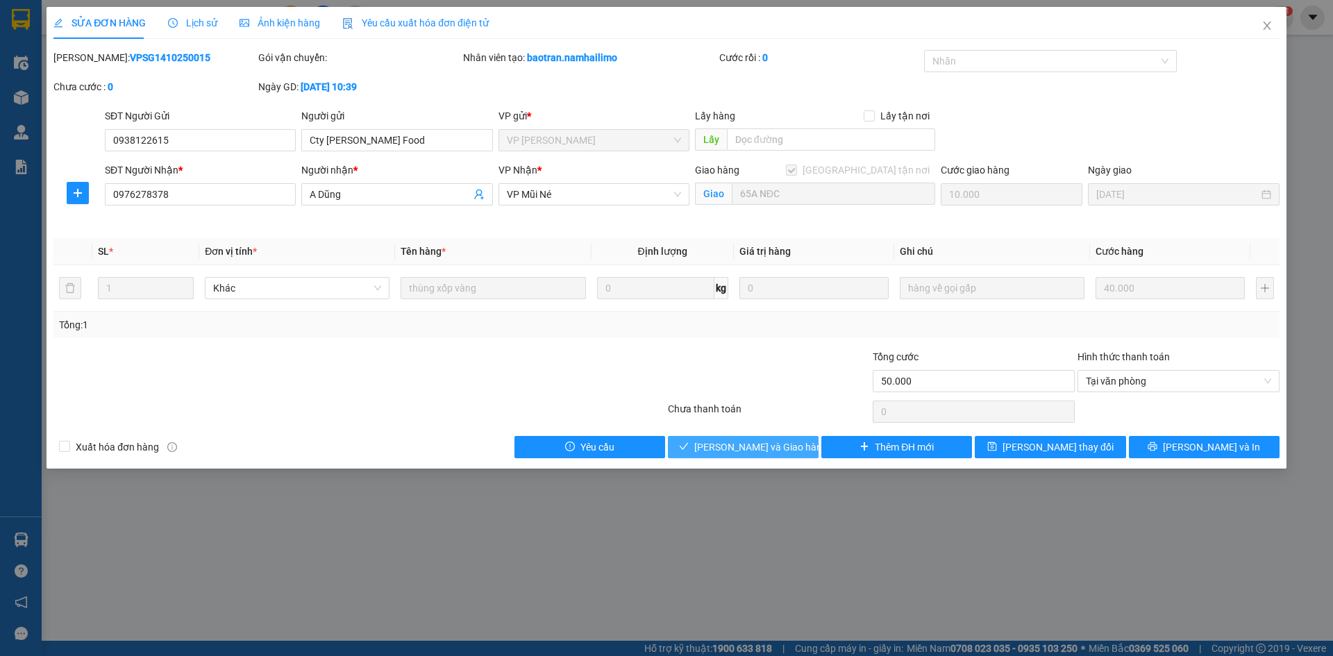
click at [765, 456] on button "[PERSON_NAME] và Giao hàng" at bounding box center [743, 447] width 151 height 22
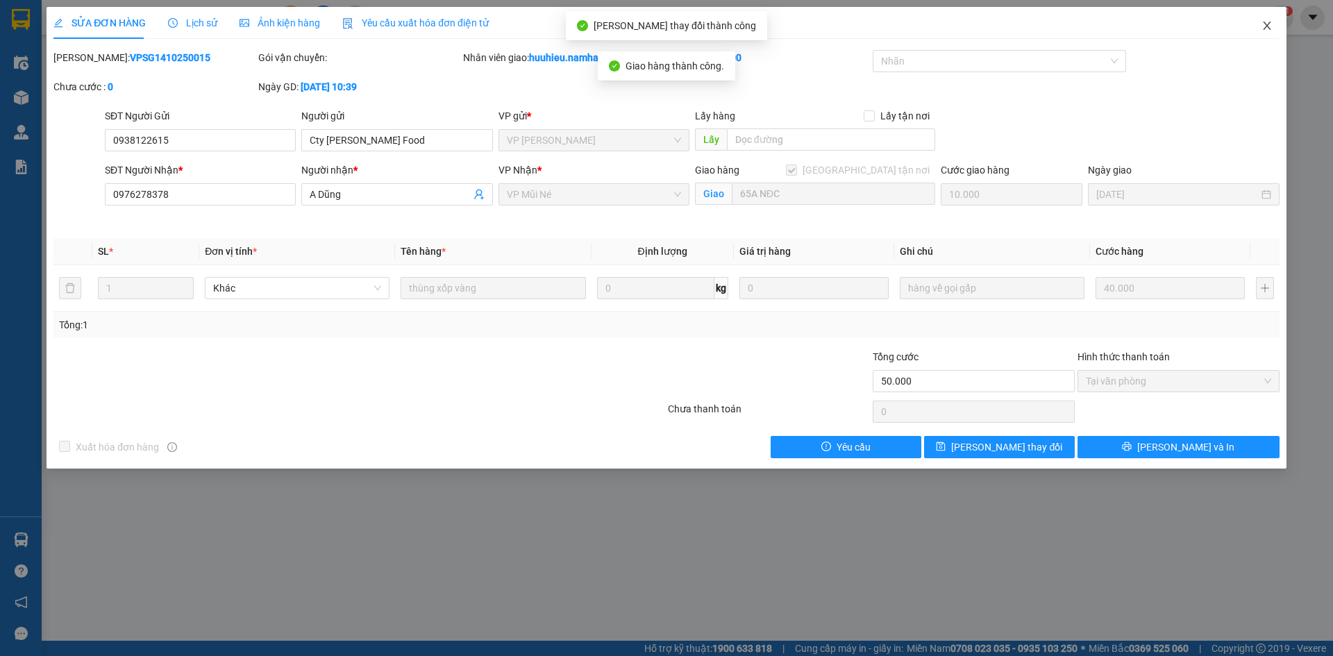
click at [1267, 27] on icon "close" at bounding box center [1267, 26] width 8 height 8
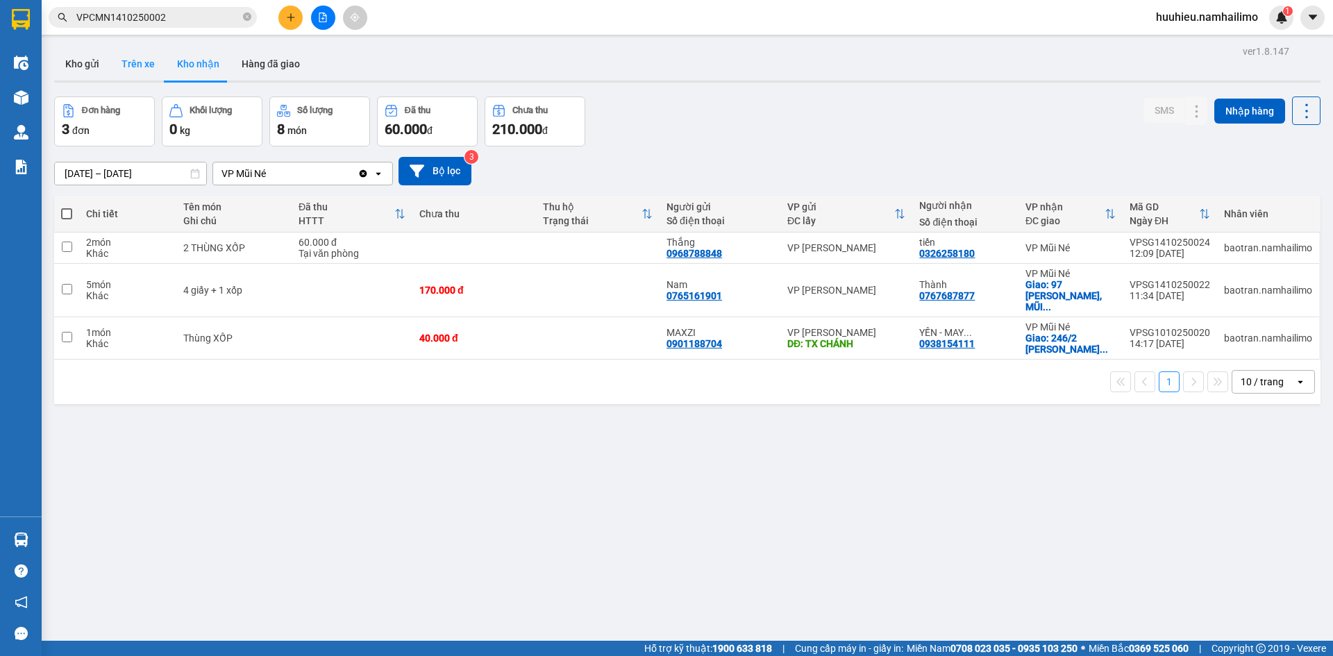
click at [135, 60] on button "Trên xe" at bounding box center [138, 63] width 56 height 33
type input "[DATE] – [DATE]"
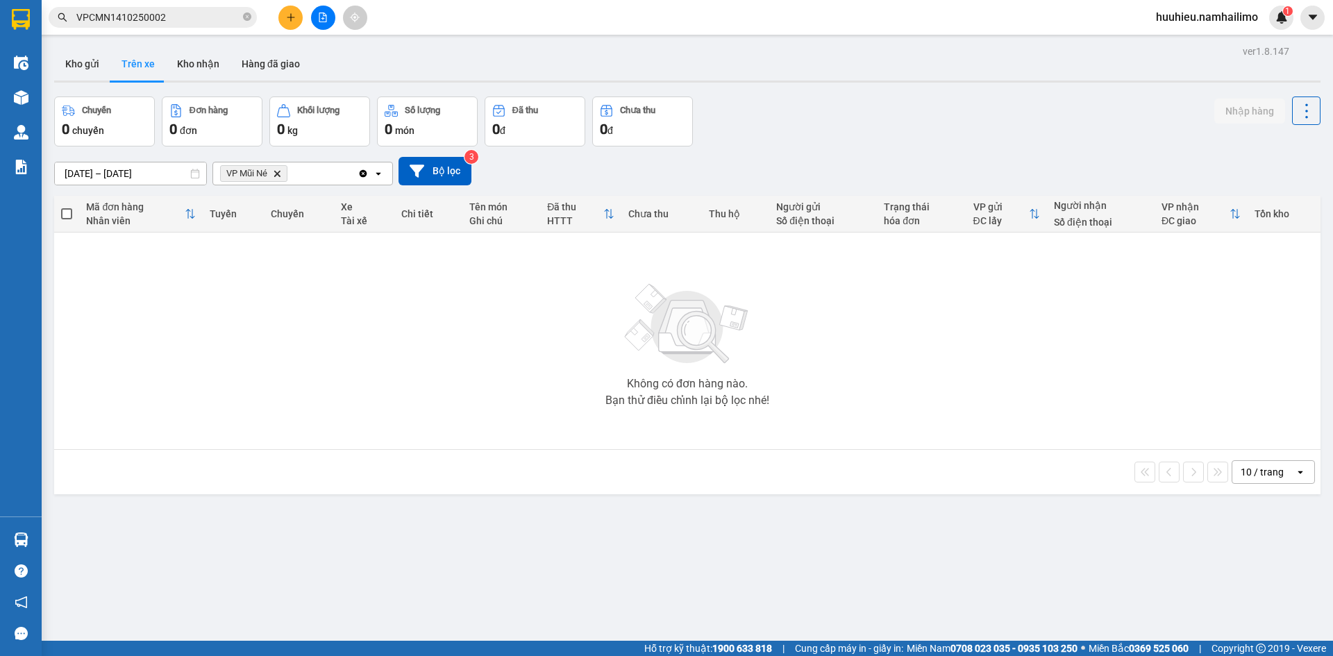
click at [277, 169] on icon "Delete" at bounding box center [277, 173] width 8 height 8
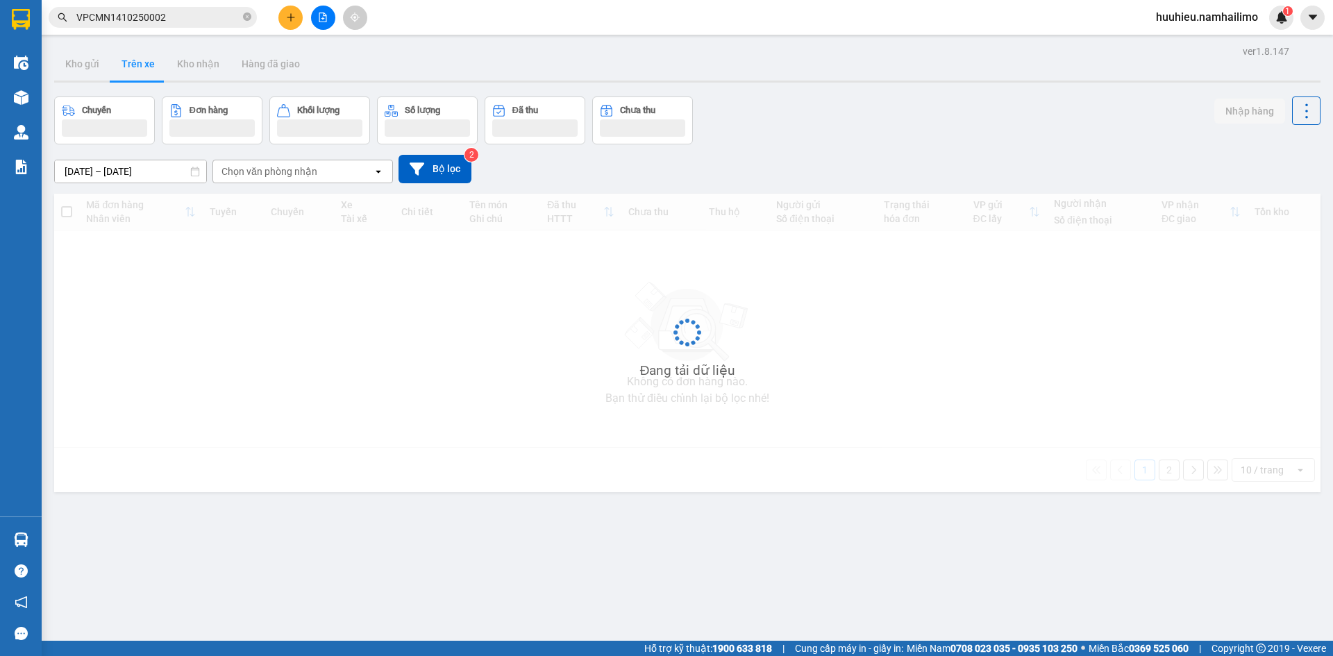
click at [278, 172] on div "Chọn văn phòng nhận" at bounding box center [270, 172] width 96 height 14
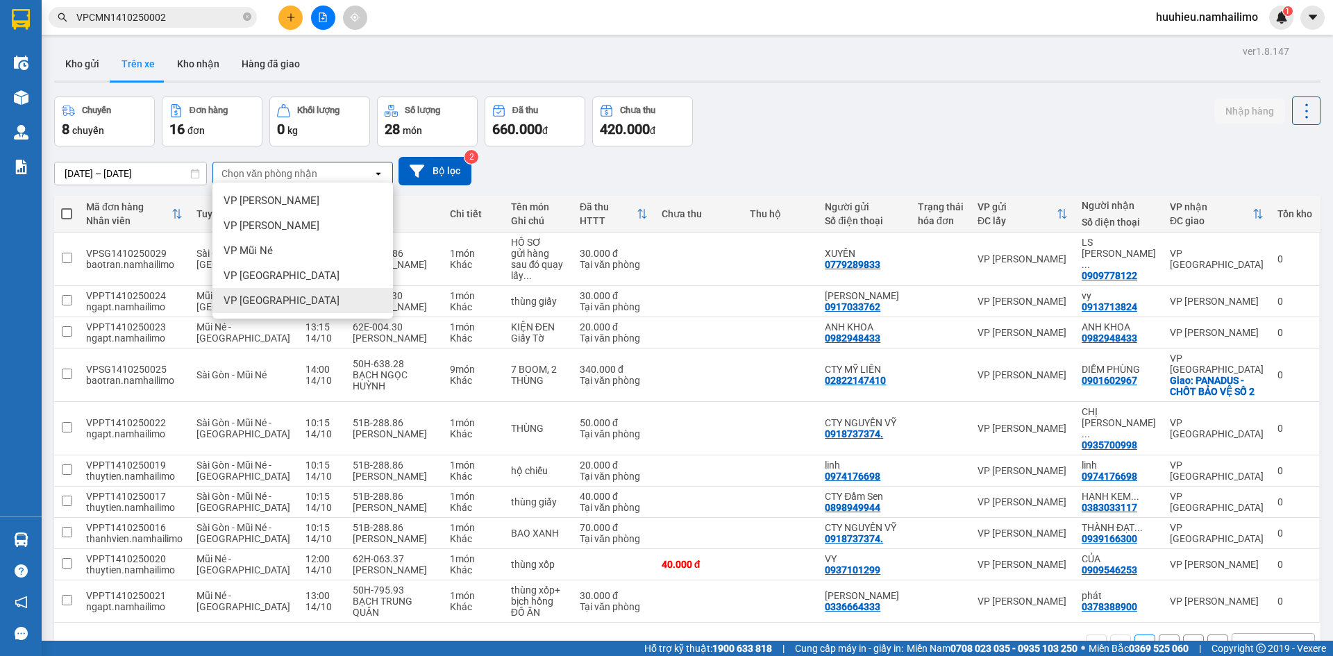
click at [332, 306] on div "VP [GEOGRAPHIC_DATA]" at bounding box center [302, 300] width 181 height 25
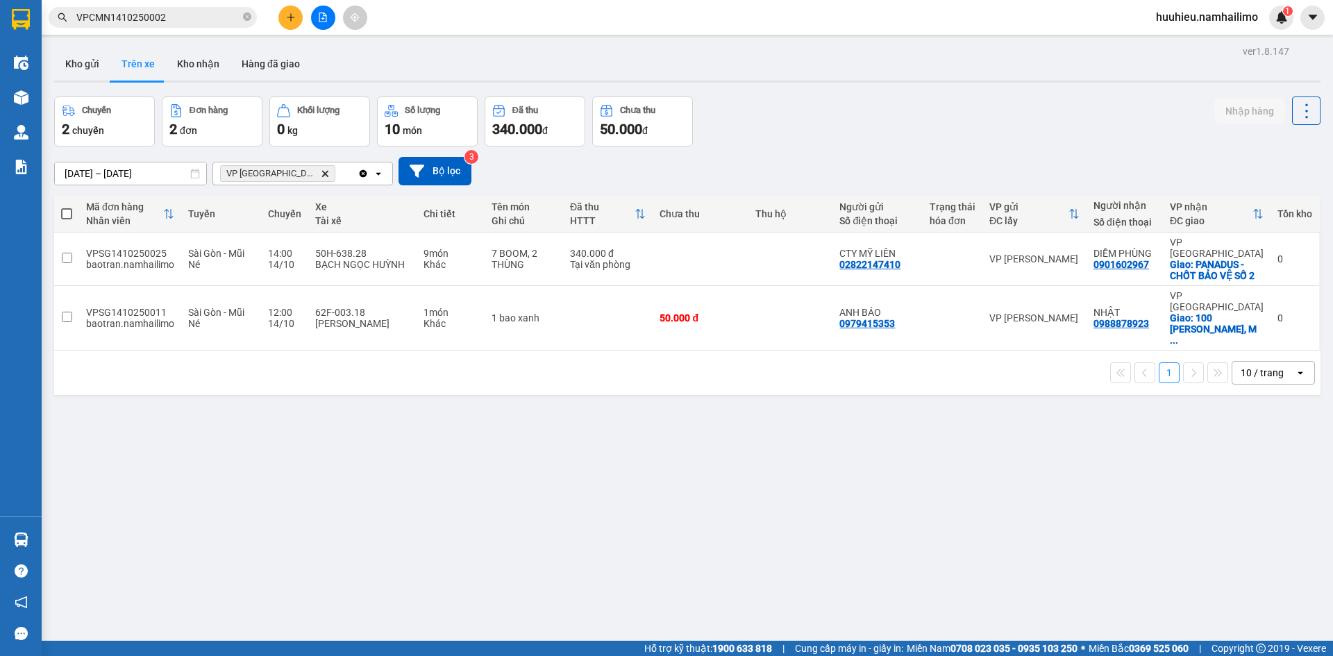
click at [717, 503] on div "ver 1.8.147 Kho gửi Trên xe Kho nhận Hàng đã giao Chuyến 2 chuyến Đơn hàng 2 đơ…" at bounding box center [688, 370] width 1278 height 656
click at [81, 67] on button "Kho gửi" at bounding box center [82, 63] width 56 height 33
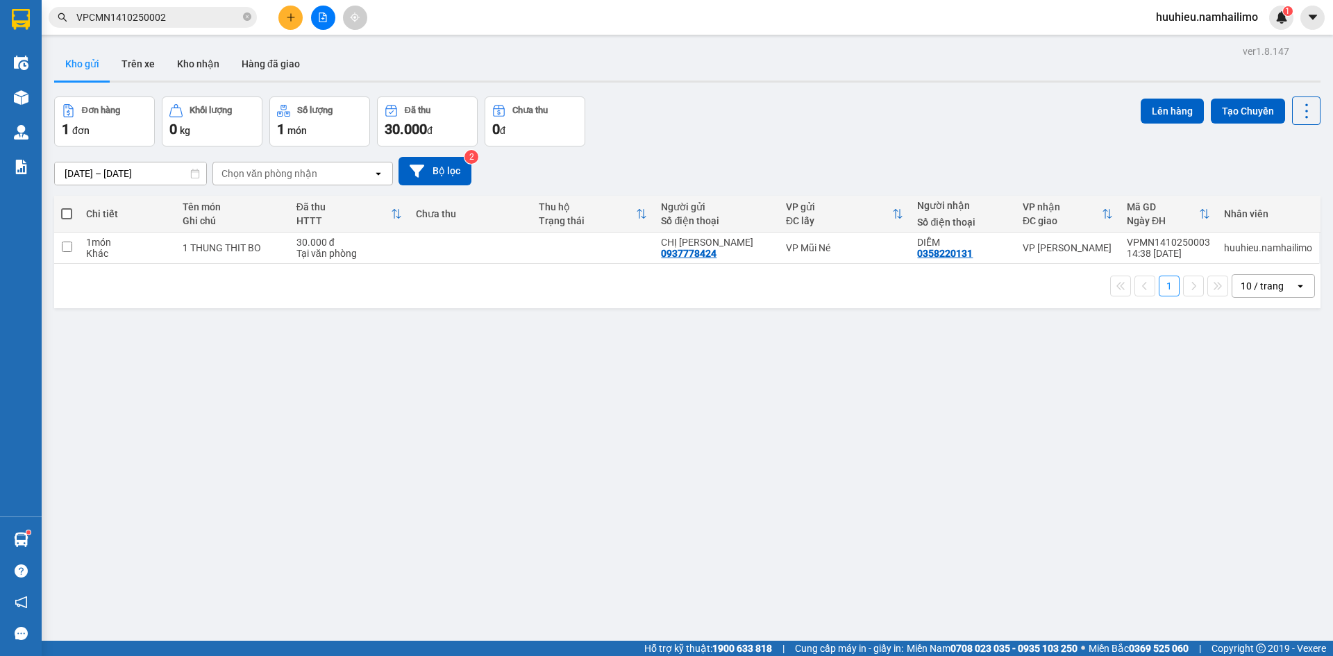
click at [69, 212] on span at bounding box center [66, 213] width 11 height 11
click at [67, 207] on input "checkbox" at bounding box center [67, 207] width 0 height 0
checkbox input "true"
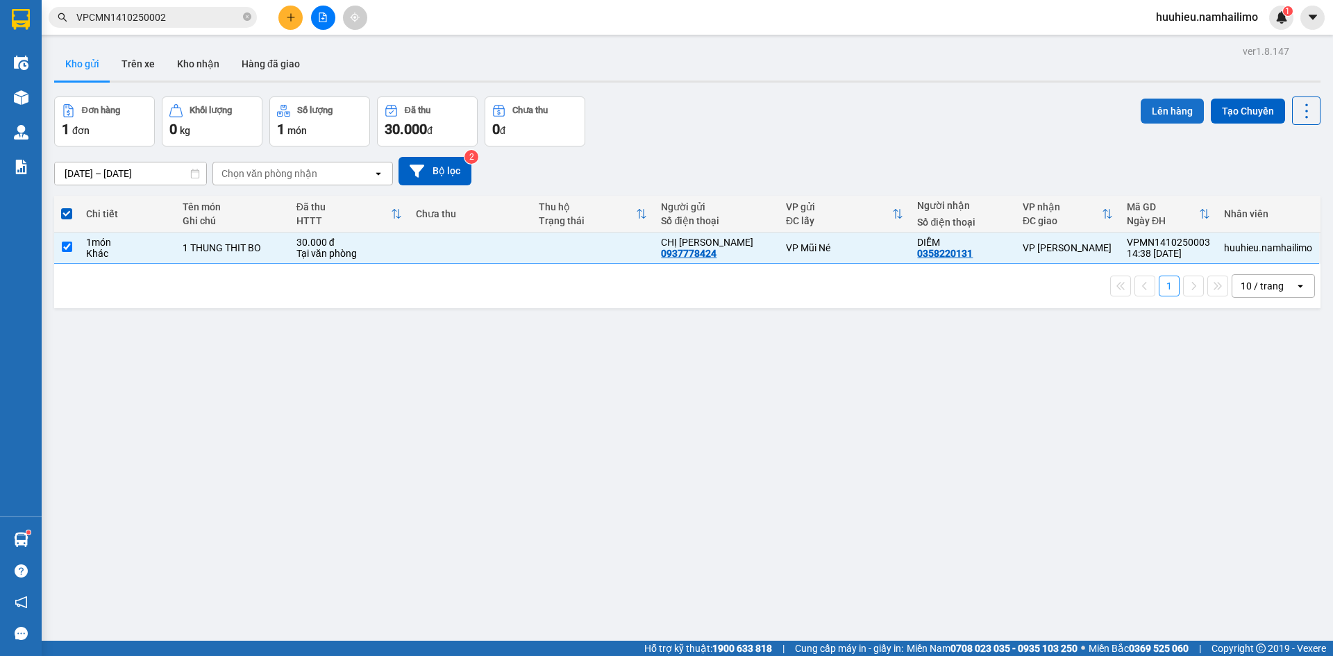
click at [1168, 112] on button "Lên hàng" at bounding box center [1172, 111] width 63 height 25
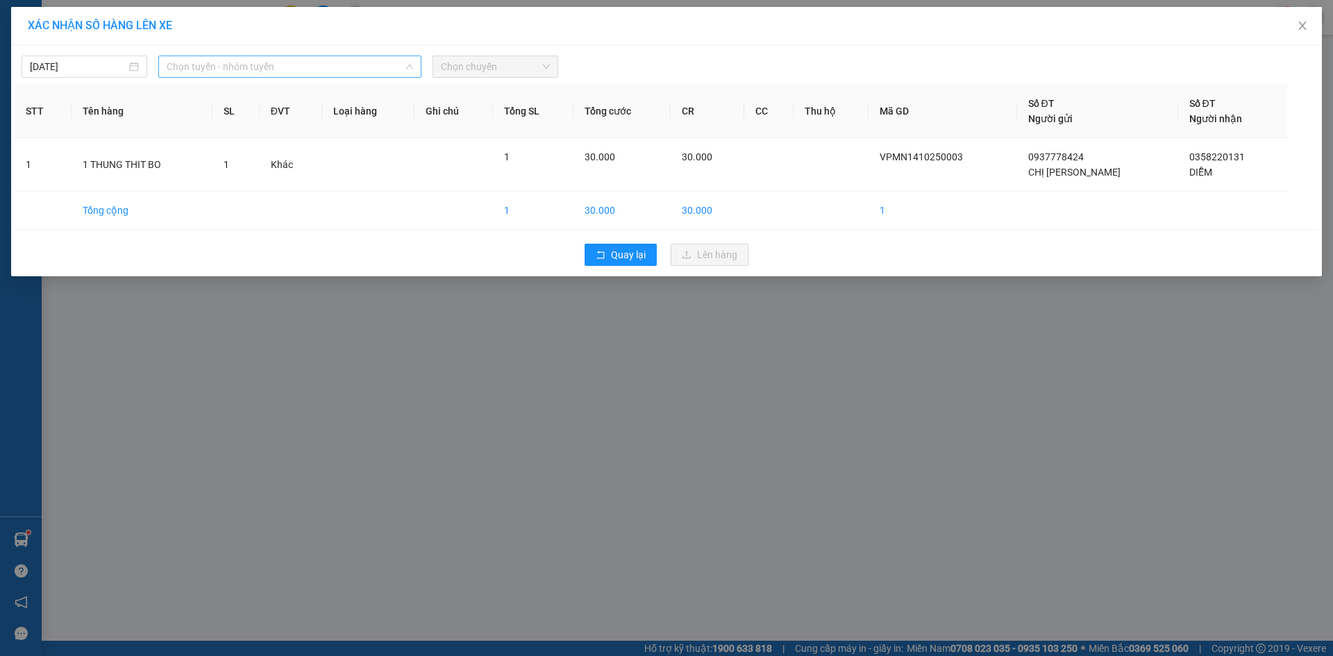
click at [223, 65] on span "Chọn tuyến - nhóm tuyến" at bounding box center [290, 66] width 247 height 21
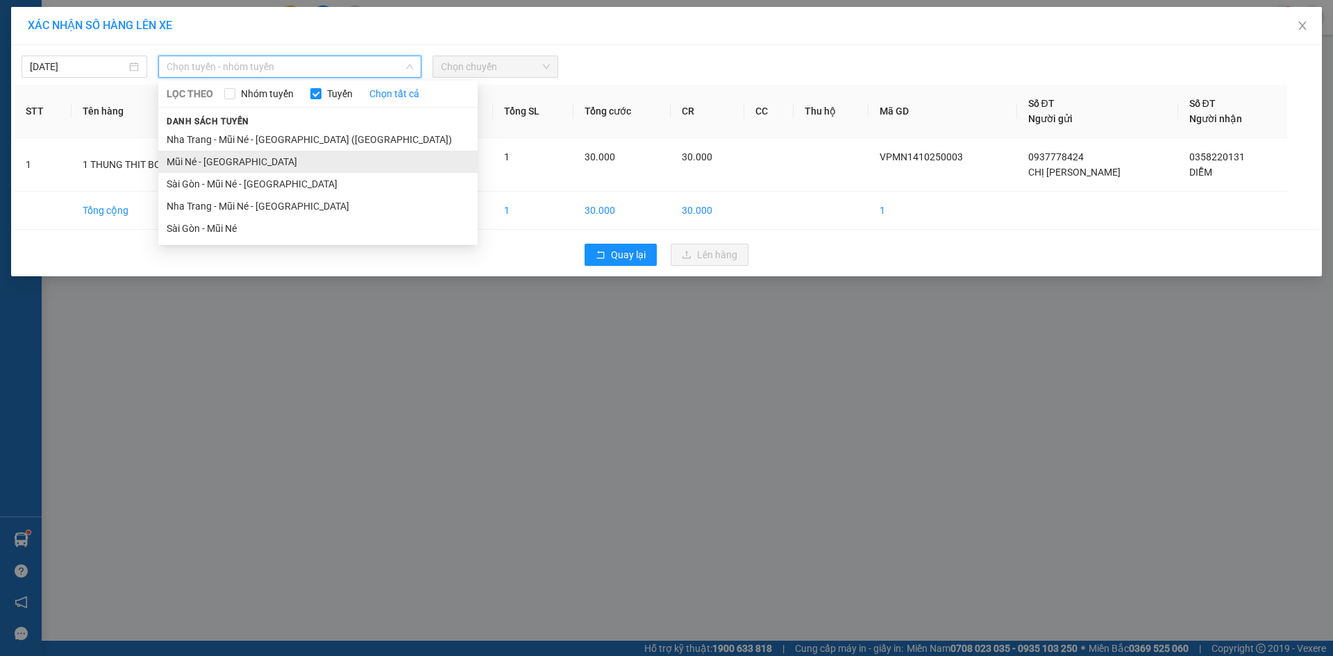
click at [204, 158] on li "Mũi Né - [GEOGRAPHIC_DATA]" at bounding box center [317, 162] width 319 height 22
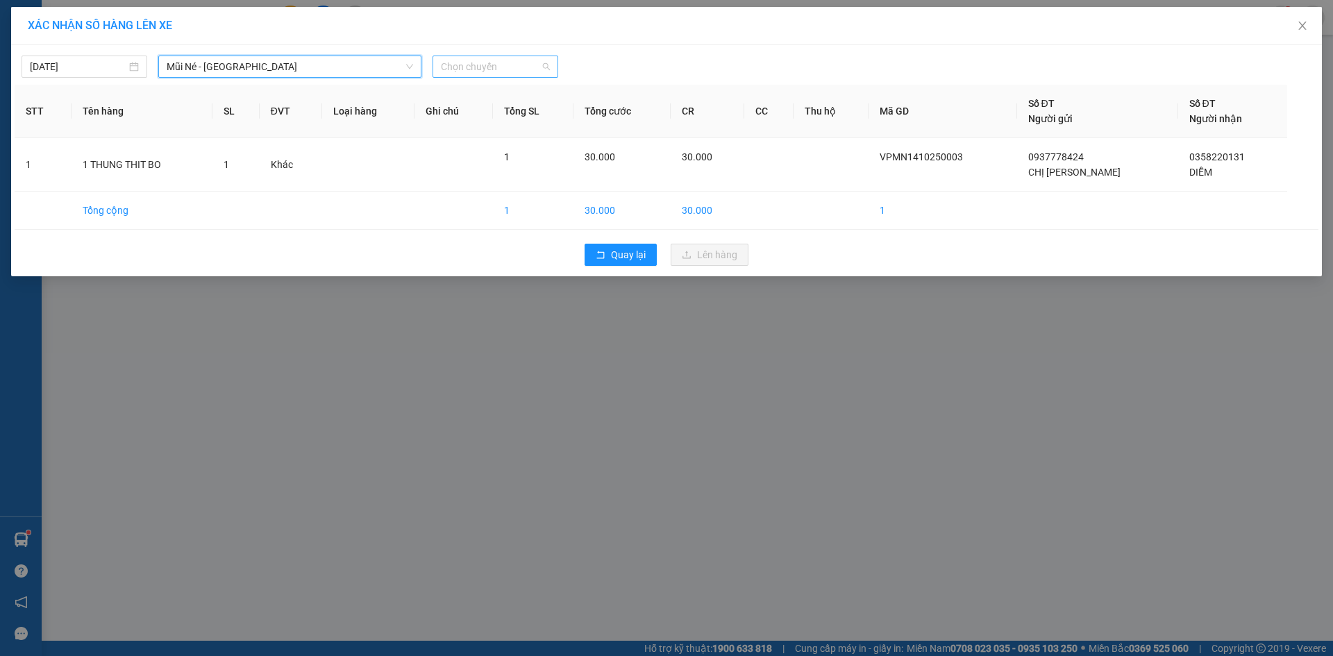
click at [473, 76] on span "Chọn chuyến" at bounding box center [495, 66] width 109 height 21
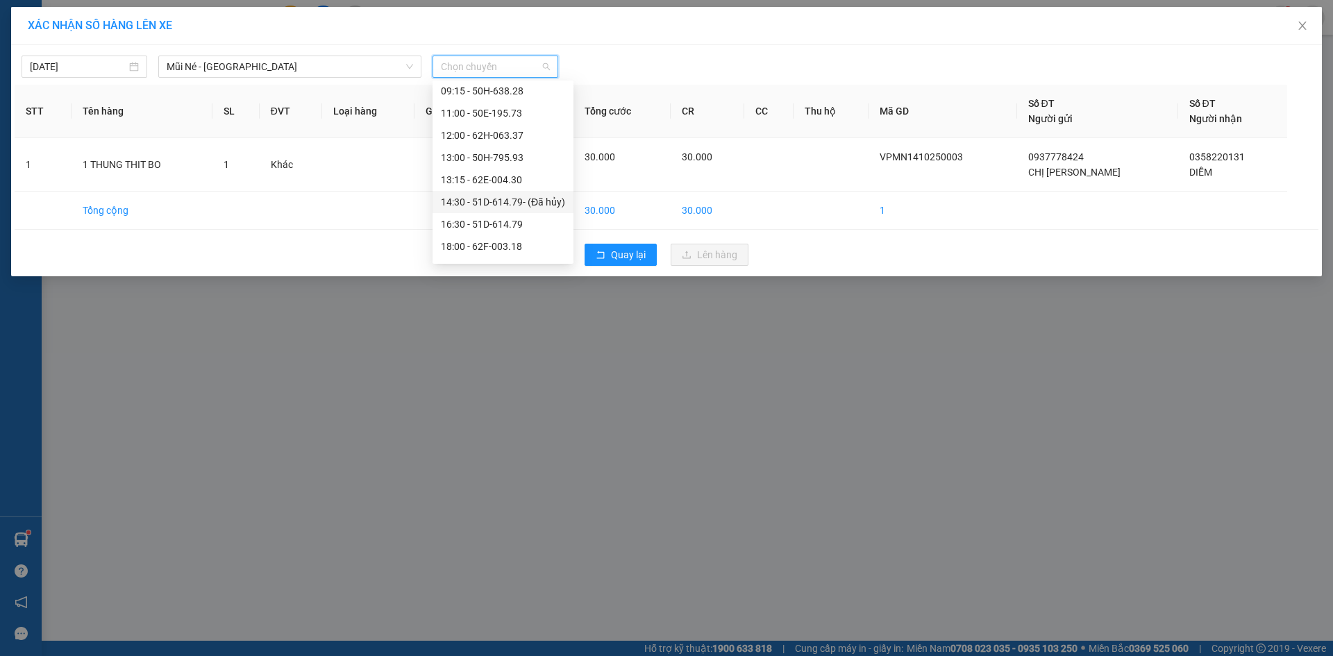
scroll to position [133, 0]
click at [478, 204] on div "16:30 - 51D-614.79" at bounding box center [503, 205] width 124 height 15
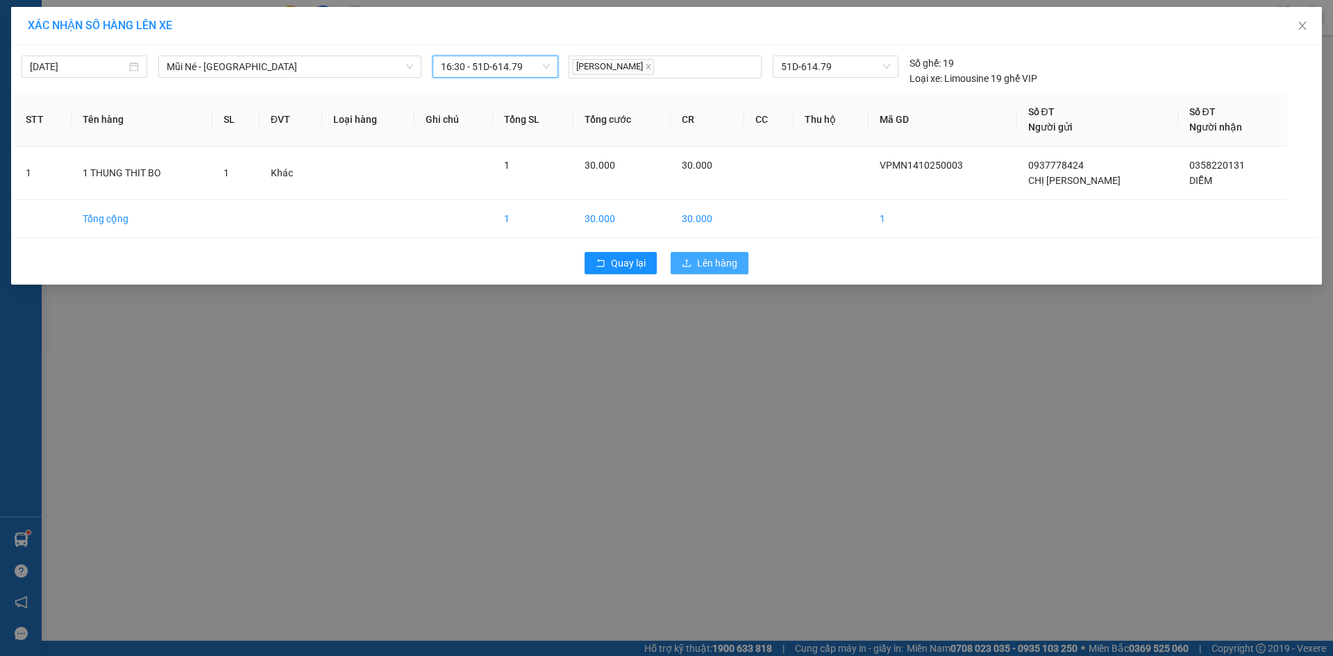
click at [712, 258] on span "Lên hàng" at bounding box center [717, 263] width 40 height 15
